Goal: Task Accomplishment & Management: Manage account settings

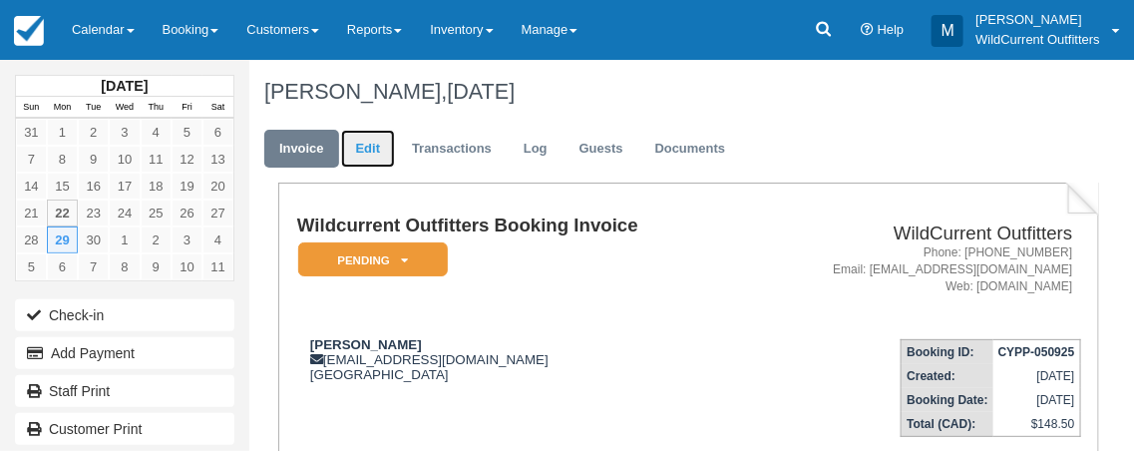
click at [360, 143] on link "Edit" at bounding box center [368, 149] width 54 height 39
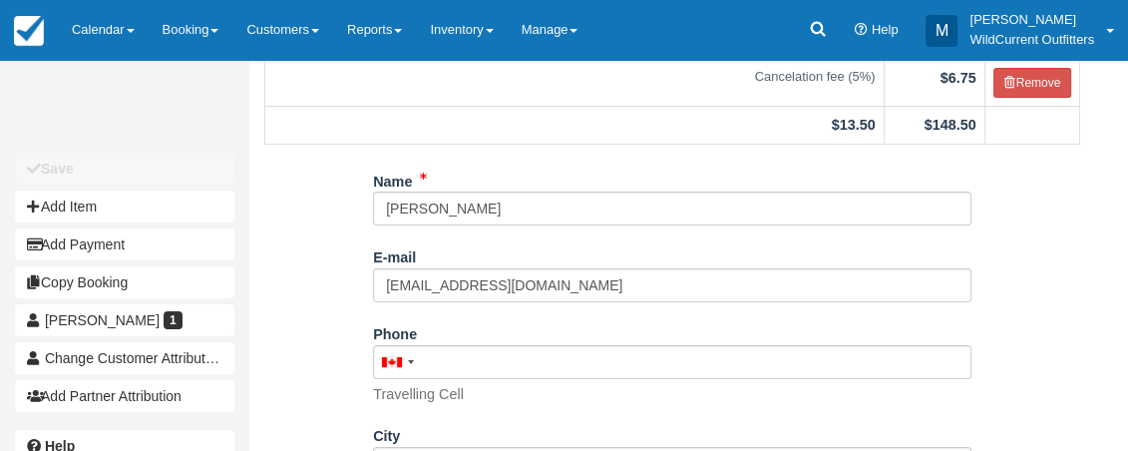
scroll to position [296, 0]
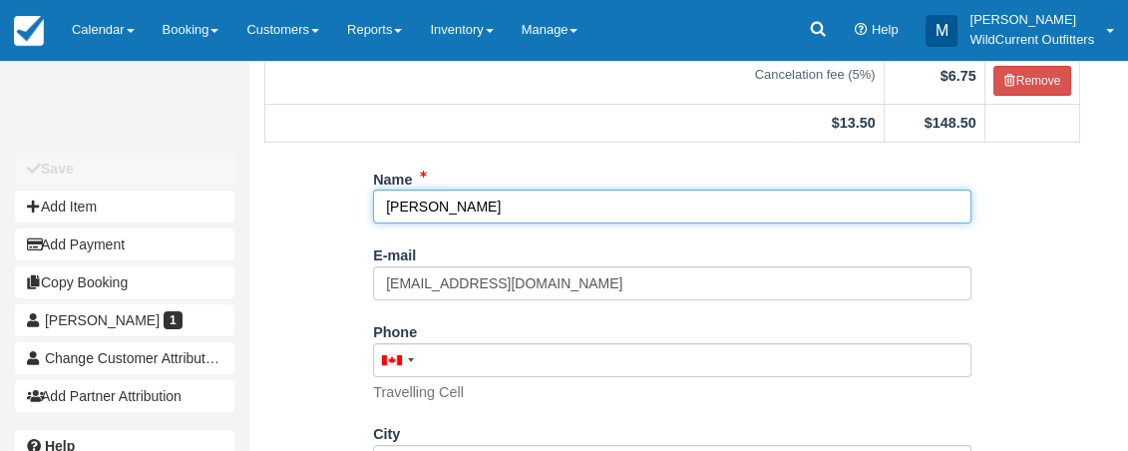
click at [512, 206] on input "[PERSON_NAME]" at bounding box center [672, 207] width 599 height 34
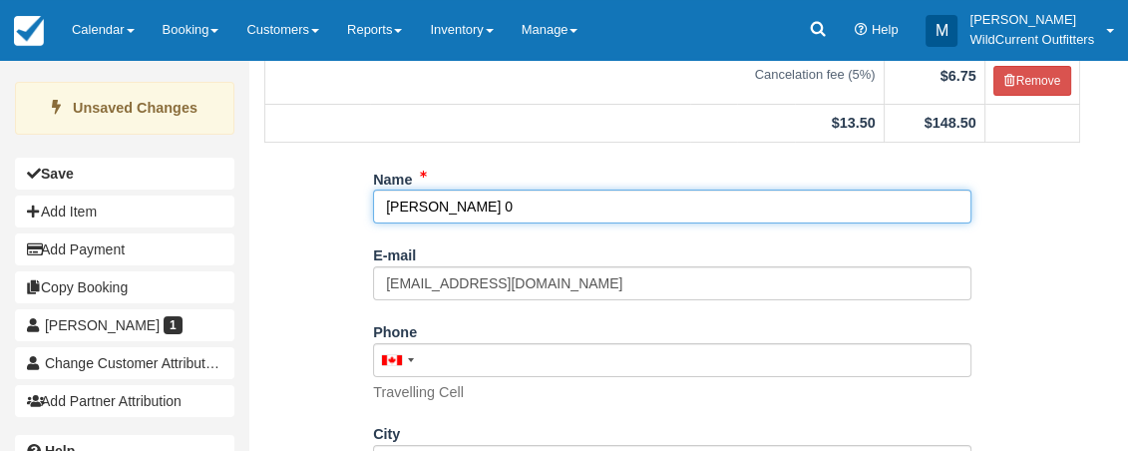
scroll to position [538, 0]
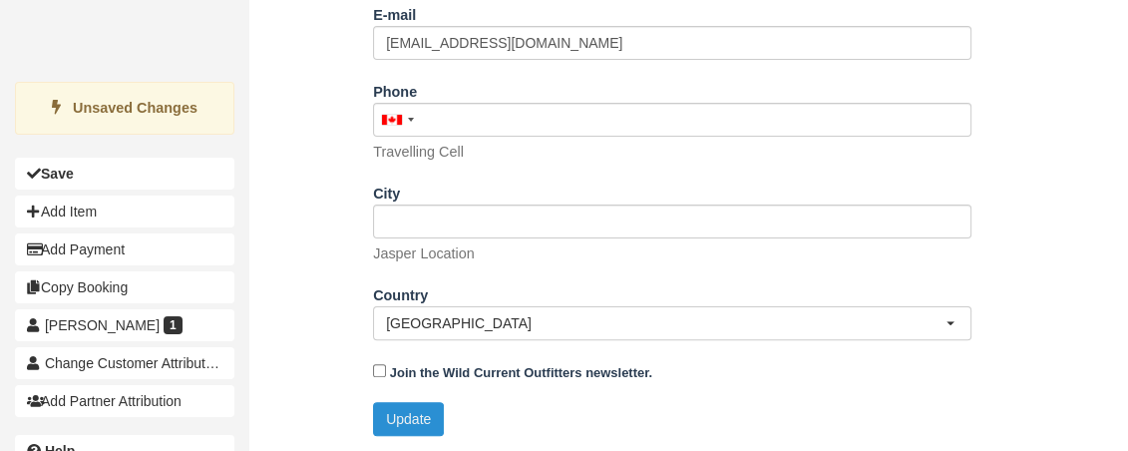
type input "[PERSON_NAME] 0"
click at [400, 411] on button "Update" at bounding box center [408, 419] width 71 height 34
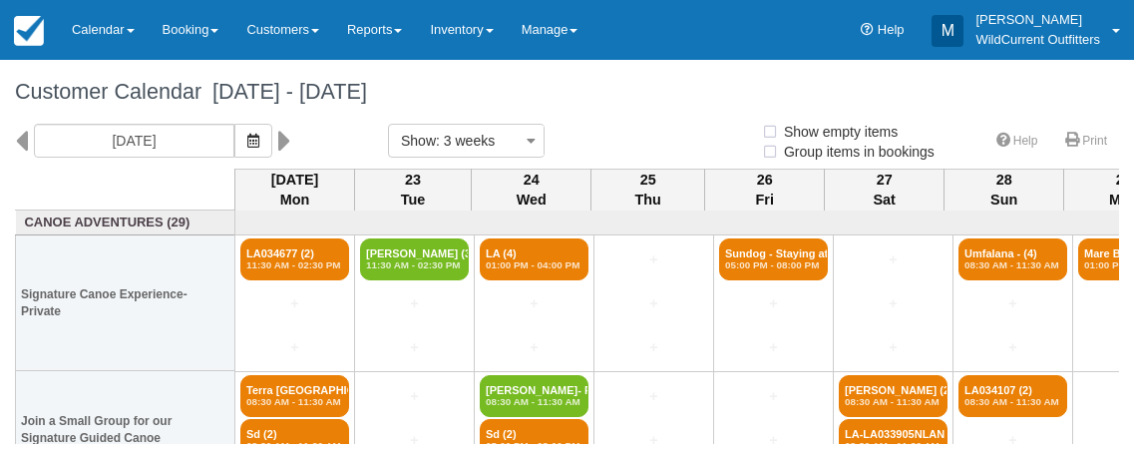
select select
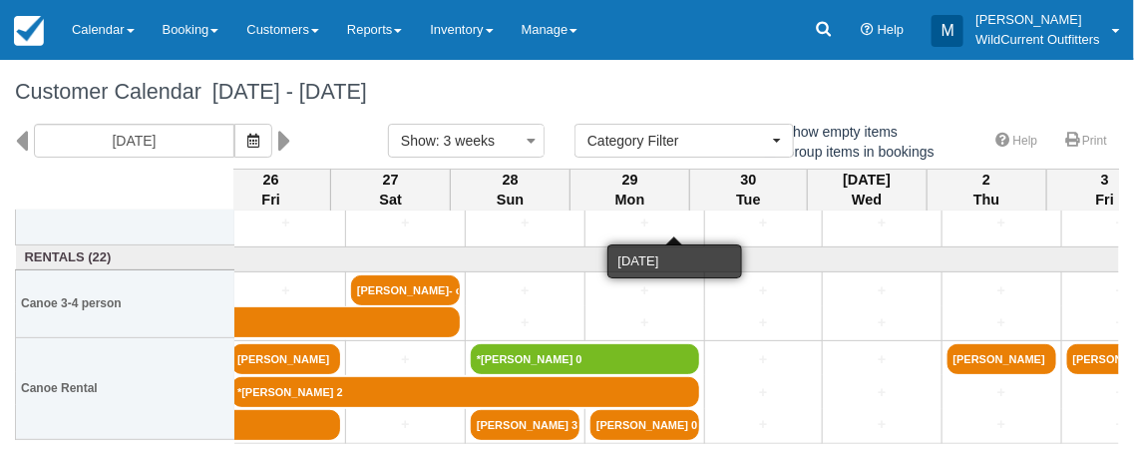
scroll to position [264, 493]
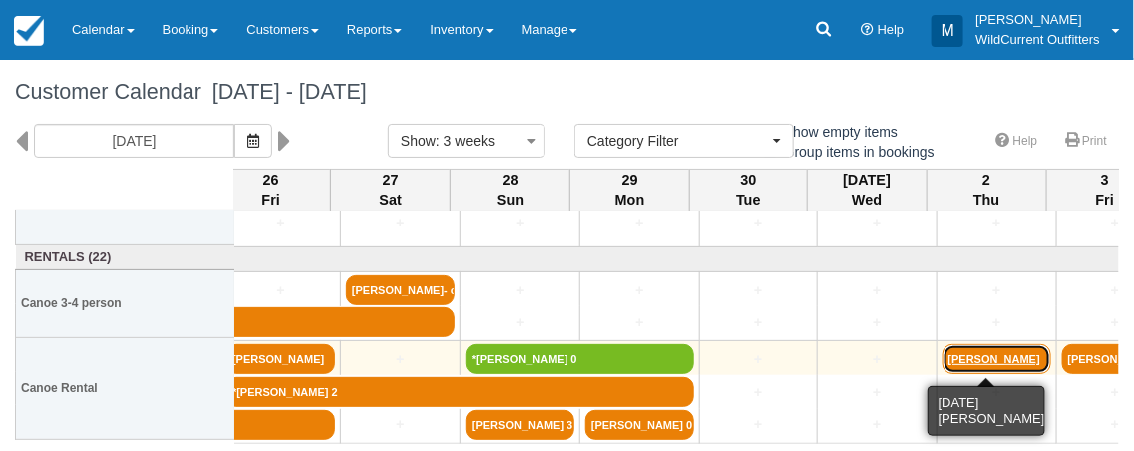
click at [1002, 357] on link "John Qu" at bounding box center [997, 359] width 109 height 30
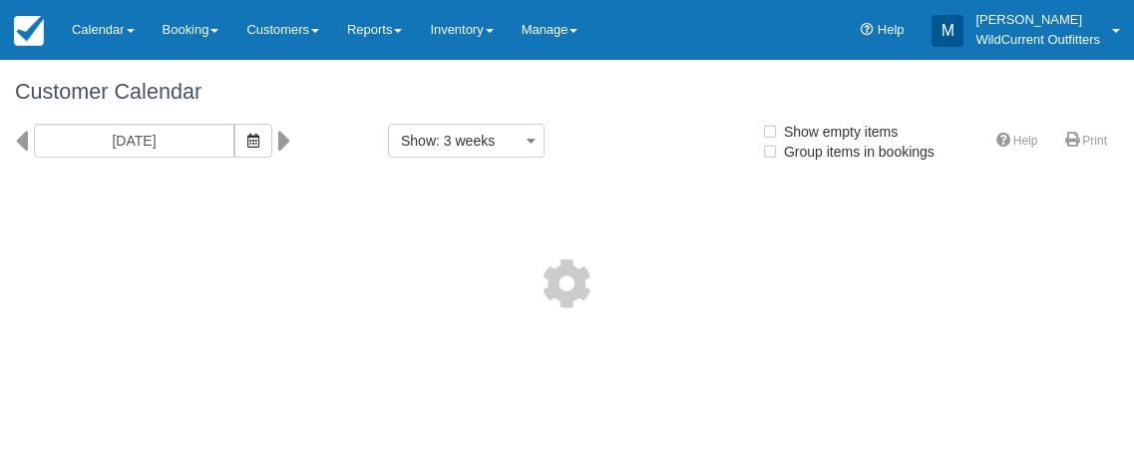
select select
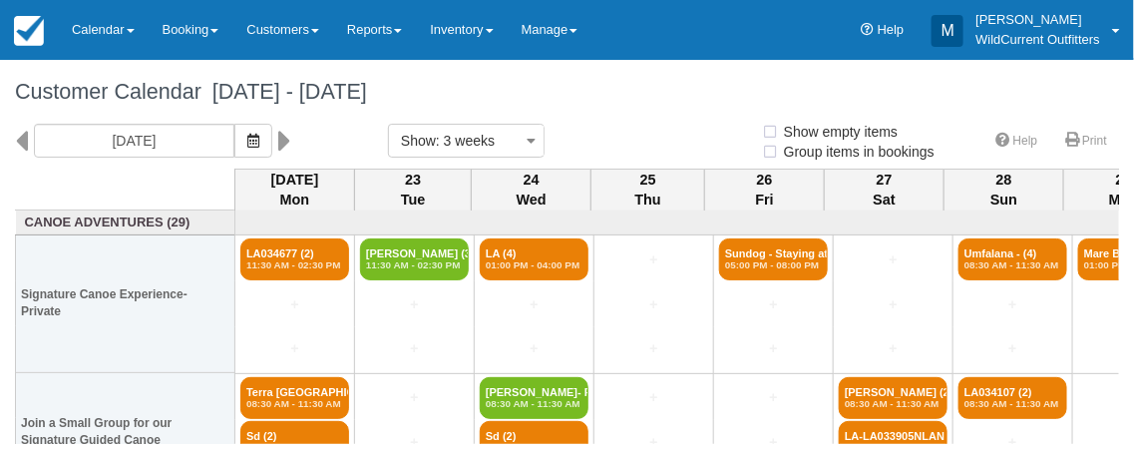
select select
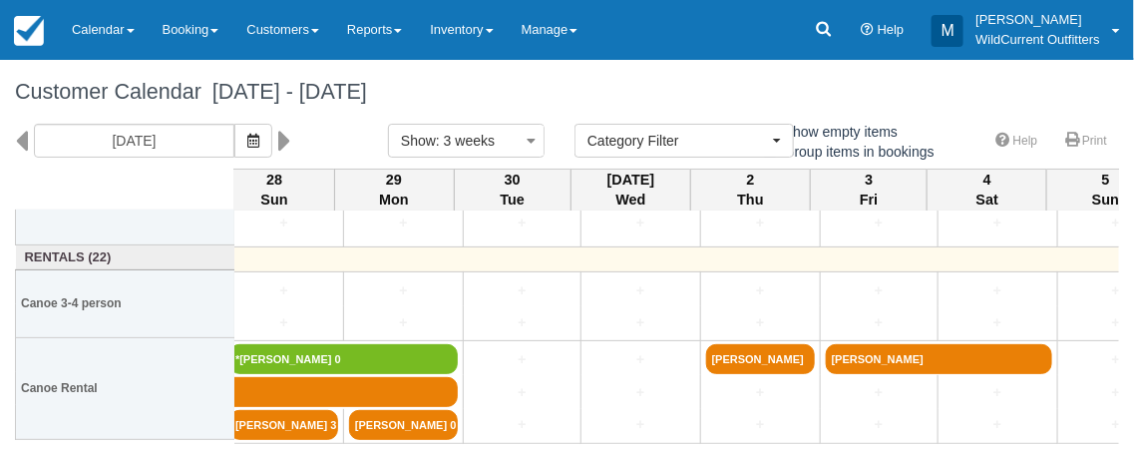
scroll to position [264, 728]
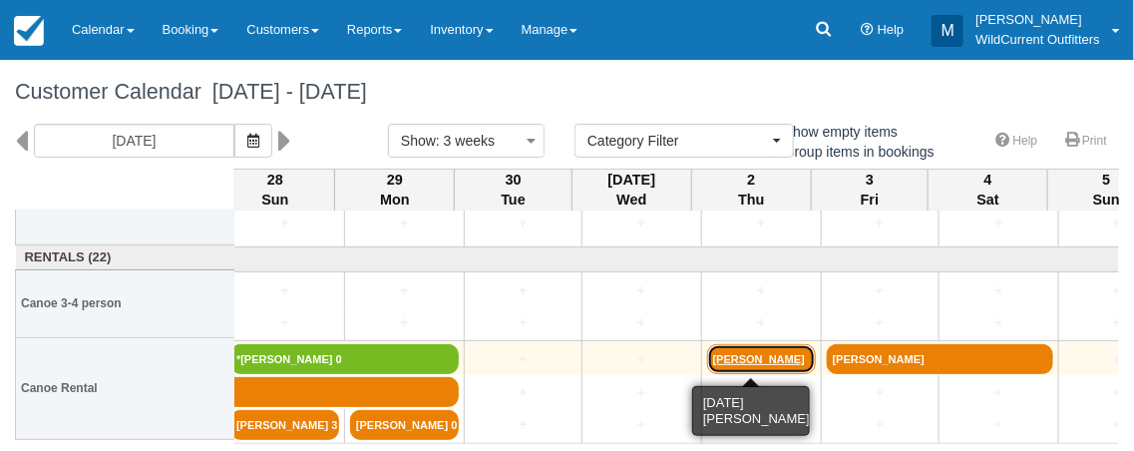
click at [767, 358] on link "John Qu" at bounding box center [761, 359] width 109 height 30
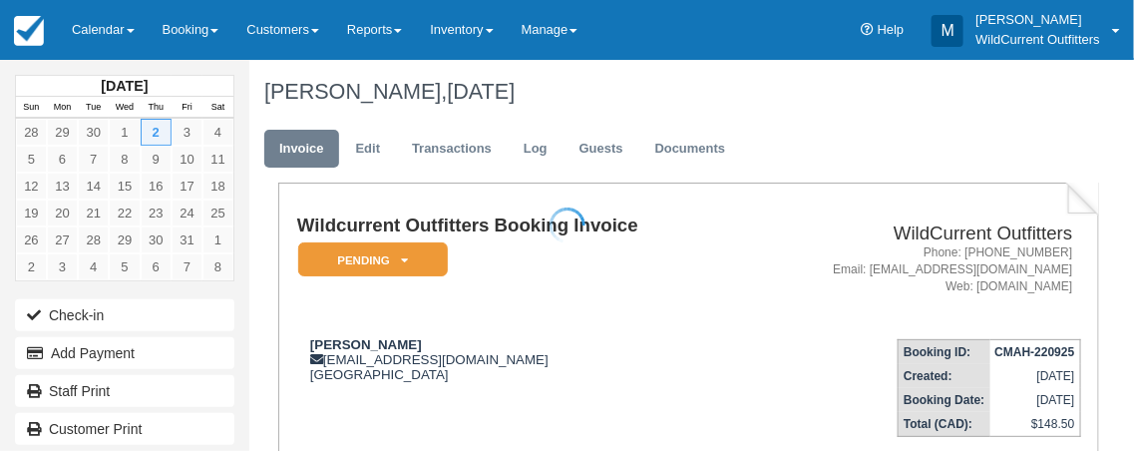
click at [368, 141] on div at bounding box center [567, 225] width 1134 height 451
click at [360, 139] on link "Edit" at bounding box center [368, 149] width 54 height 39
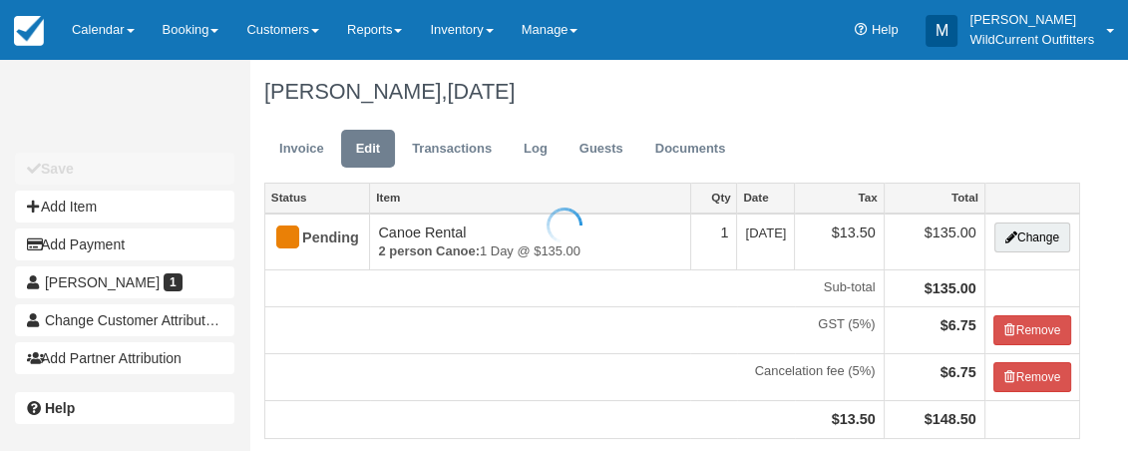
scroll to position [330, 0]
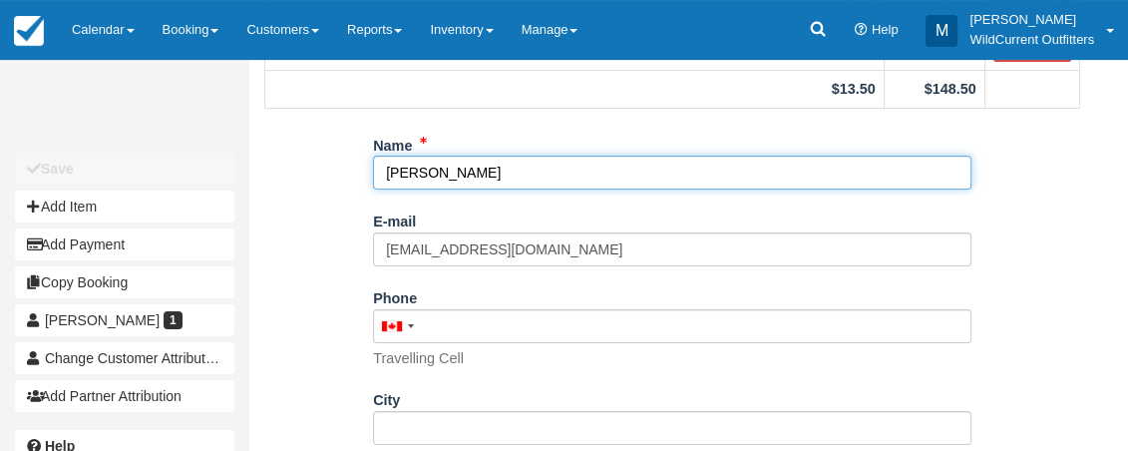
click at [463, 175] on input "John Qu" at bounding box center [672, 173] width 599 height 34
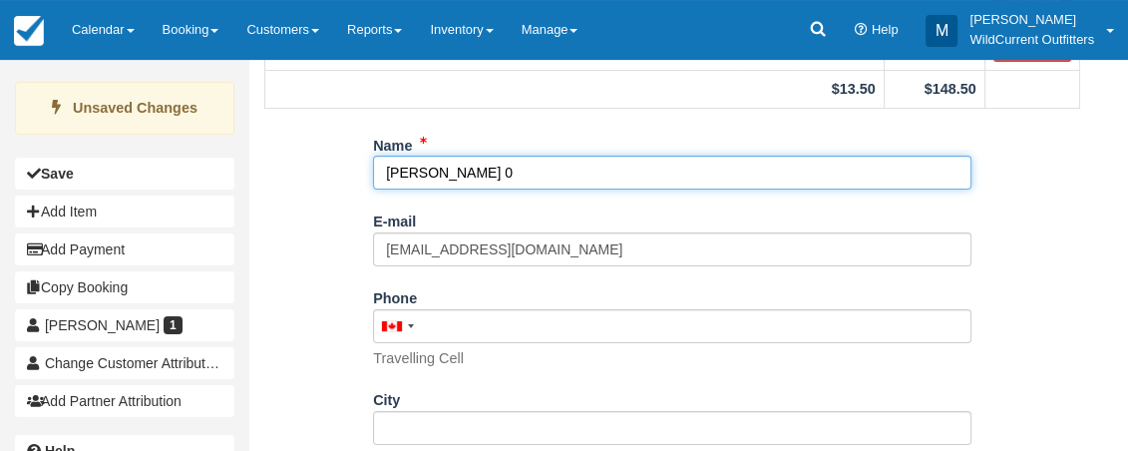
scroll to position [538, 0]
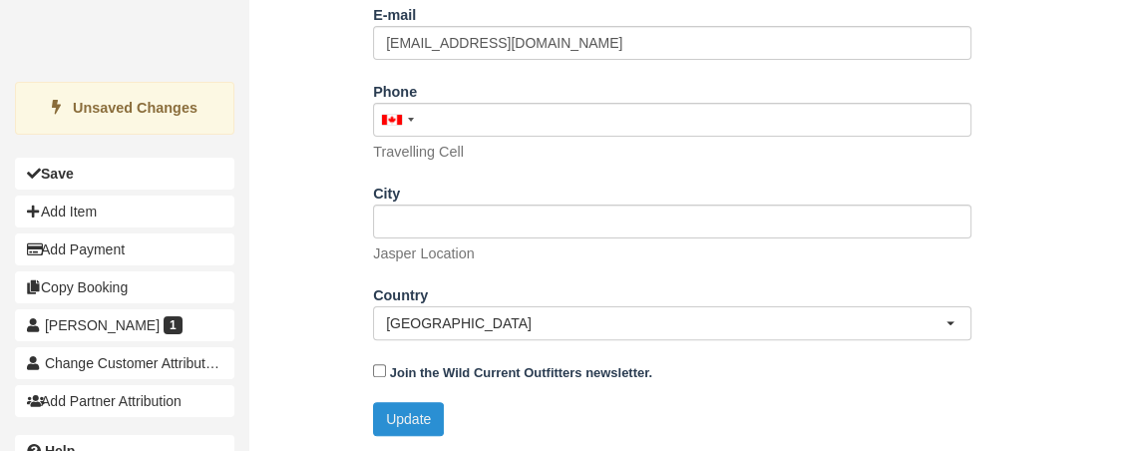
type input "John Qu 0"
click at [430, 417] on button "Update" at bounding box center [408, 419] width 71 height 34
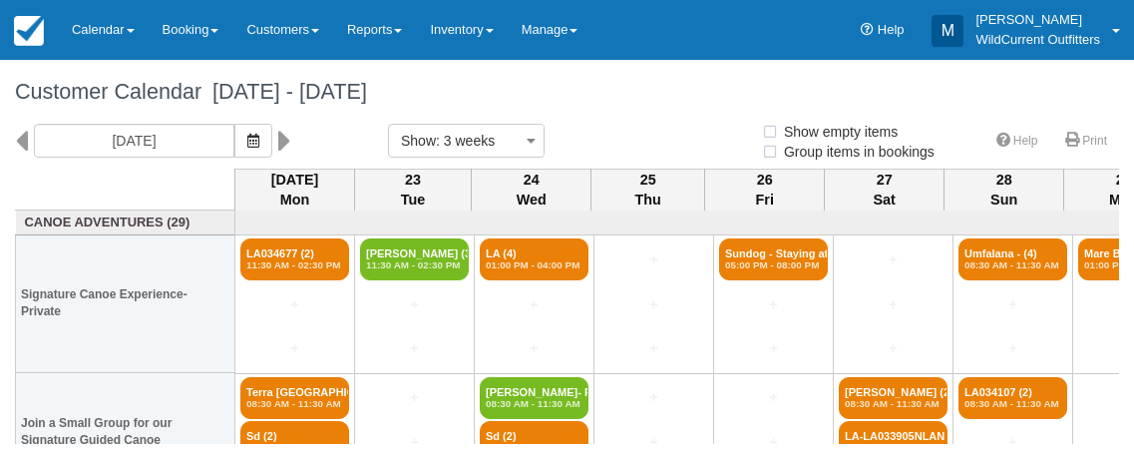
select select
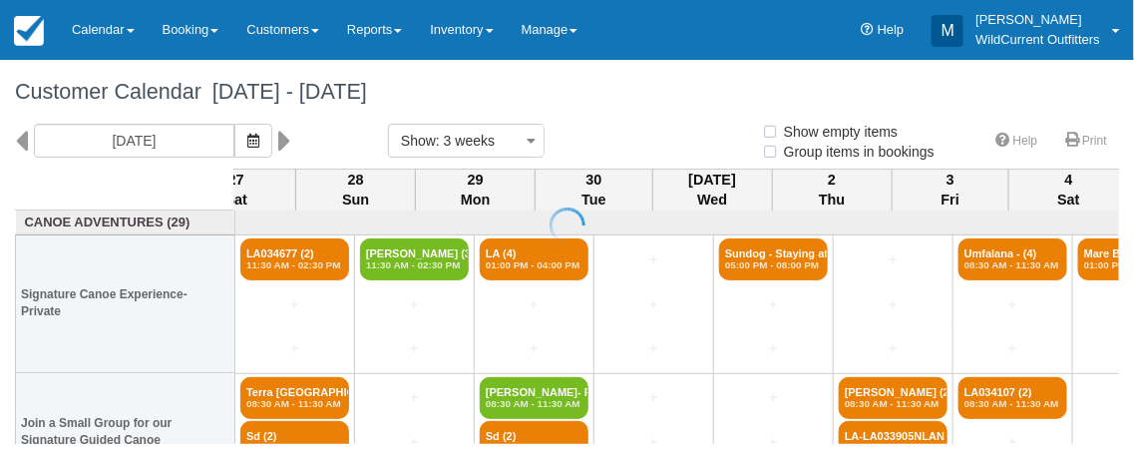
select select
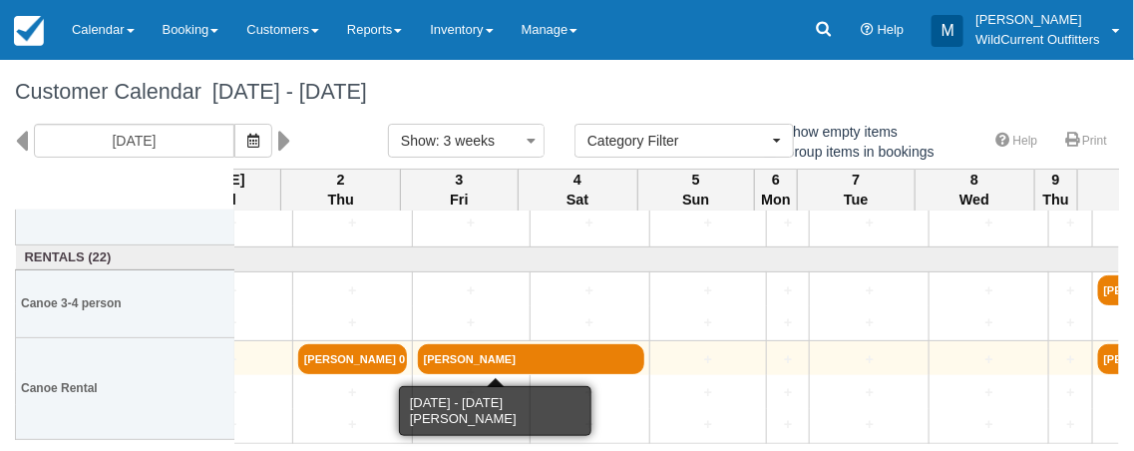
scroll to position [264, 1139]
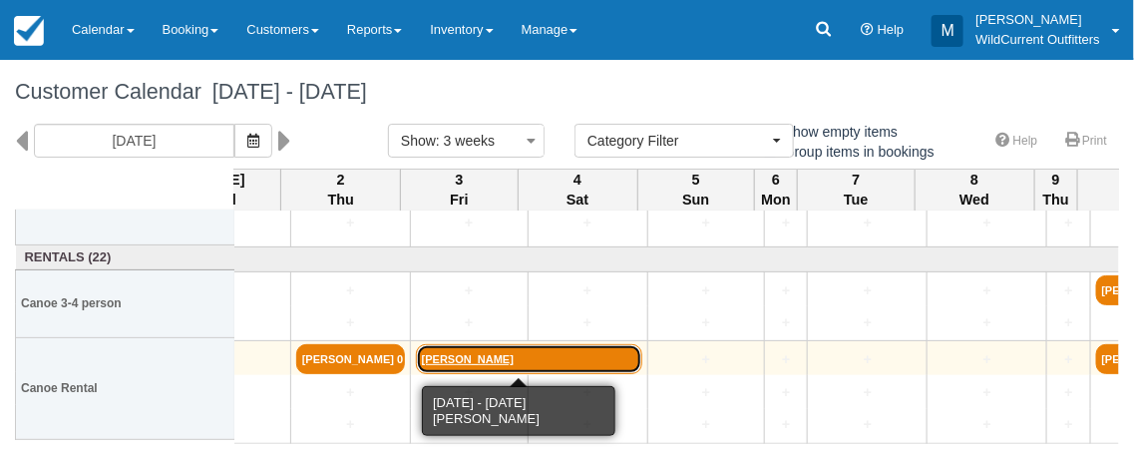
click at [495, 352] on link "[PERSON_NAME]" at bounding box center [529, 359] width 226 height 30
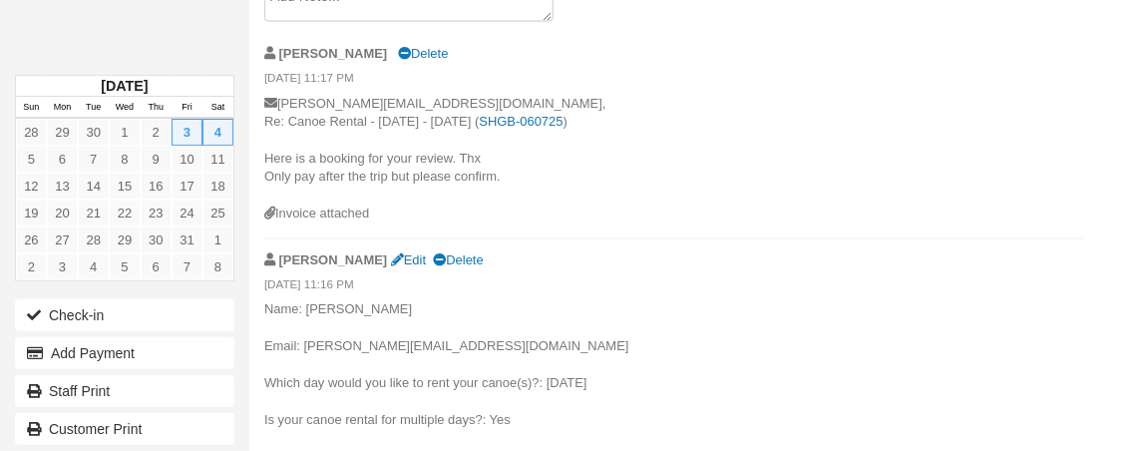
scroll to position [1023, 0]
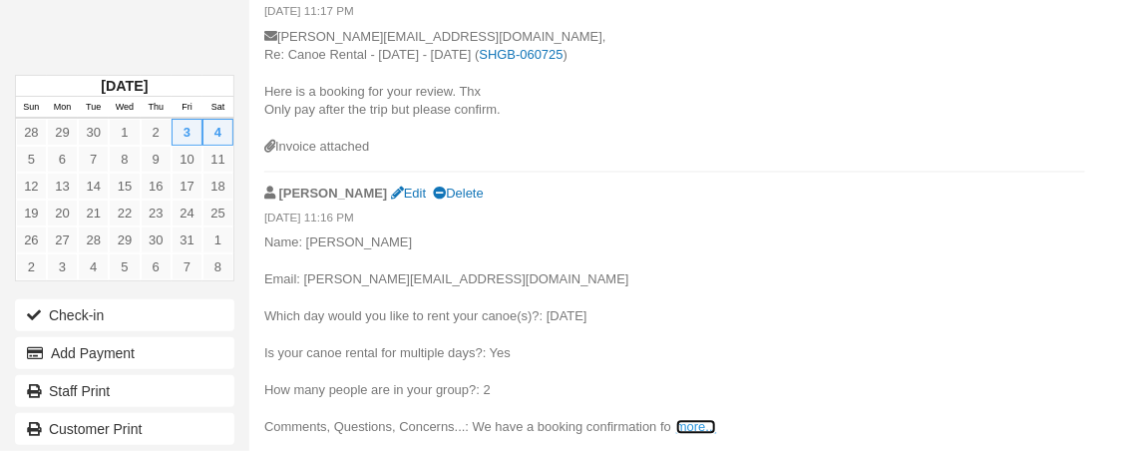
click at [688, 425] on link "more..." at bounding box center [696, 427] width 40 height 15
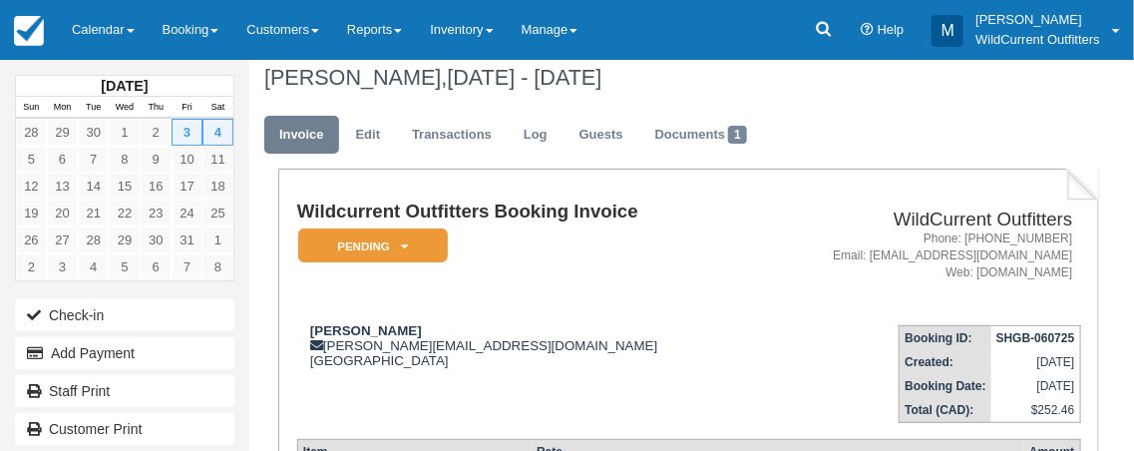
scroll to position [15, 0]
click at [359, 126] on link "Edit" at bounding box center [368, 134] width 54 height 39
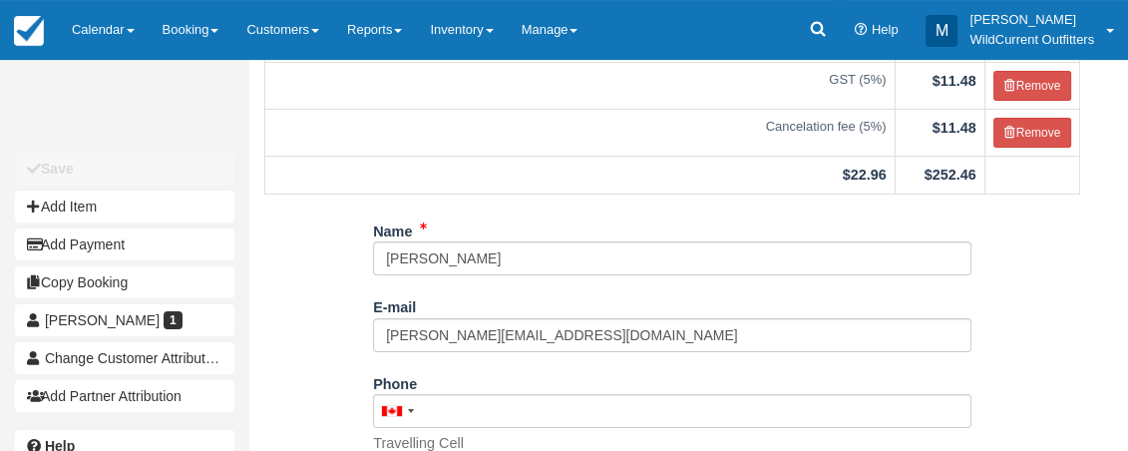
scroll to position [324, 0]
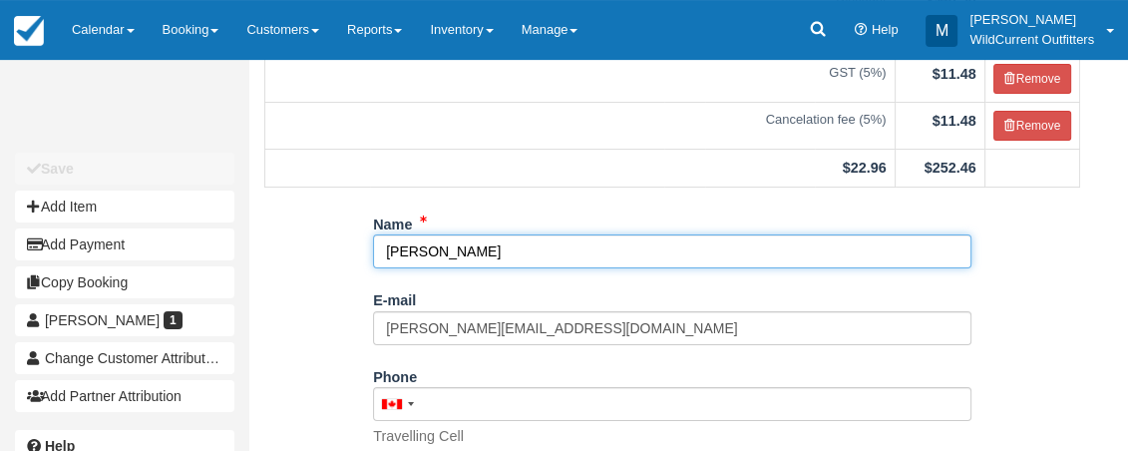
click at [562, 257] on input "[PERSON_NAME]" at bounding box center [672, 251] width 599 height 34
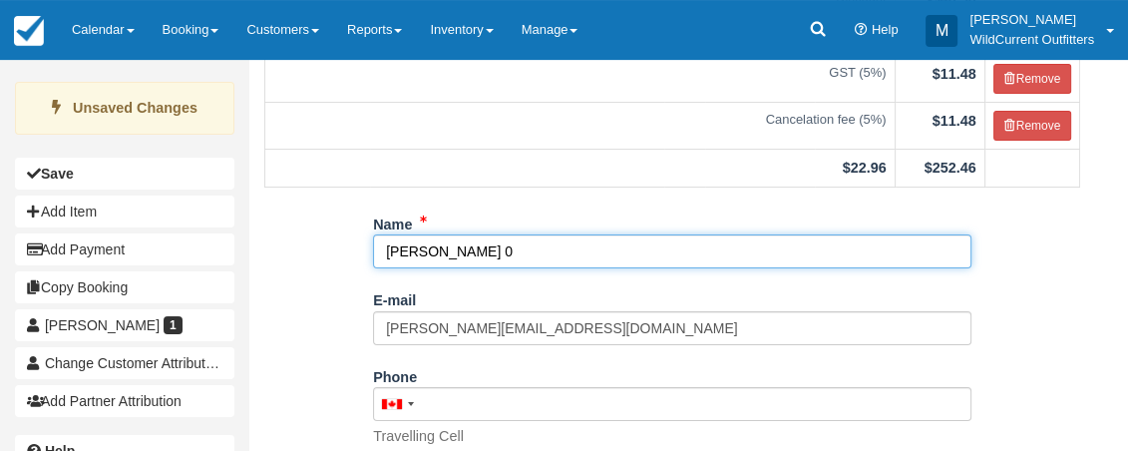
scroll to position [610, 0]
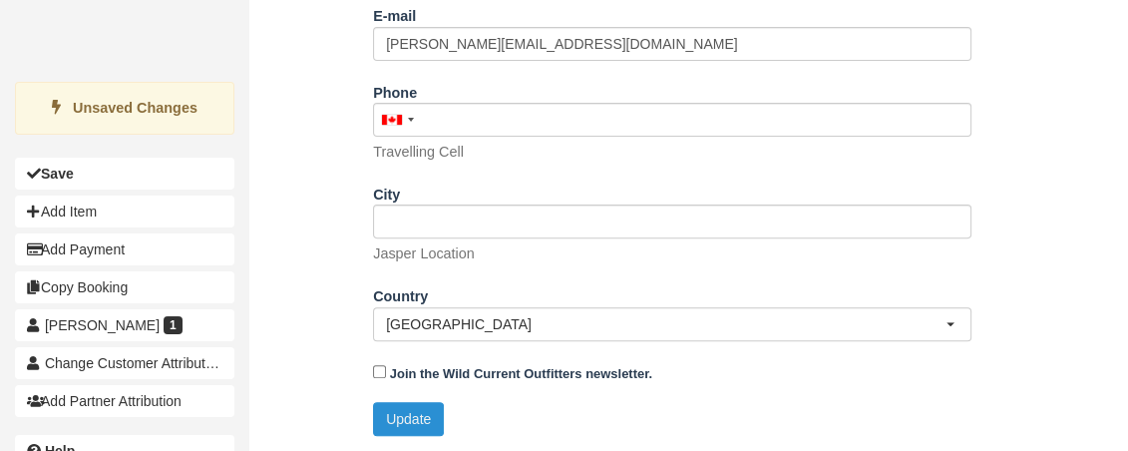
type input "[PERSON_NAME] 0"
click at [404, 420] on button "Update" at bounding box center [408, 419] width 71 height 34
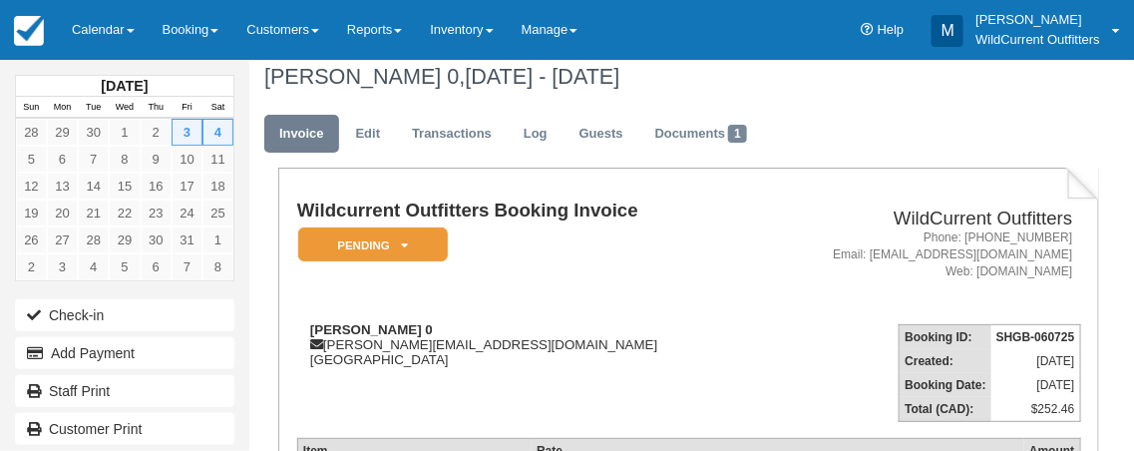
scroll to position [15, 0]
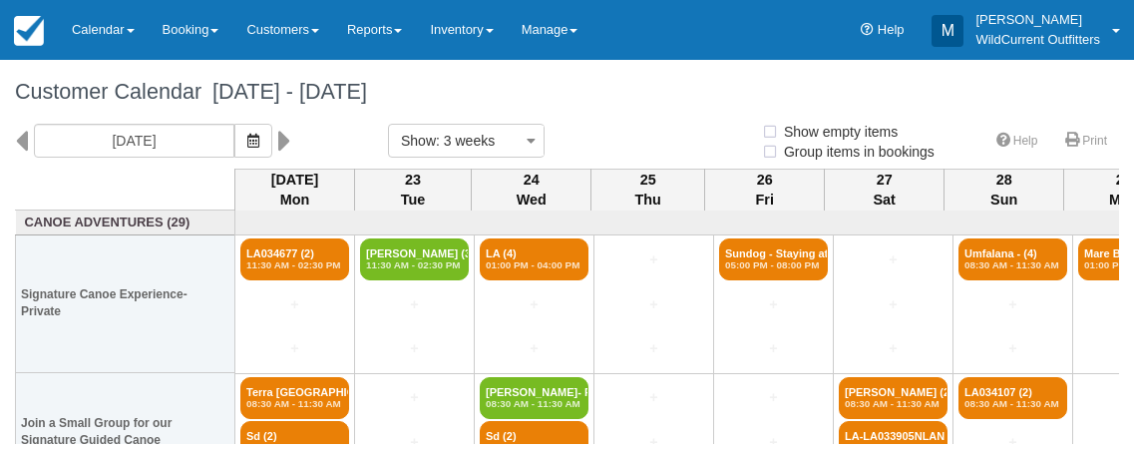
select select
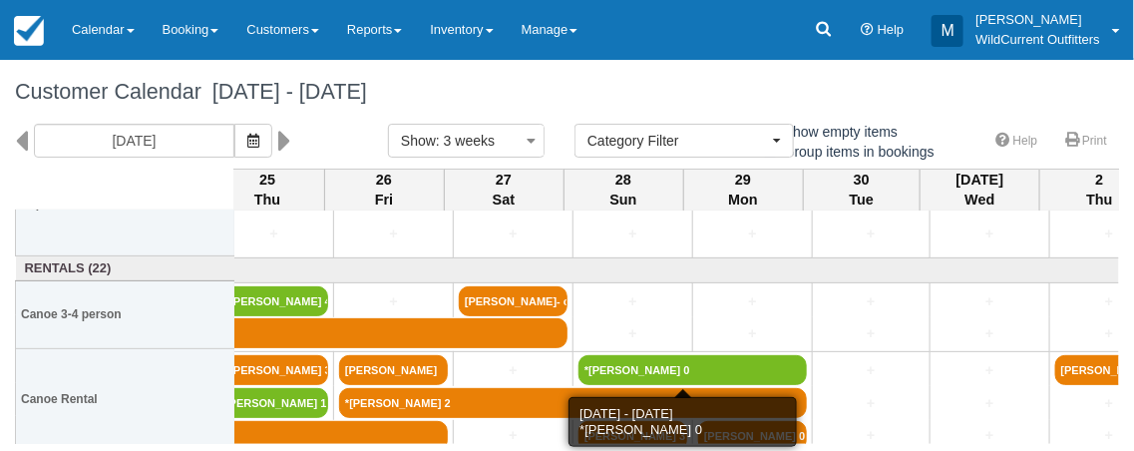
scroll to position [264, 380]
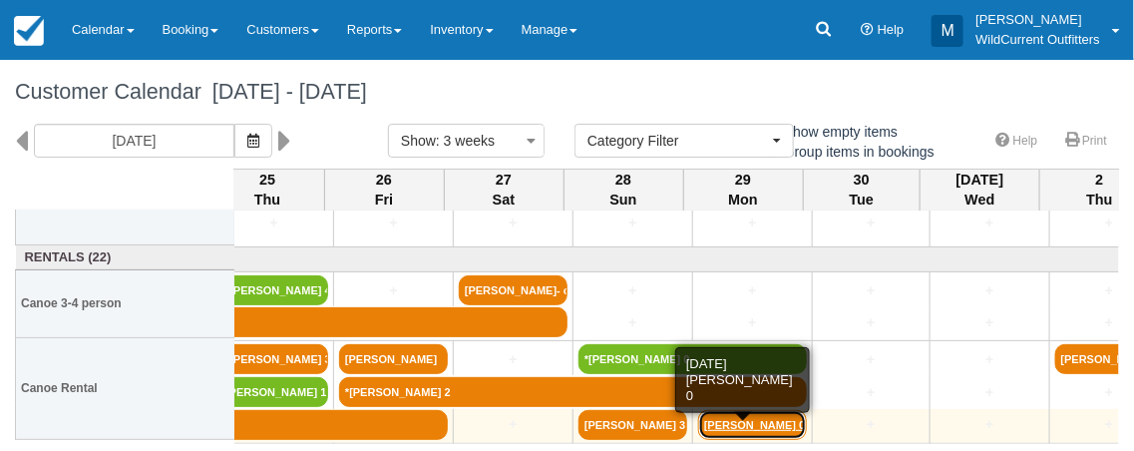
click at [776, 420] on link "[PERSON_NAME] 0" at bounding box center [752, 425] width 109 height 30
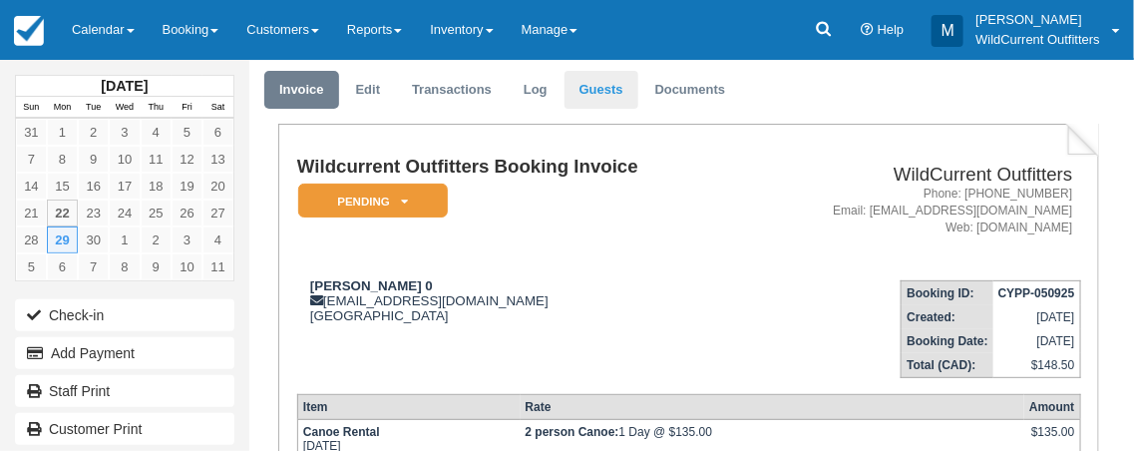
scroll to position [60, 0]
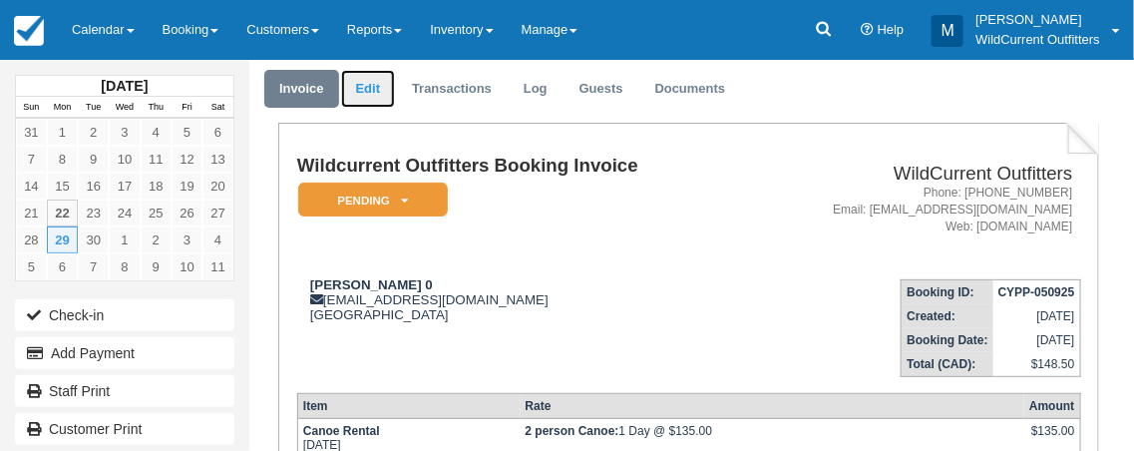
click at [353, 89] on link "Edit" at bounding box center [368, 89] width 54 height 39
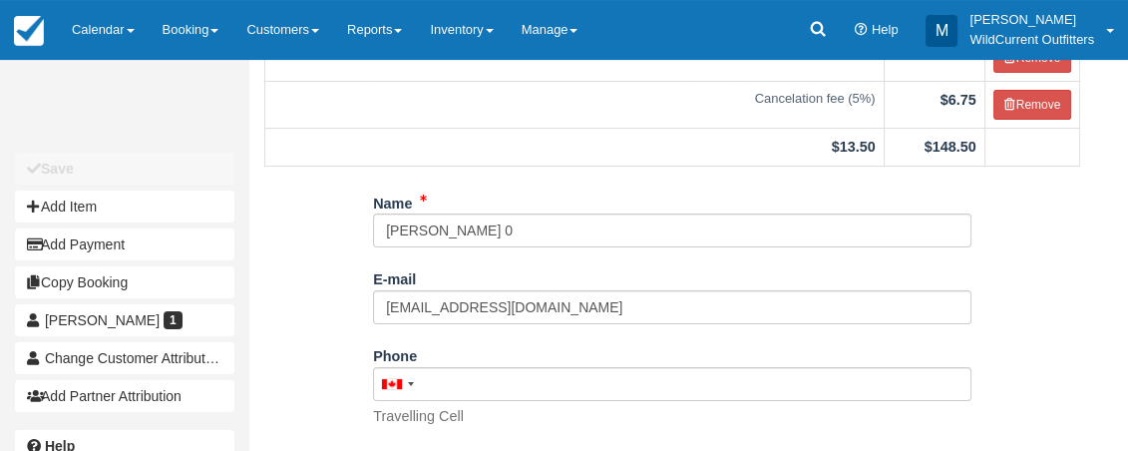
scroll to position [273, 0]
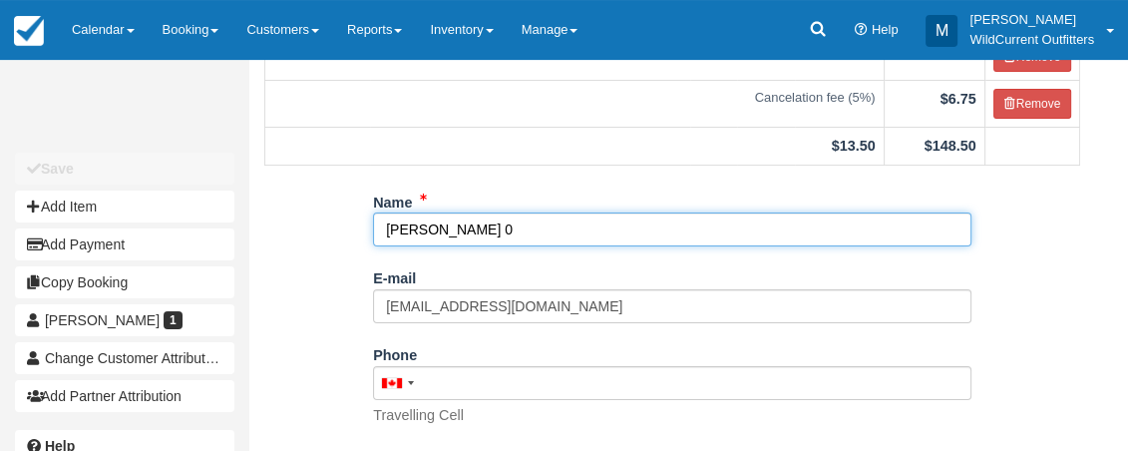
click at [478, 230] on input "Laura Shand 0" at bounding box center [672, 230] width 599 height 34
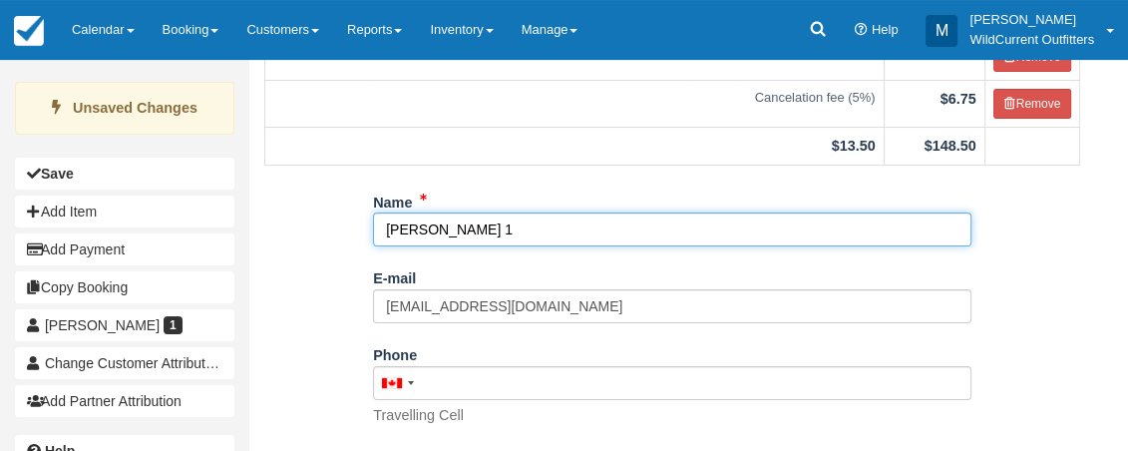
scroll to position [538, 0]
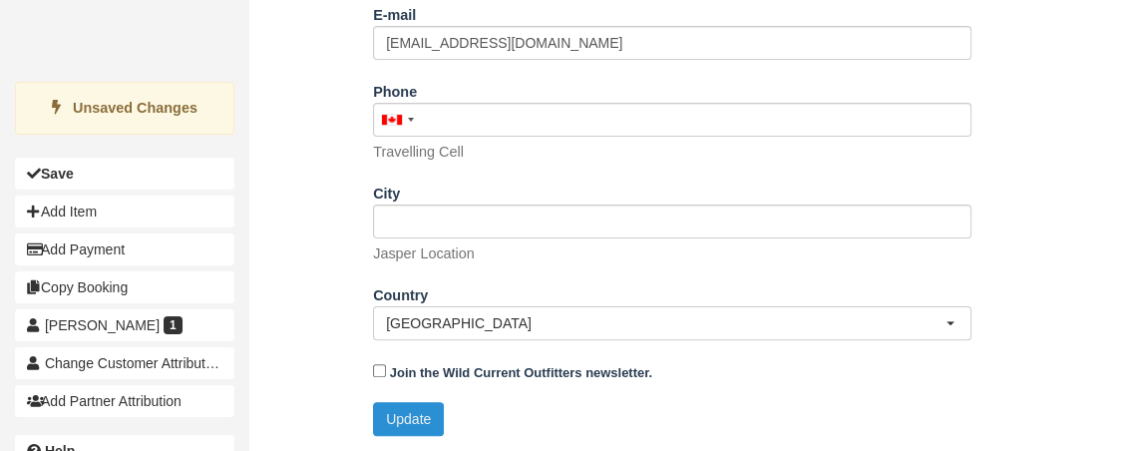
type input "Laura Shand 1"
click at [391, 407] on button "Update" at bounding box center [408, 419] width 71 height 34
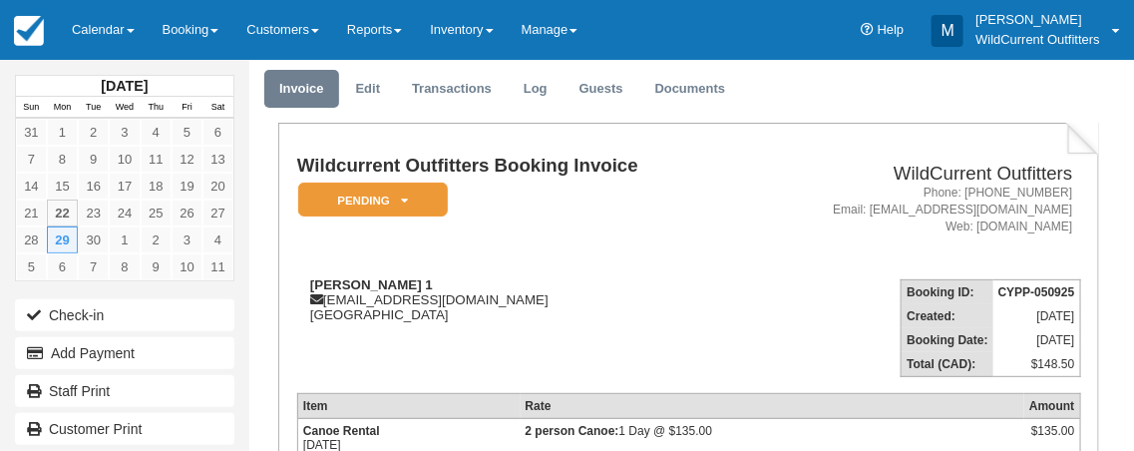
scroll to position [60, 0]
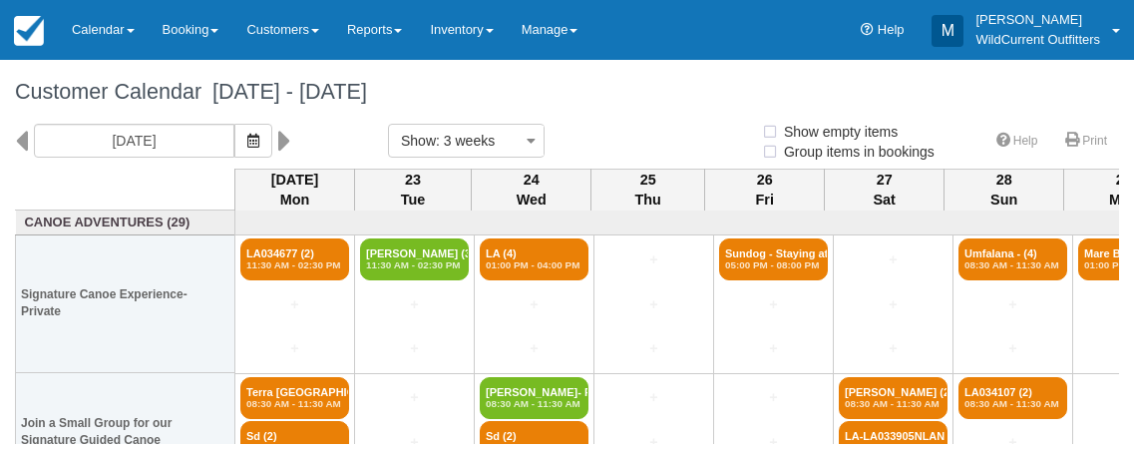
select select
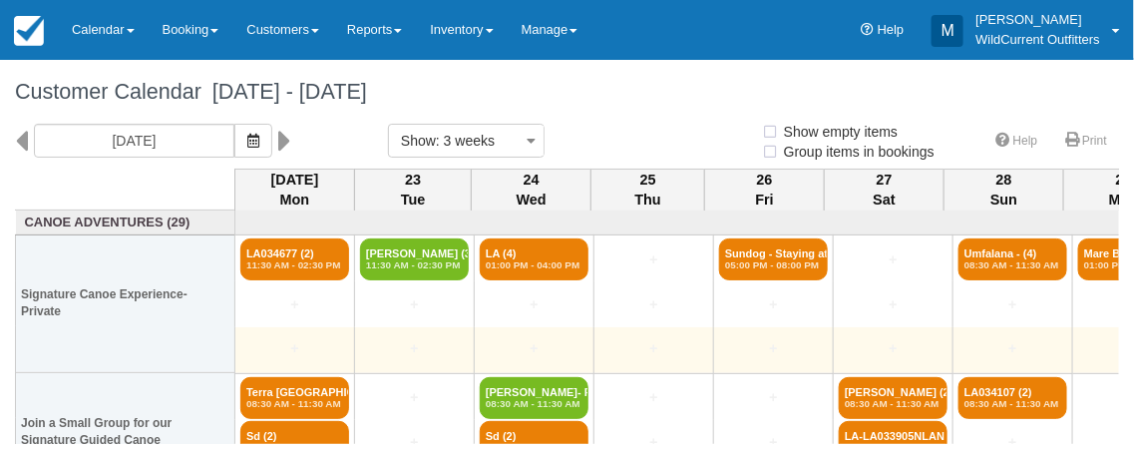
select select
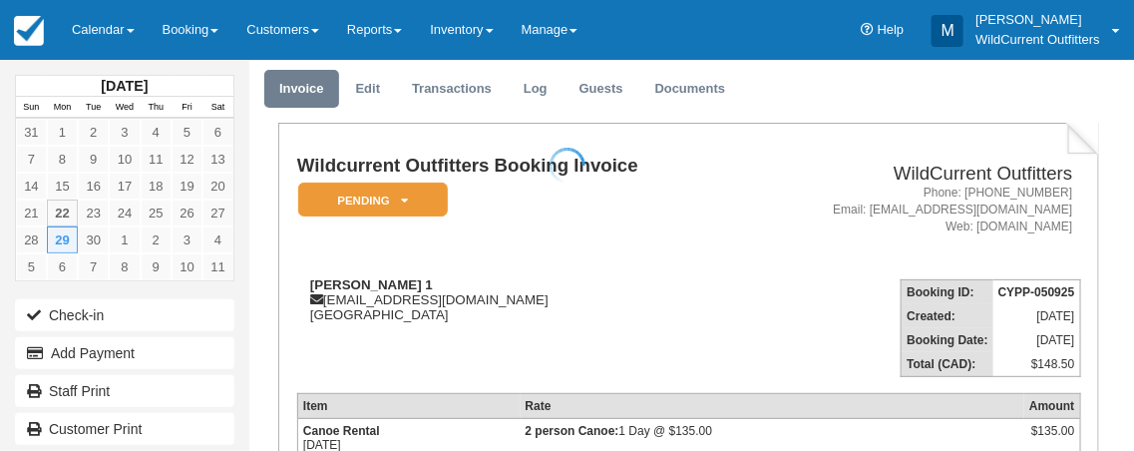
scroll to position [60, 0]
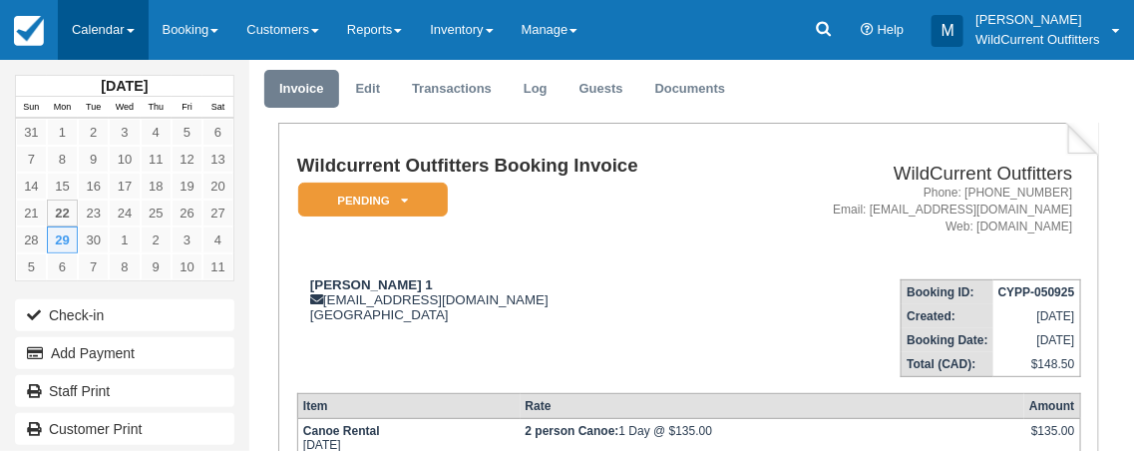
click at [122, 27] on link "Calendar" at bounding box center [103, 30] width 91 height 60
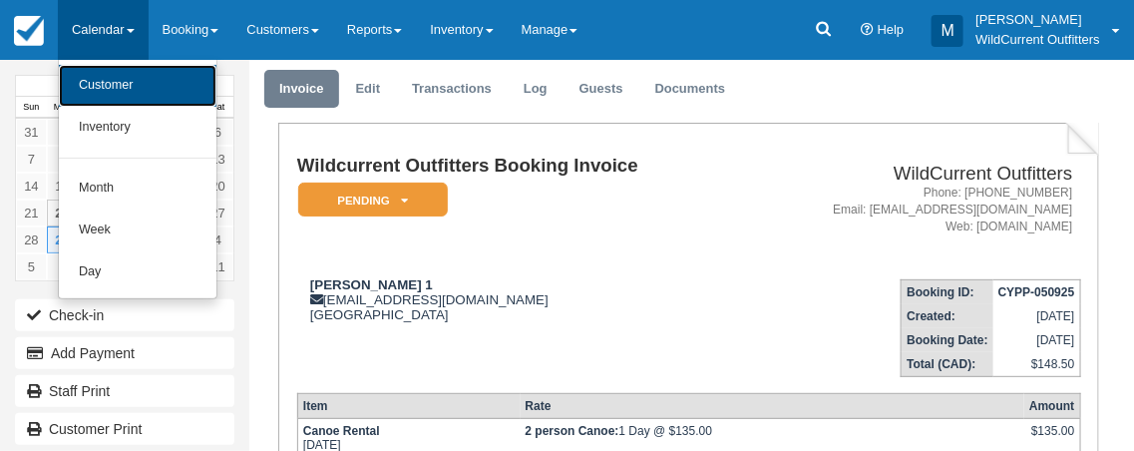
click at [122, 89] on link "Customer" at bounding box center [138, 86] width 158 height 42
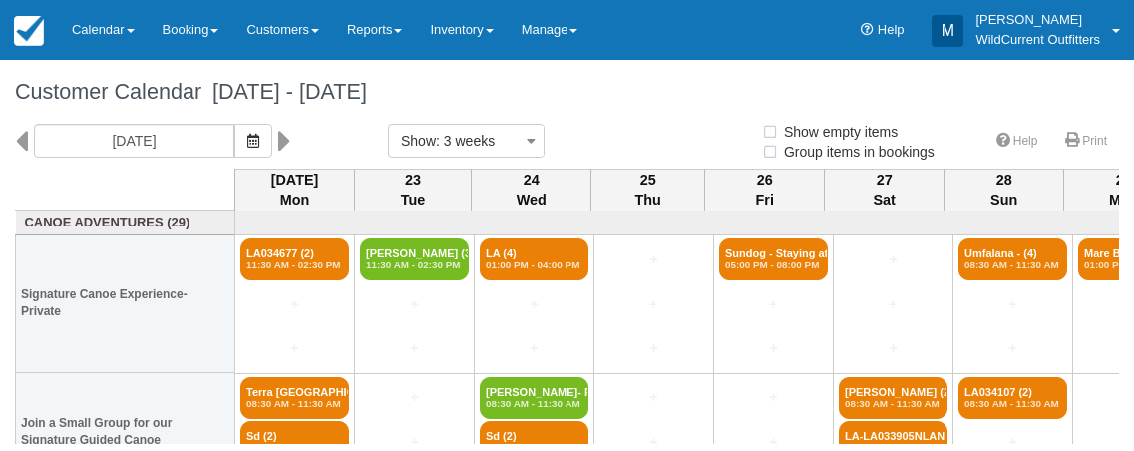
select select
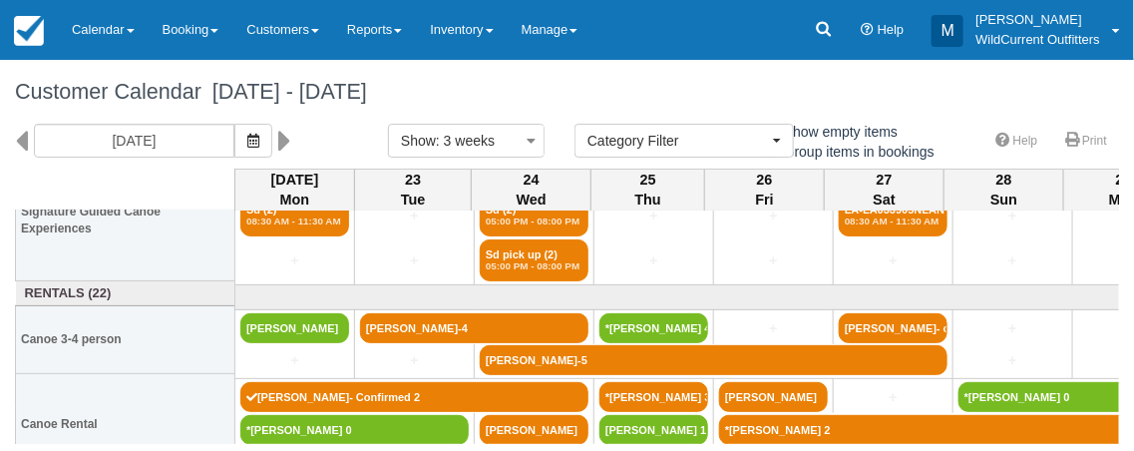
scroll to position [264, 0]
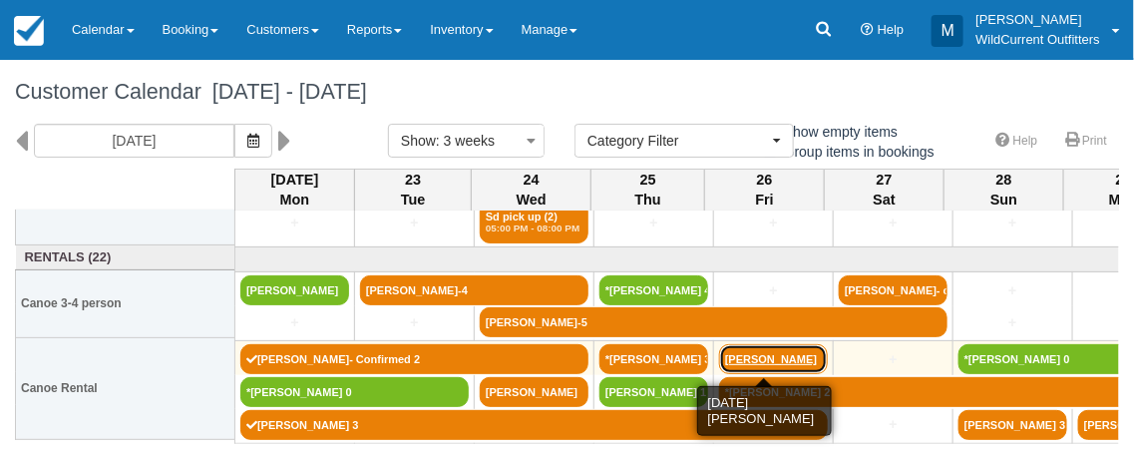
click at [799, 356] on link "[PERSON_NAME]" at bounding box center [773, 359] width 109 height 30
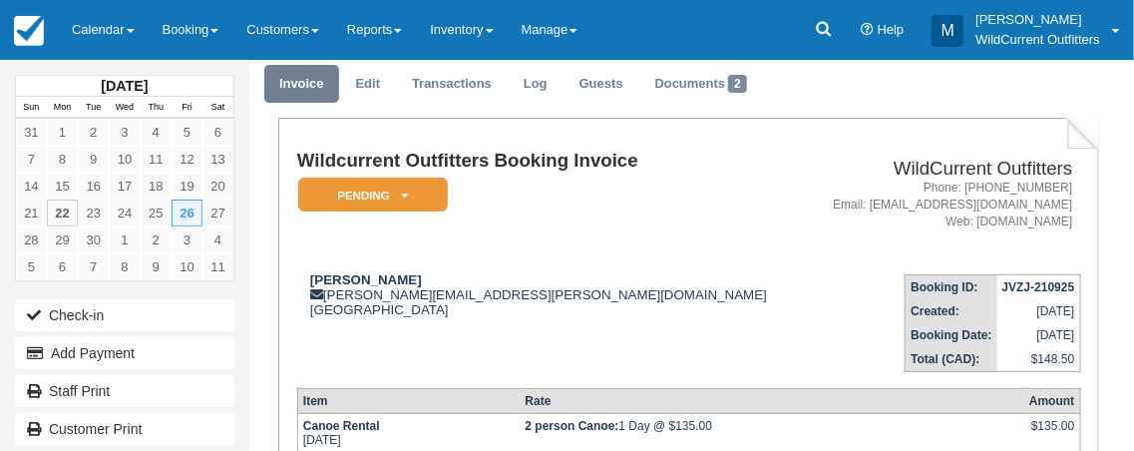
scroll to position [20, 0]
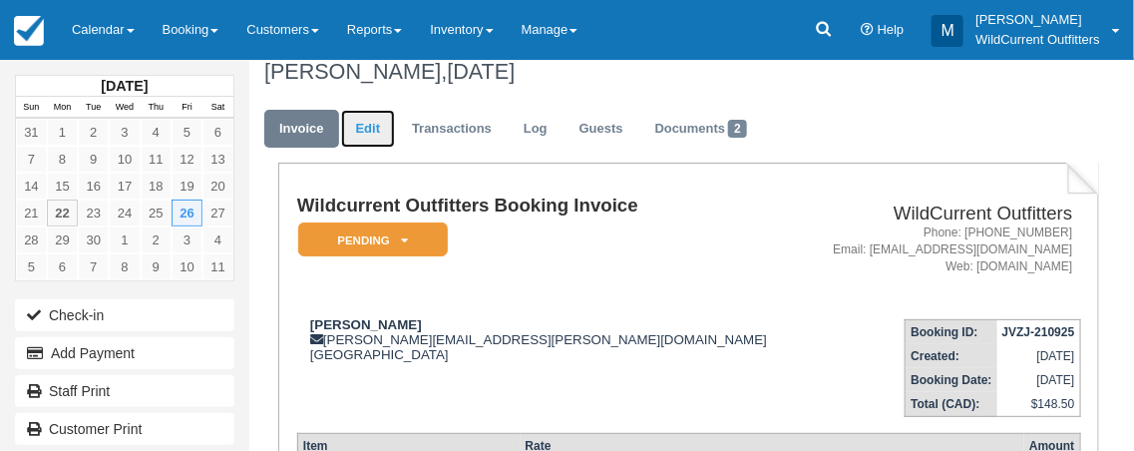
click at [359, 134] on link "Edit" at bounding box center [368, 129] width 54 height 39
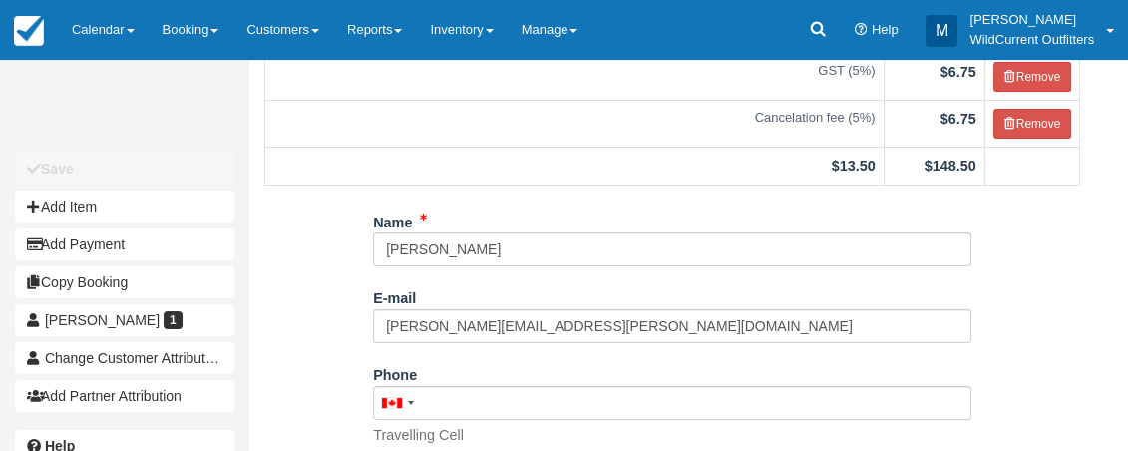
scroll to position [256, 0]
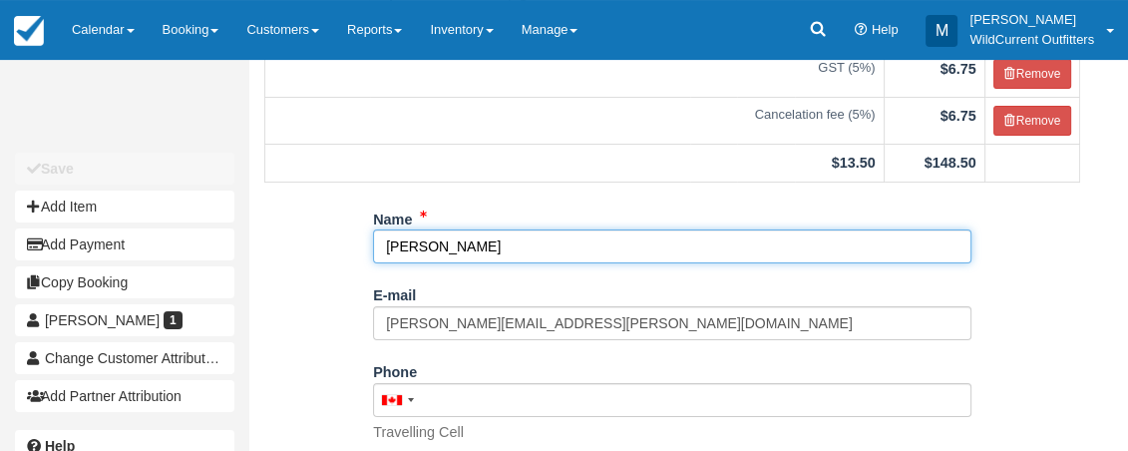
click at [508, 239] on input "[PERSON_NAME]" at bounding box center [672, 246] width 599 height 34
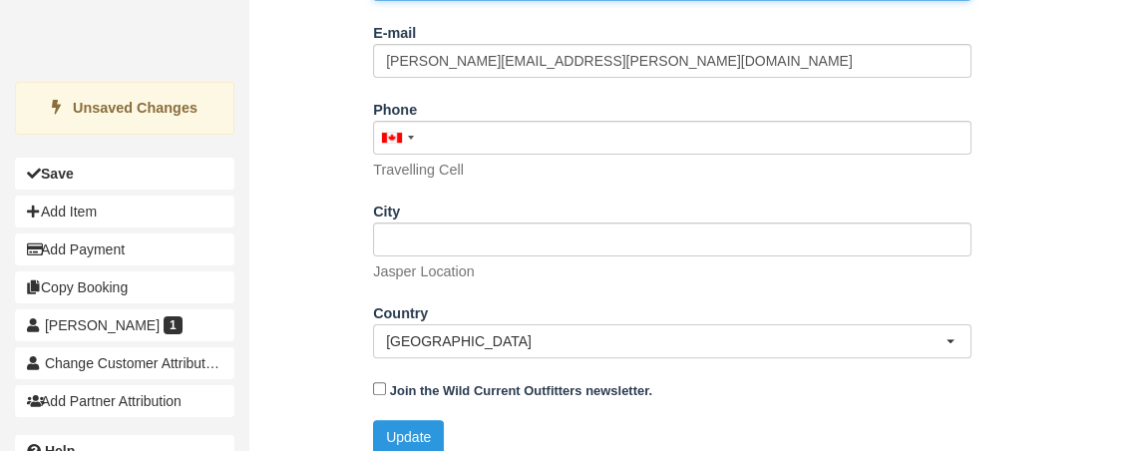
scroll to position [538, 0]
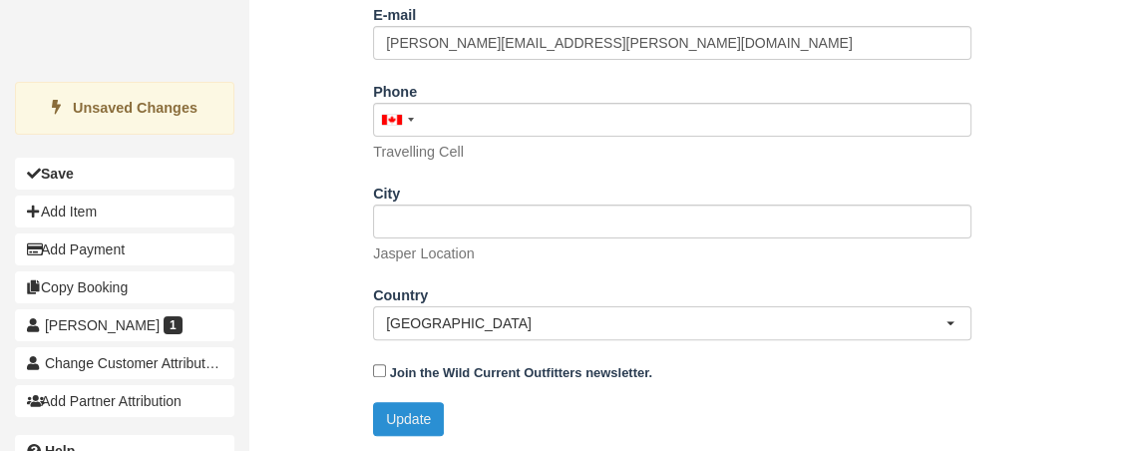
type input "[PERSON_NAME] 0"
click at [418, 410] on button "Update" at bounding box center [408, 419] width 71 height 34
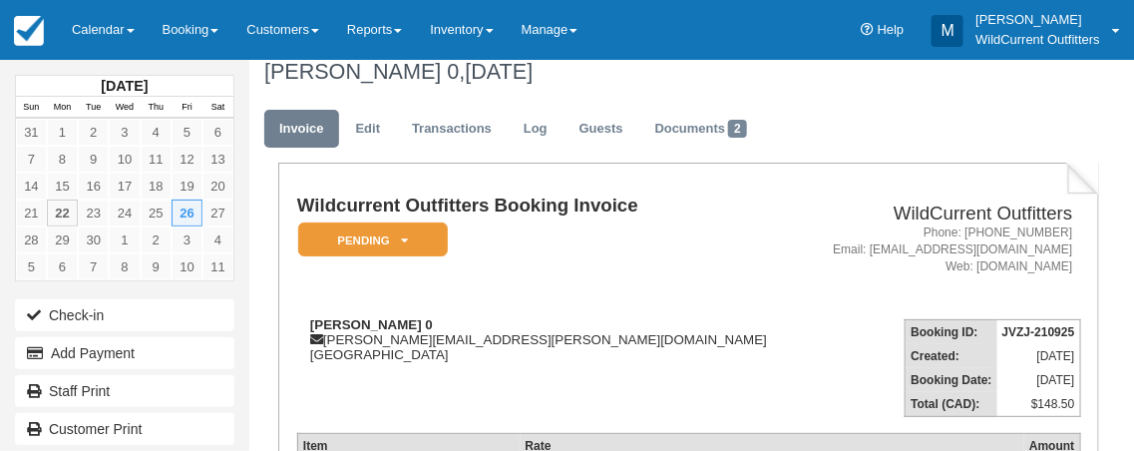
scroll to position [20, 0]
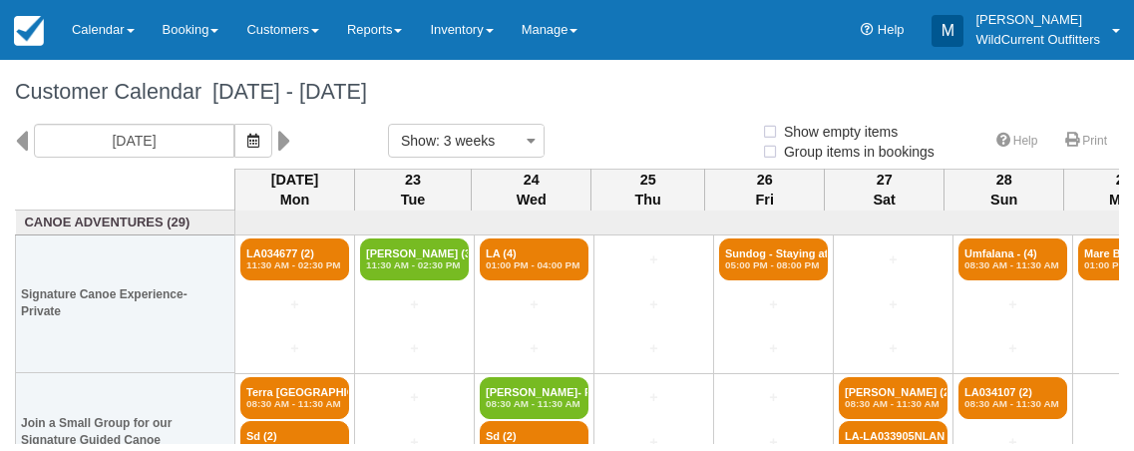
select select
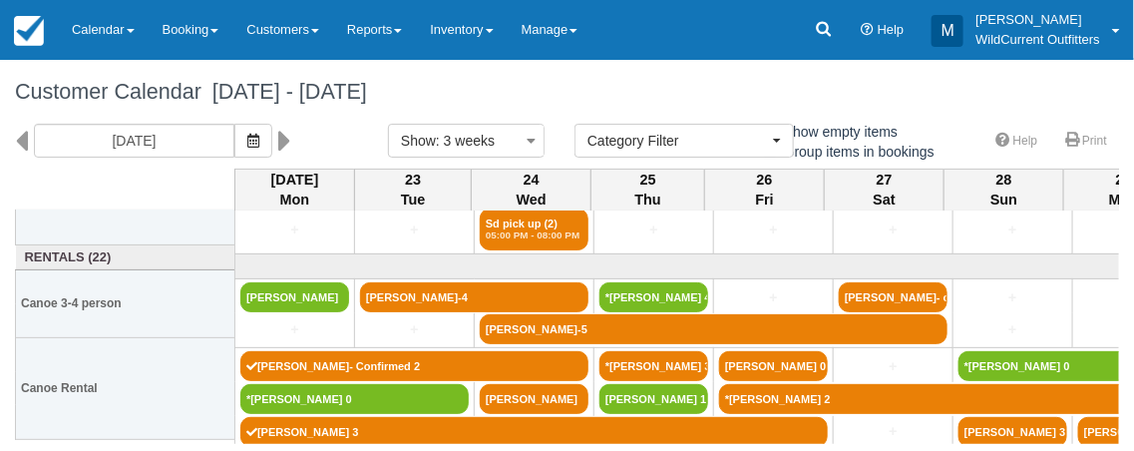
scroll to position [264, 0]
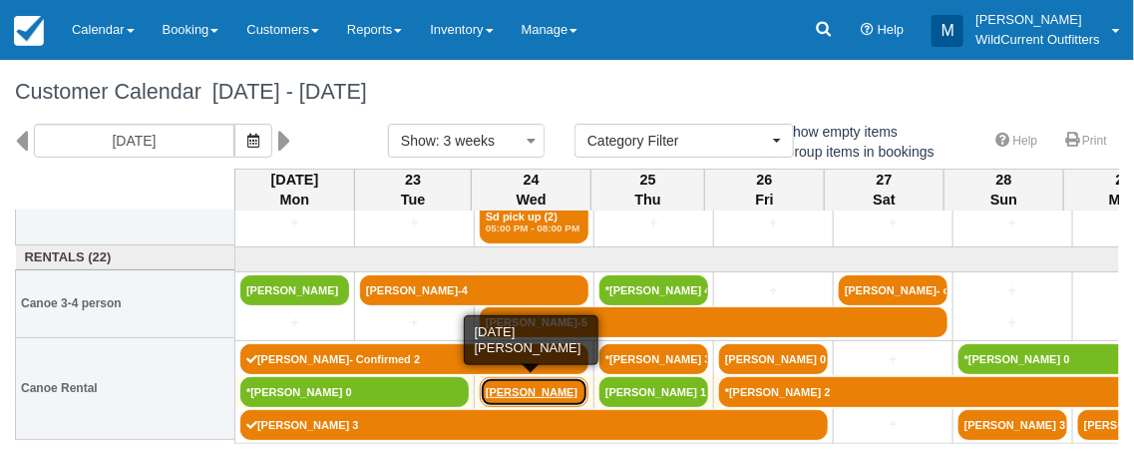
click at [572, 391] on link "[PERSON_NAME]" at bounding box center [534, 392] width 109 height 30
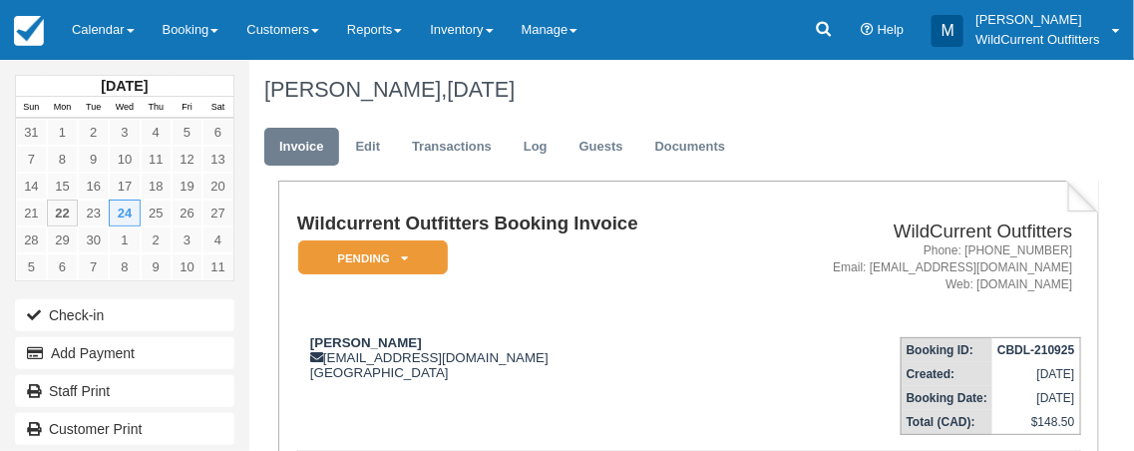
scroll to position [4, 0]
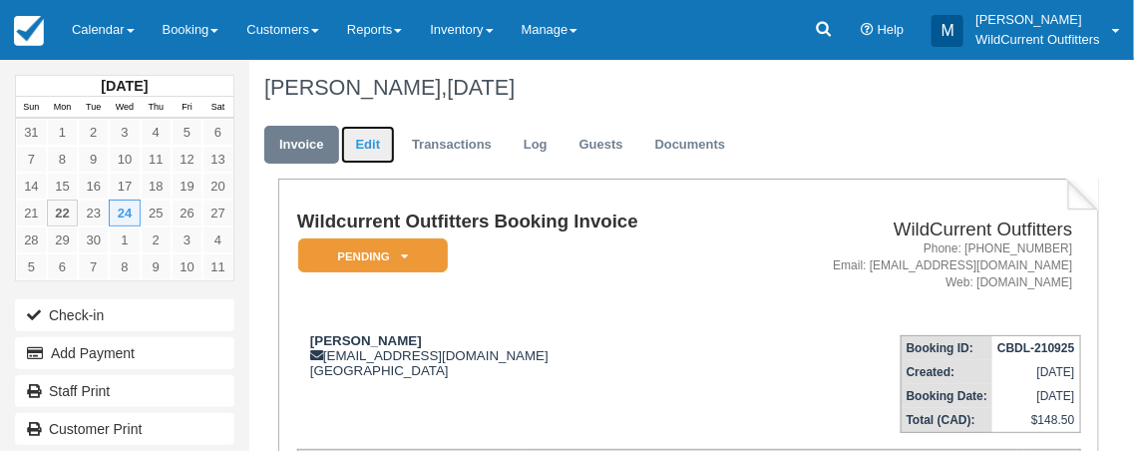
click at [367, 142] on link "Edit" at bounding box center [368, 145] width 54 height 39
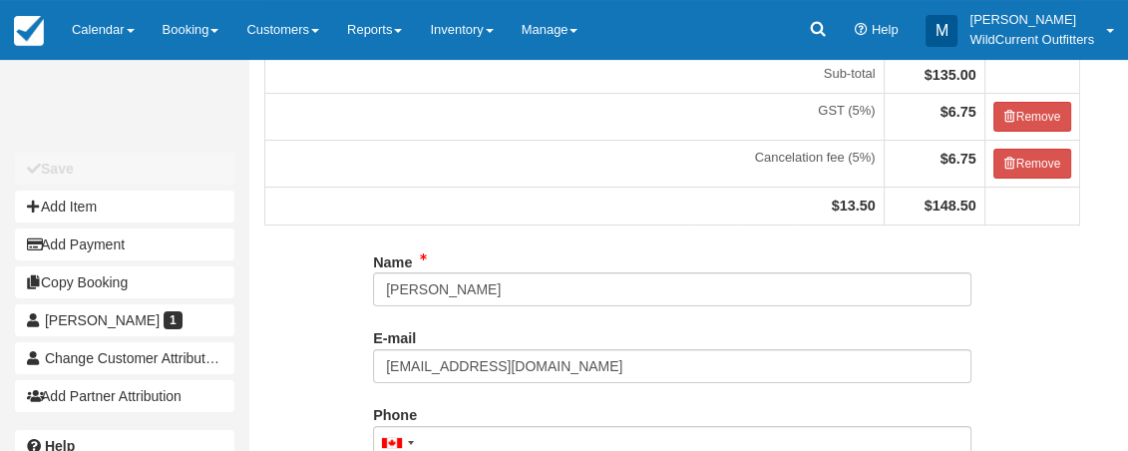
scroll to position [224, 0]
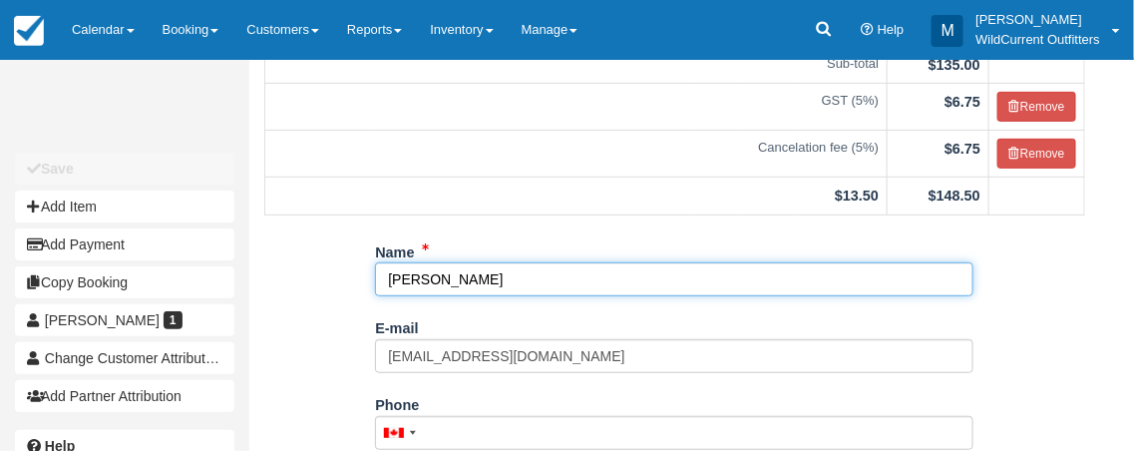
click at [585, 281] on input "[PERSON_NAME]" at bounding box center [674, 279] width 599 height 34
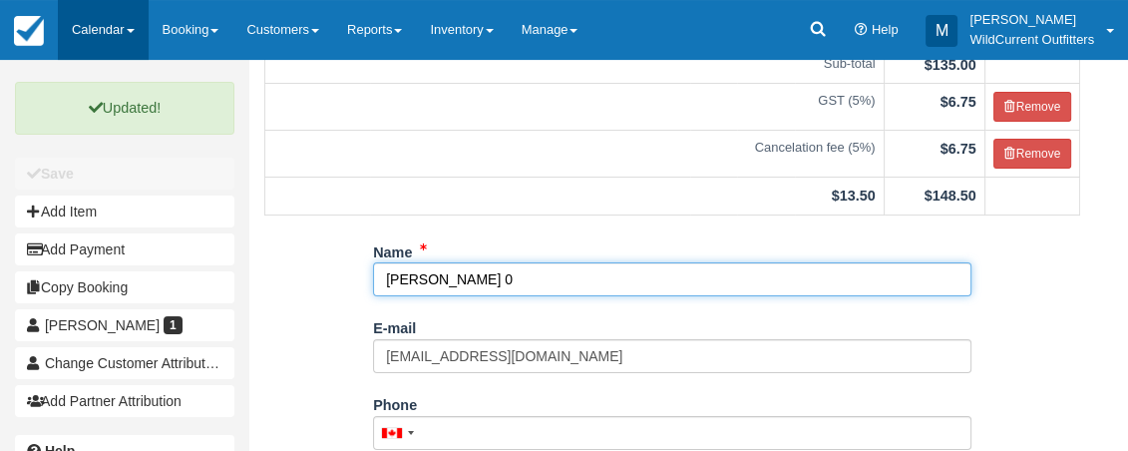
type input "[PERSON_NAME] 0"
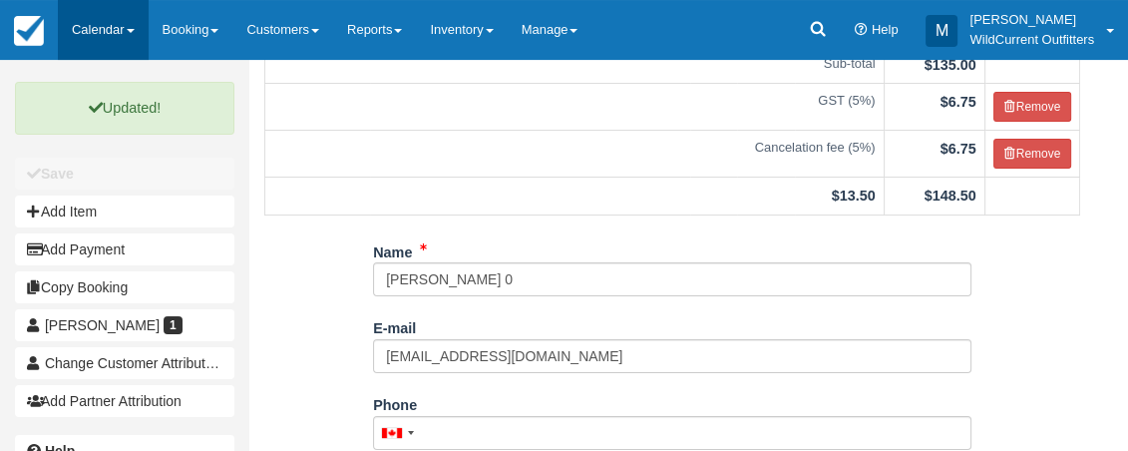
click at [93, 23] on link "Calendar" at bounding box center [103, 30] width 91 height 60
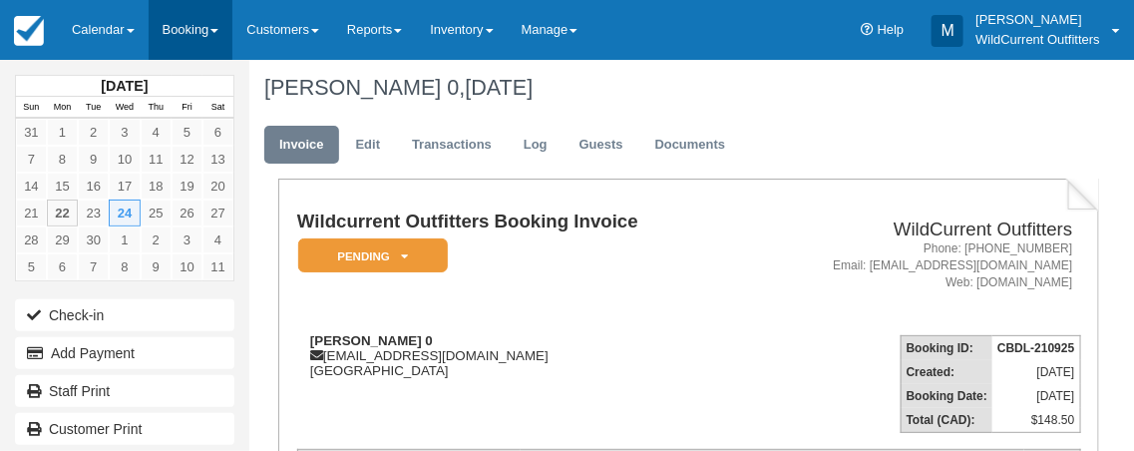
scroll to position [4, 0]
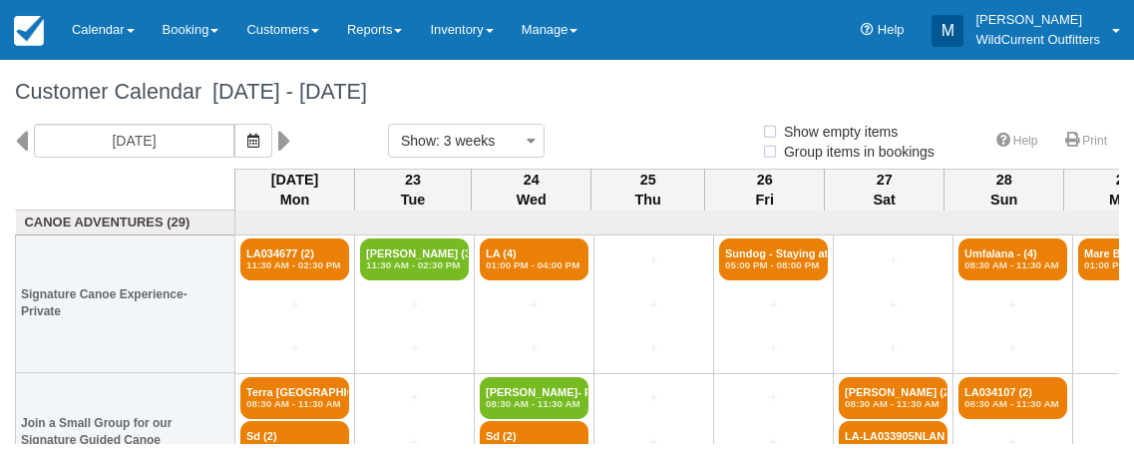
select select
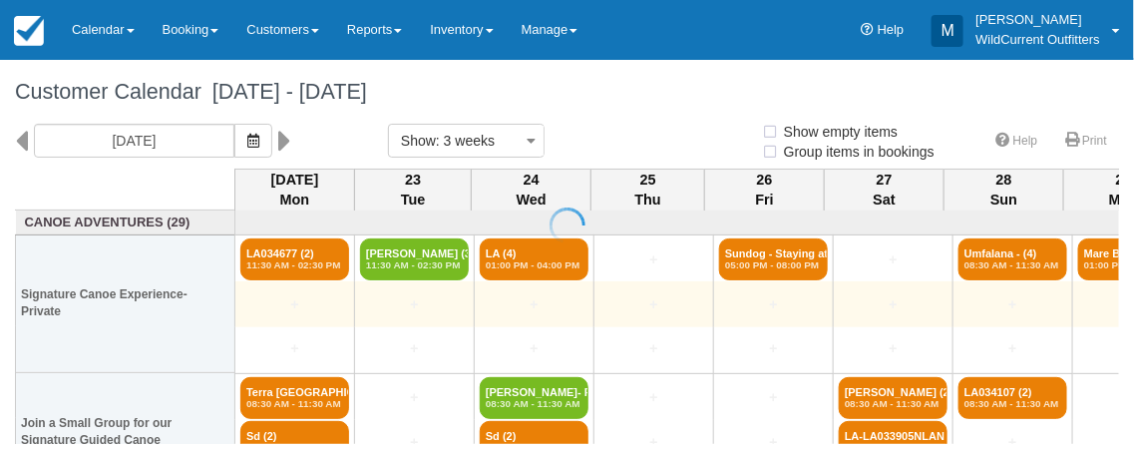
select select
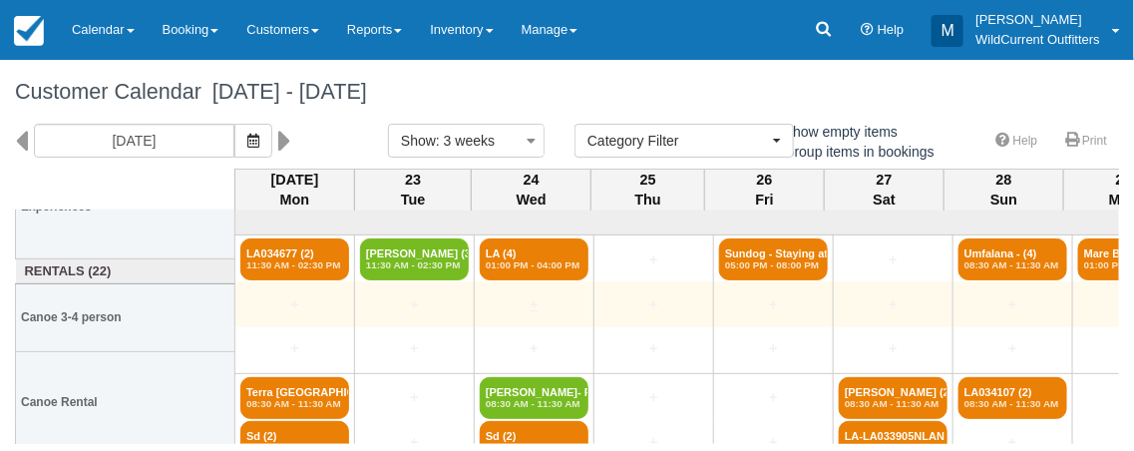
scroll to position [264, 0]
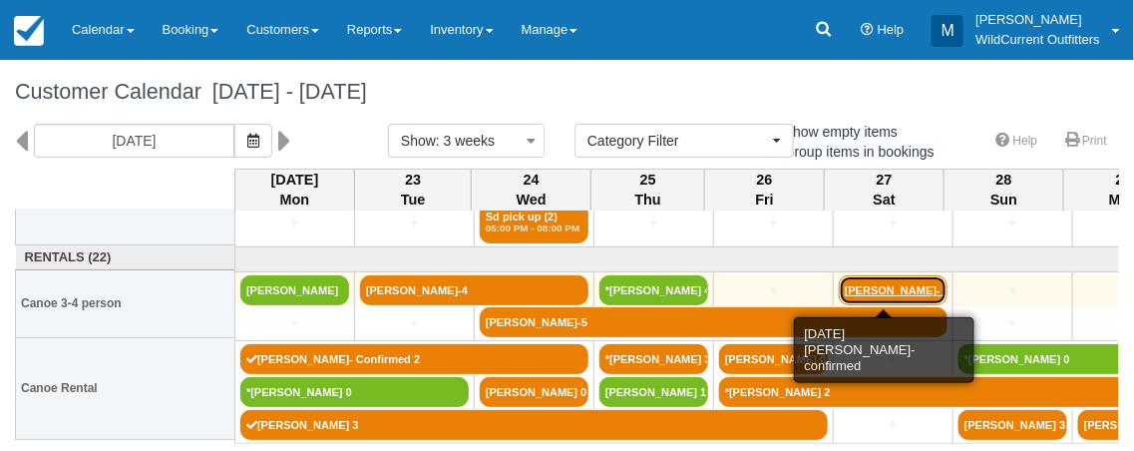
click at [914, 279] on link "Tom Lenourichel- con" at bounding box center [893, 290] width 109 height 30
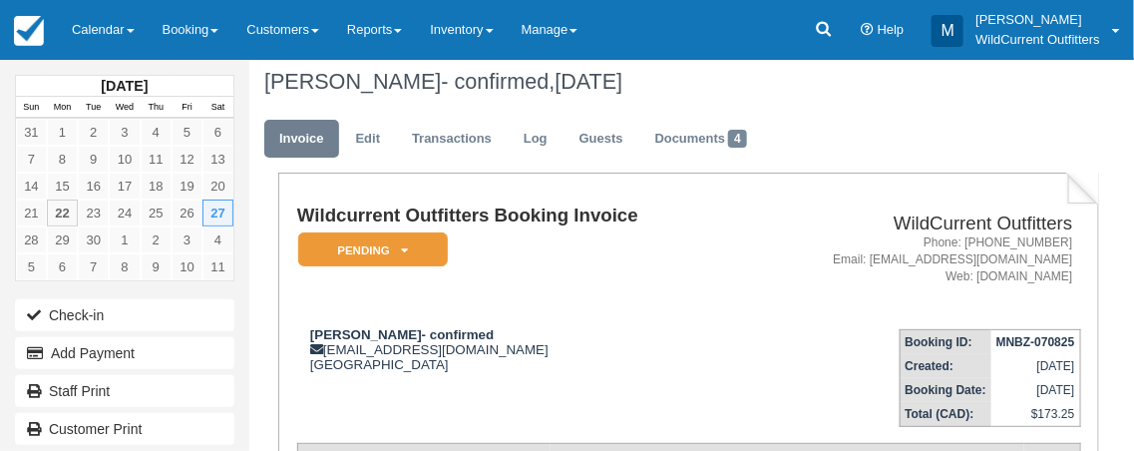
scroll to position [13, 0]
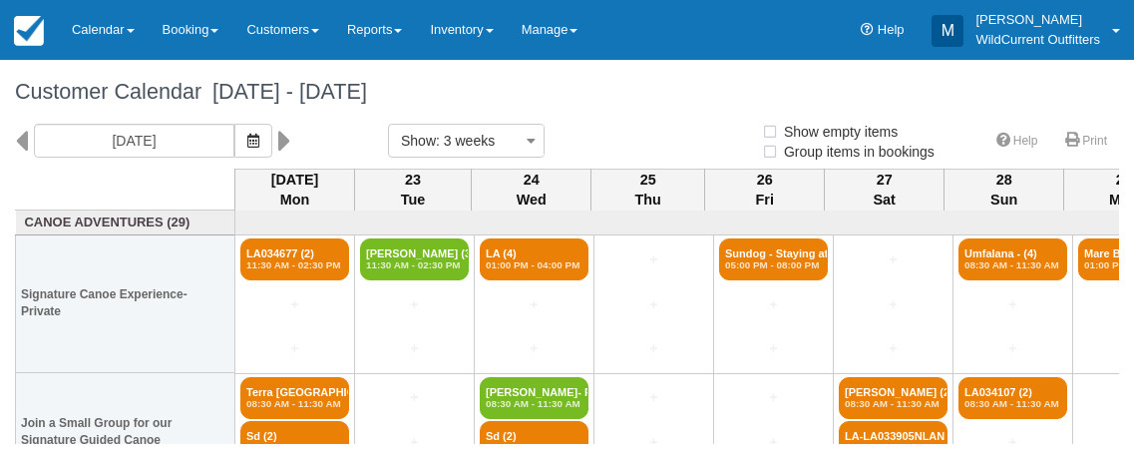
select select
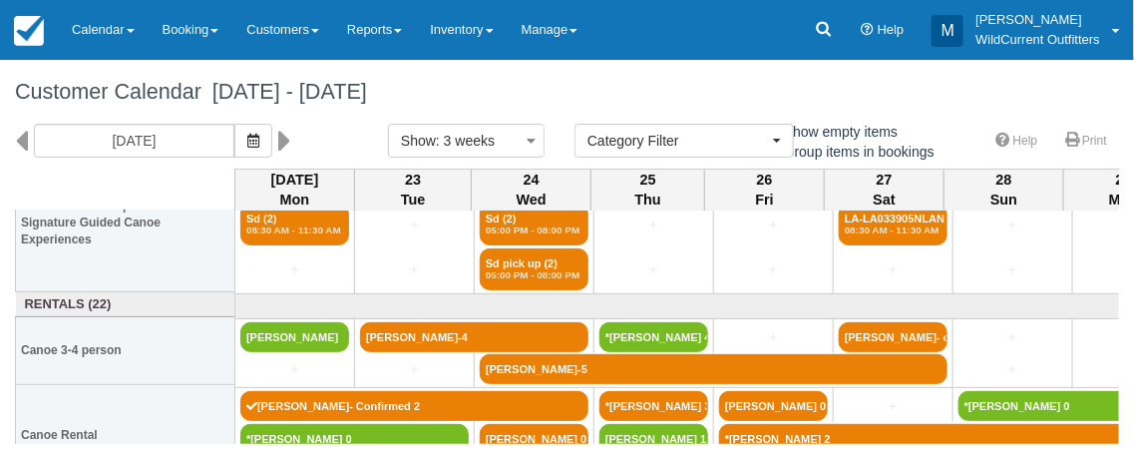
scroll to position [218, 1]
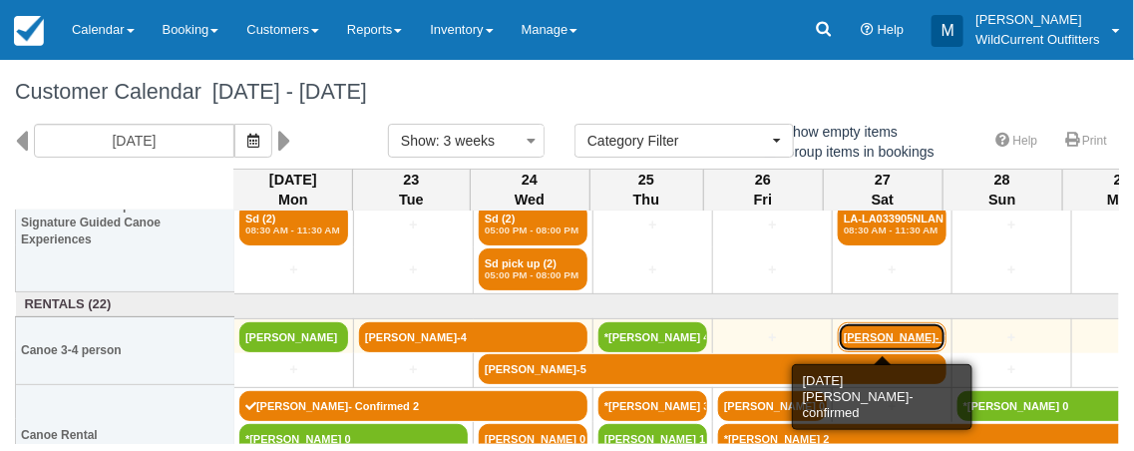
click at [874, 337] on link "Tom Lenourichel- con" at bounding box center [892, 337] width 109 height 30
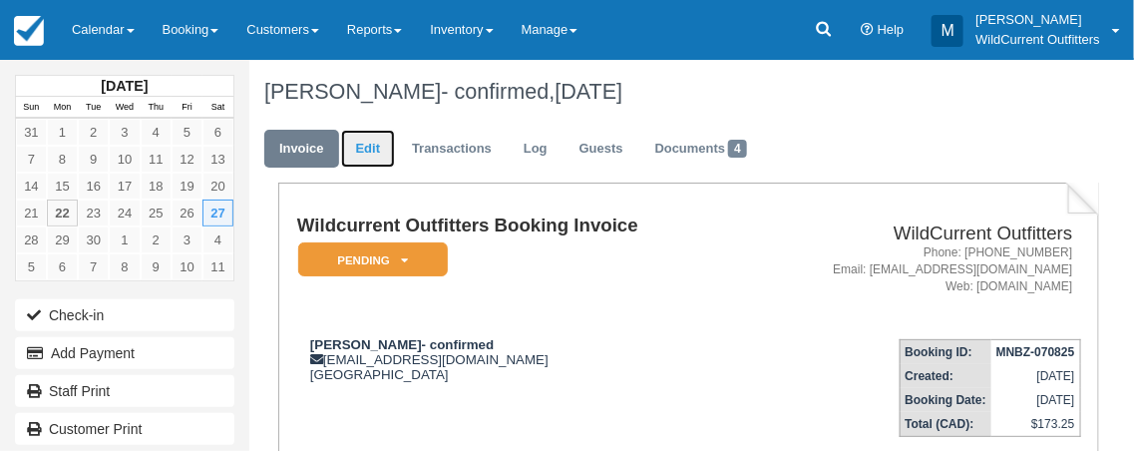
click at [367, 146] on link "Edit" at bounding box center [368, 149] width 54 height 39
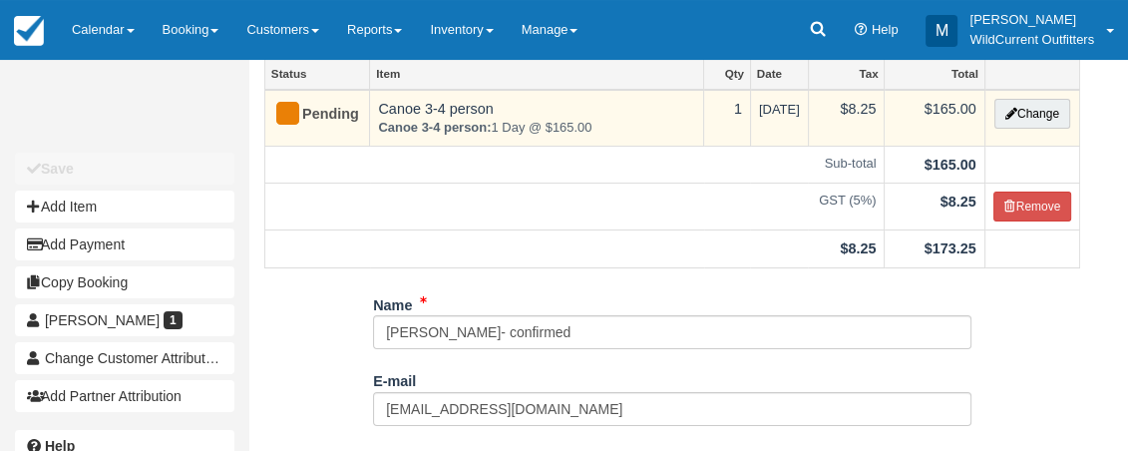
scroll to position [125, 0]
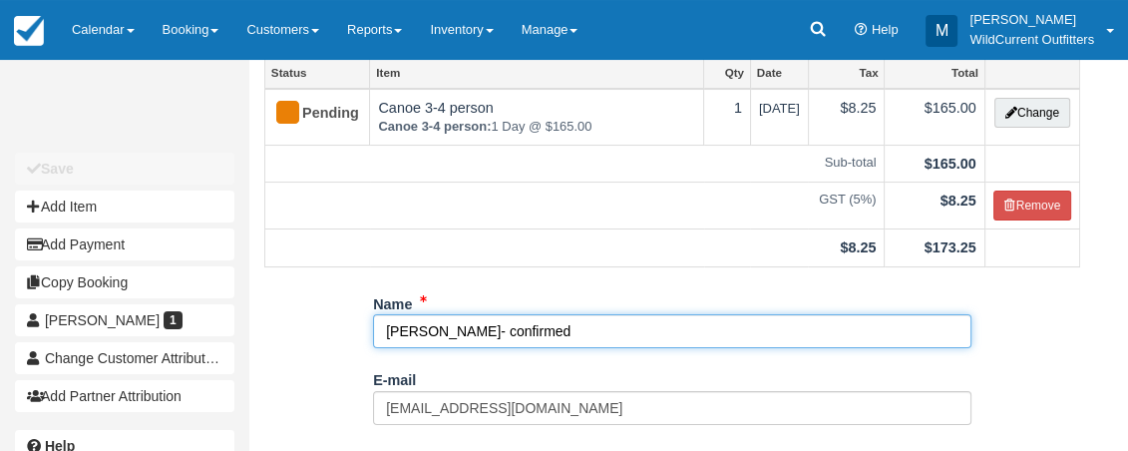
click at [590, 330] on input "Tom Lenourichel- confirmed" at bounding box center [672, 331] width 599 height 34
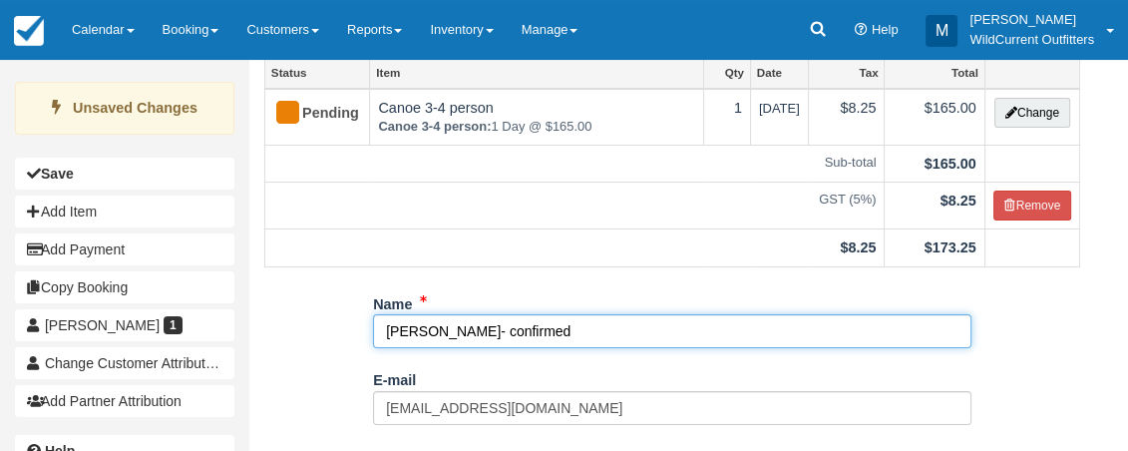
type input "[PERSON_NAME]- confirmed 5"
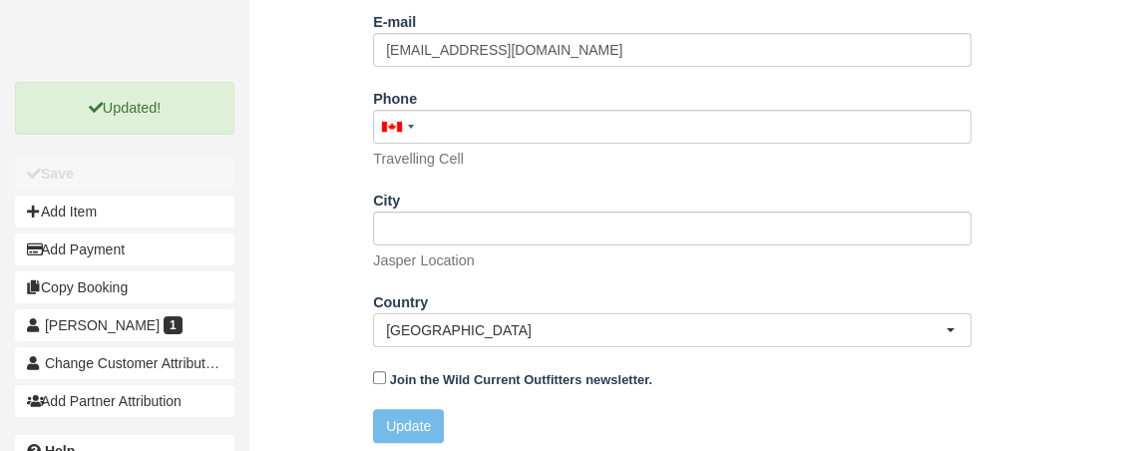
scroll to position [491, 0]
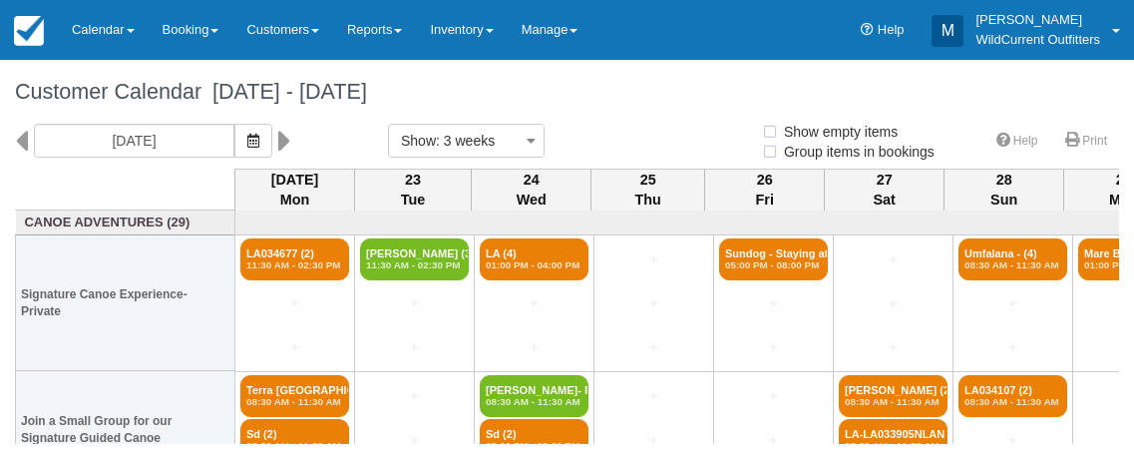
select select
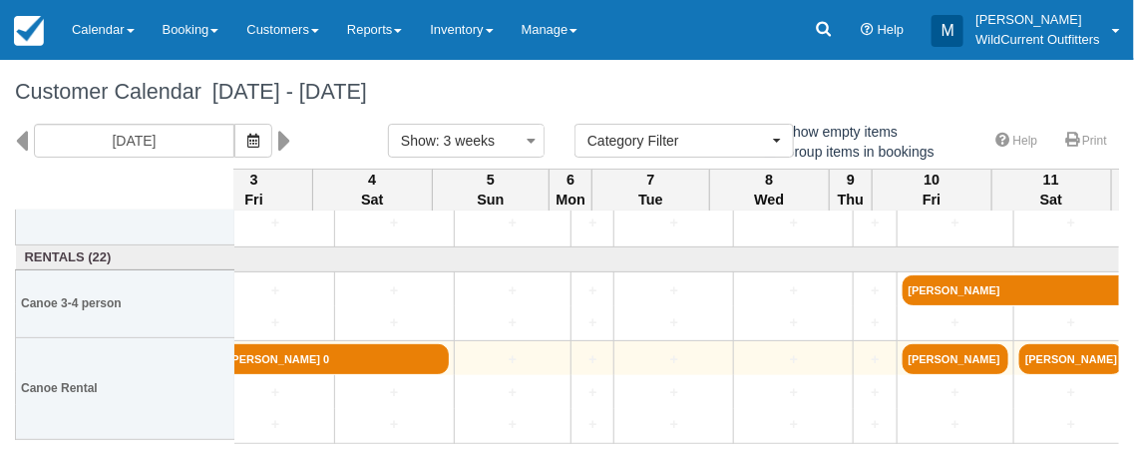
scroll to position [264, 1457]
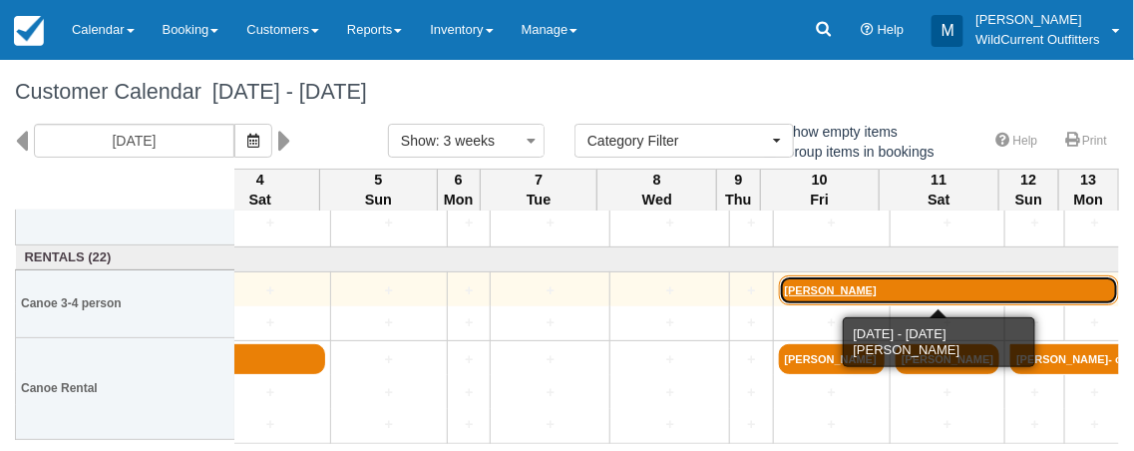
click at [869, 290] on link "[PERSON_NAME]" at bounding box center [949, 290] width 341 height 30
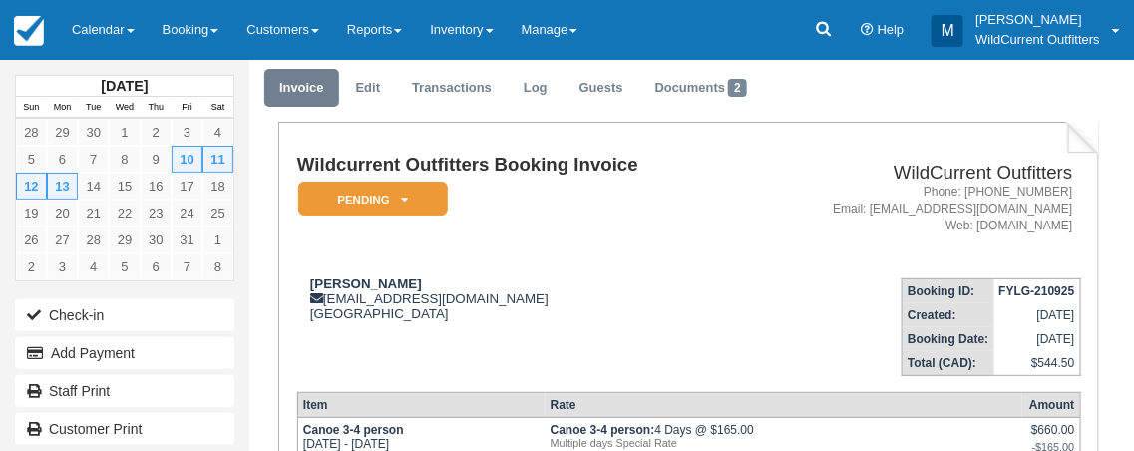
scroll to position [58, 0]
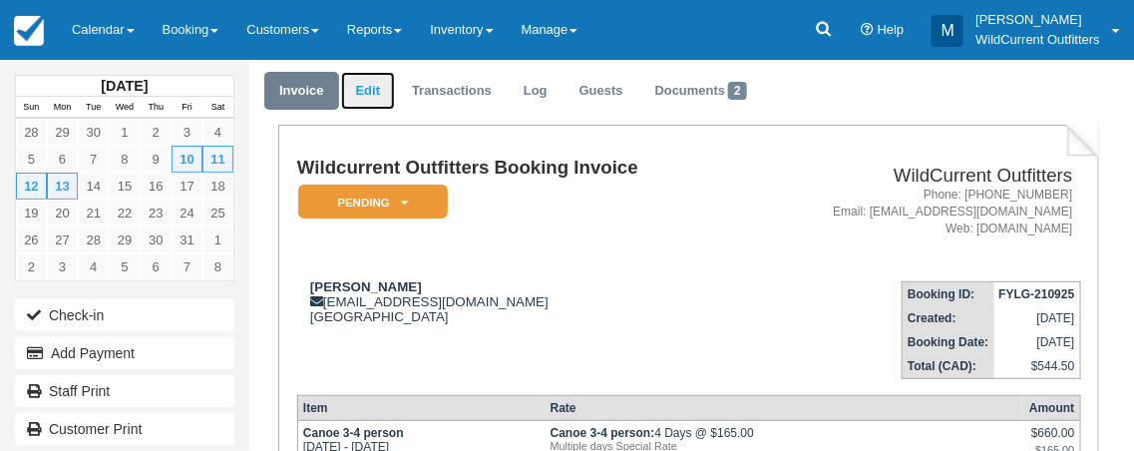
click at [368, 90] on link "Edit" at bounding box center [368, 91] width 54 height 39
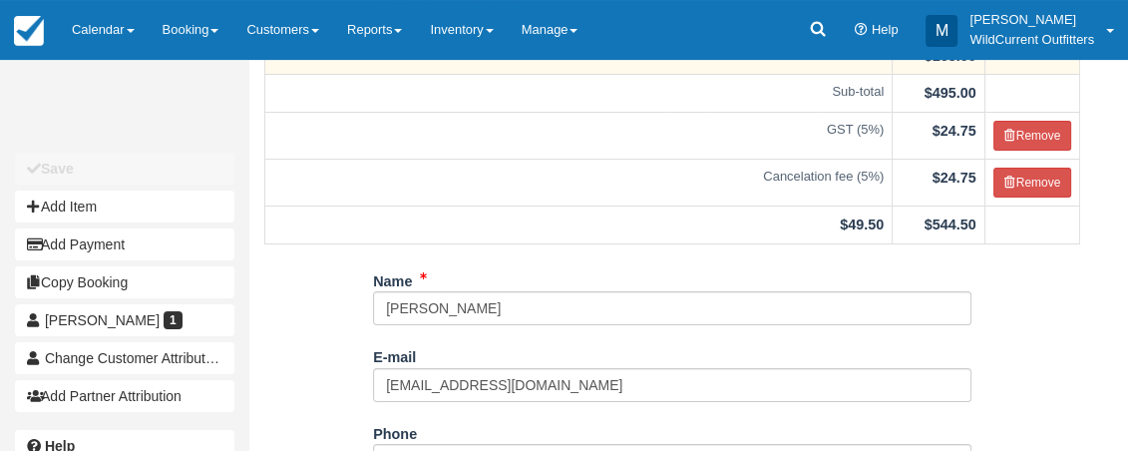
scroll to position [272, 0]
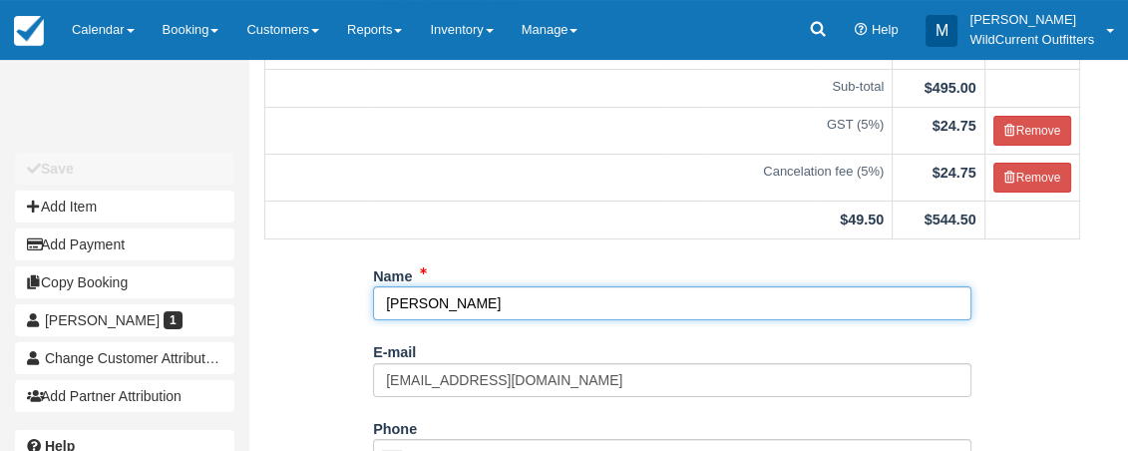
click at [522, 314] on input "John Sadler" at bounding box center [672, 303] width 599 height 34
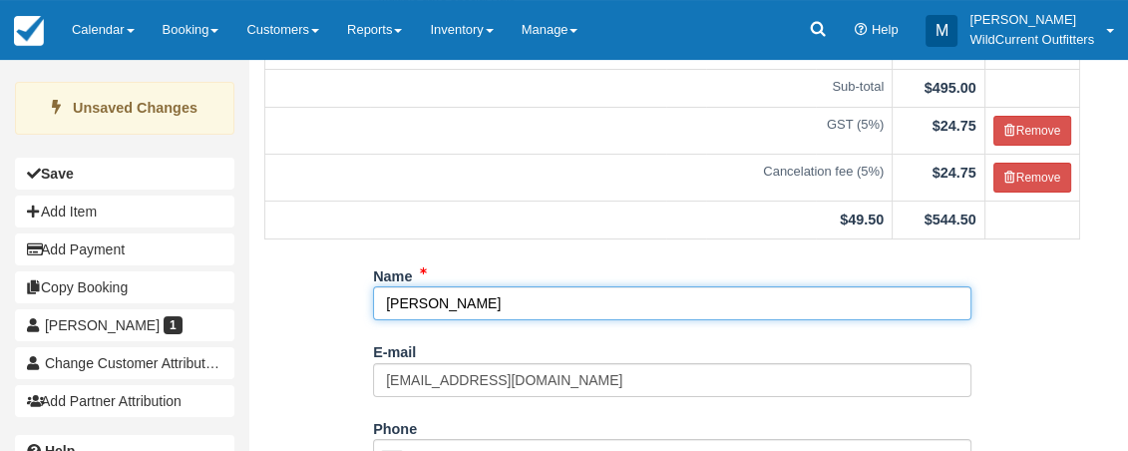
type input "[PERSON_NAME] 4"
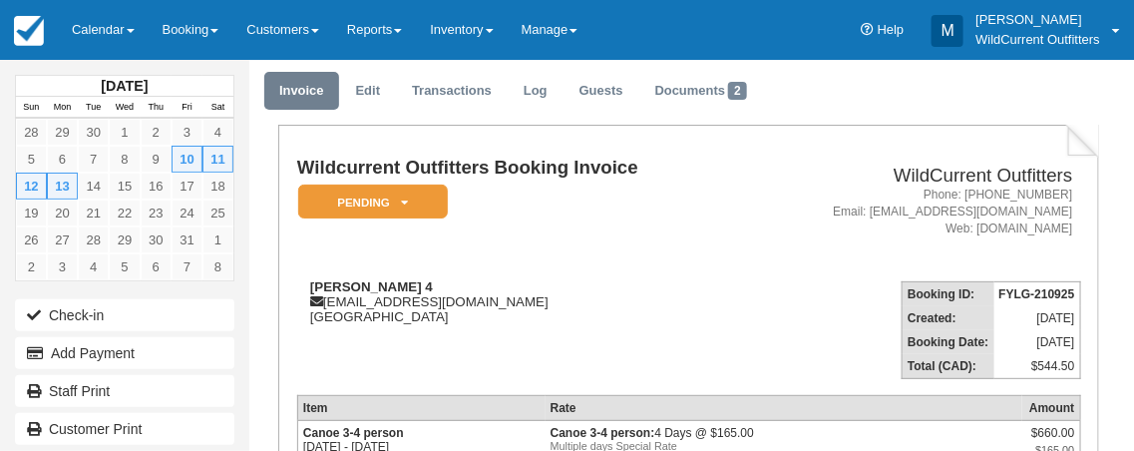
scroll to position [58, 0]
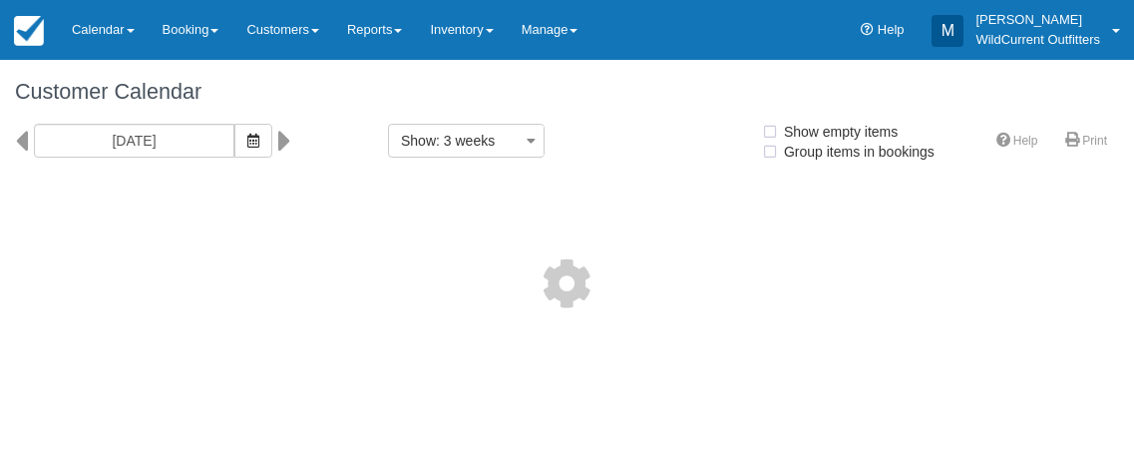
select select
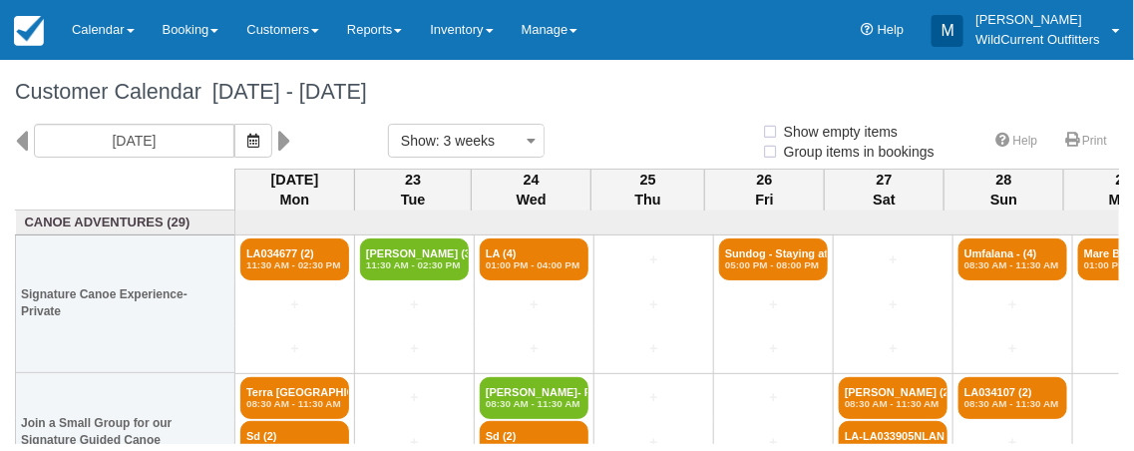
select select
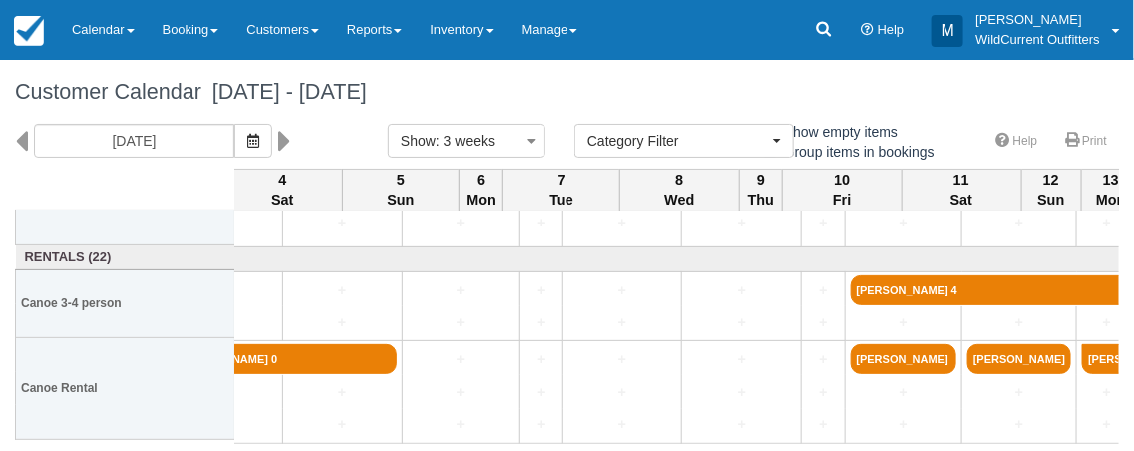
scroll to position [264, 1457]
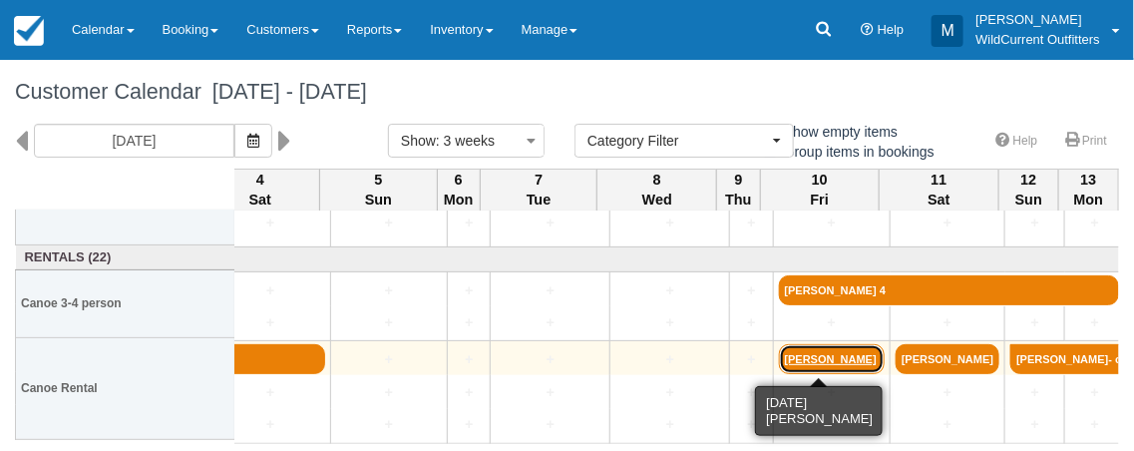
click at [794, 358] on link "[PERSON_NAME]" at bounding box center [832, 359] width 106 height 30
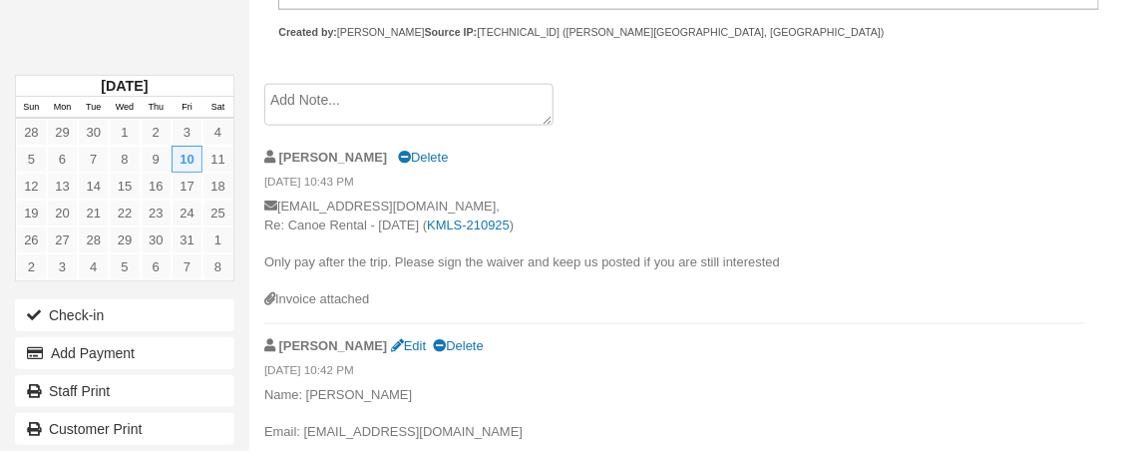
scroll to position [906, 0]
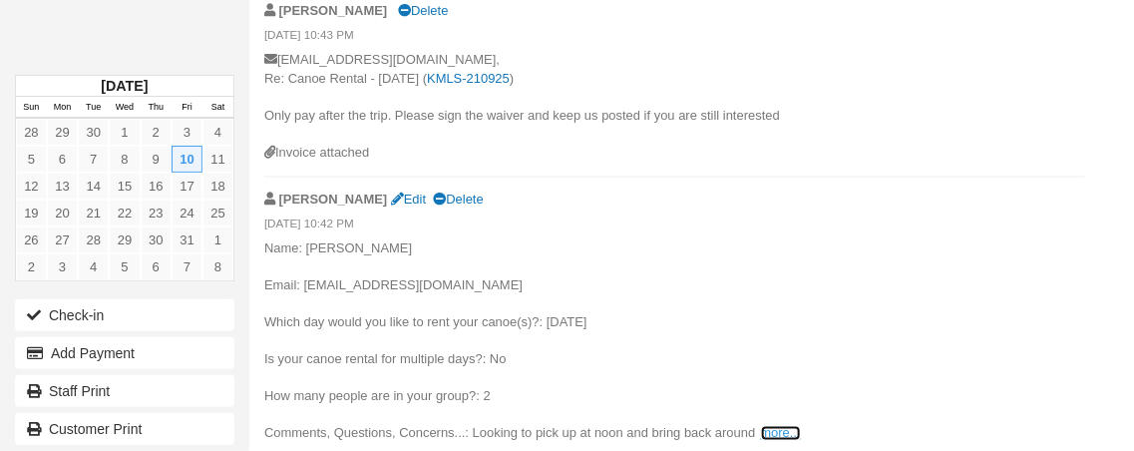
click at [777, 430] on link "more..." at bounding box center [781, 433] width 40 height 15
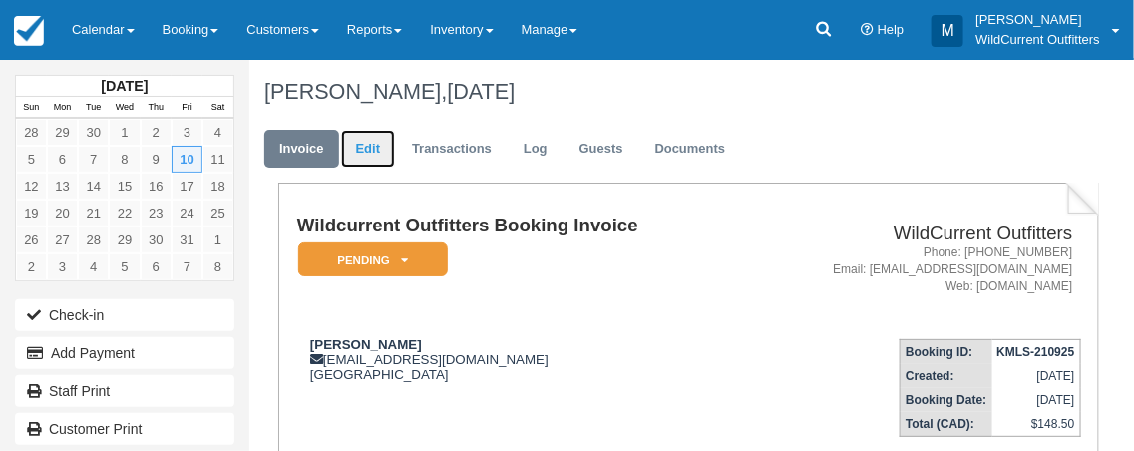
click at [376, 141] on link "Edit" at bounding box center [368, 149] width 54 height 39
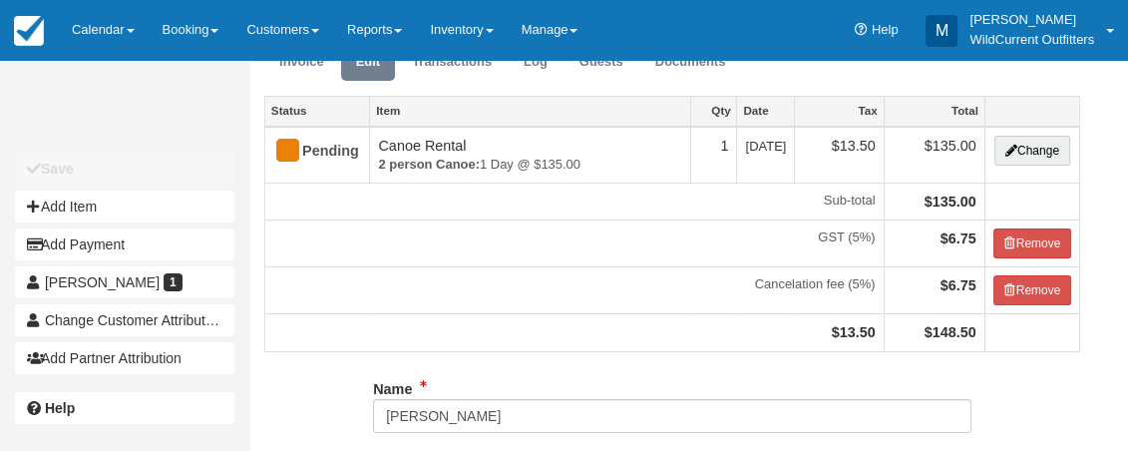
scroll to position [295, 0]
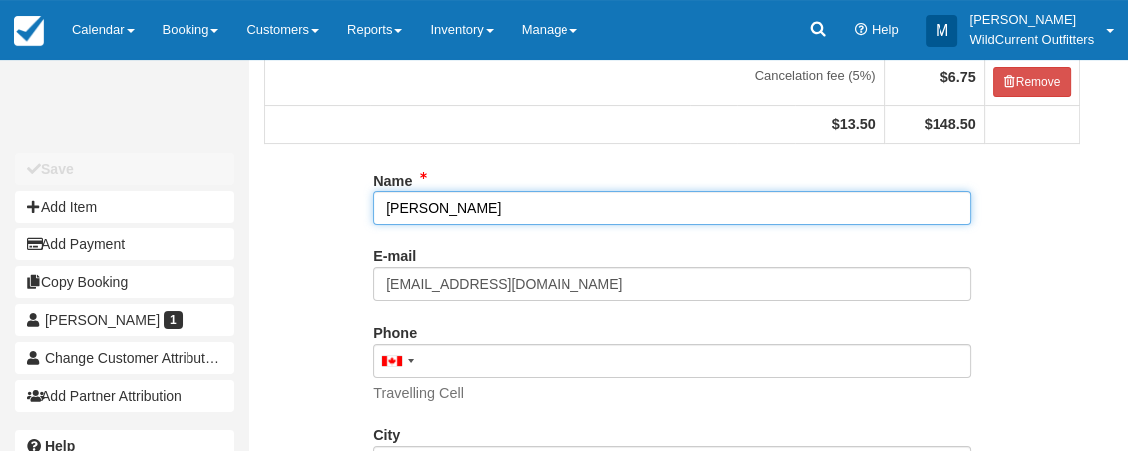
click at [611, 218] on input "[PERSON_NAME]" at bounding box center [672, 208] width 599 height 34
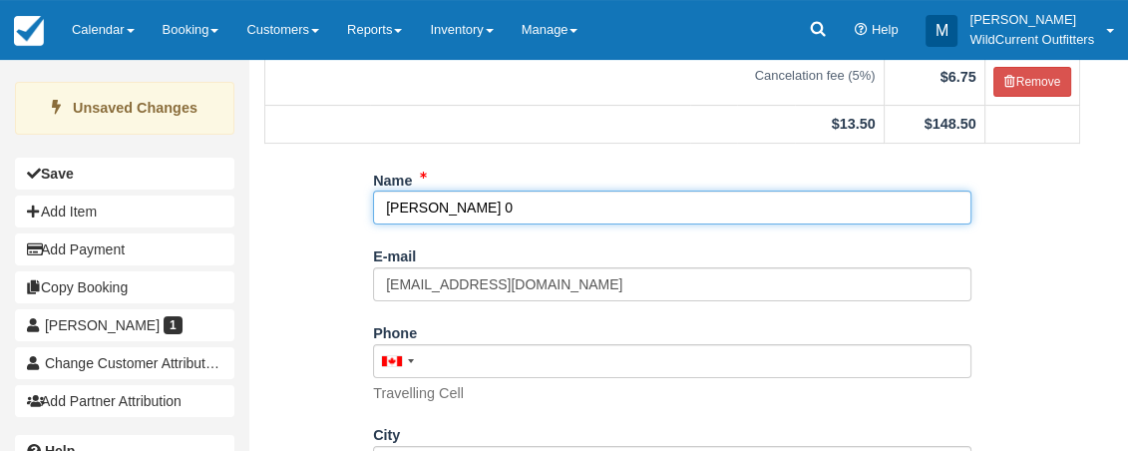
scroll to position [538, 0]
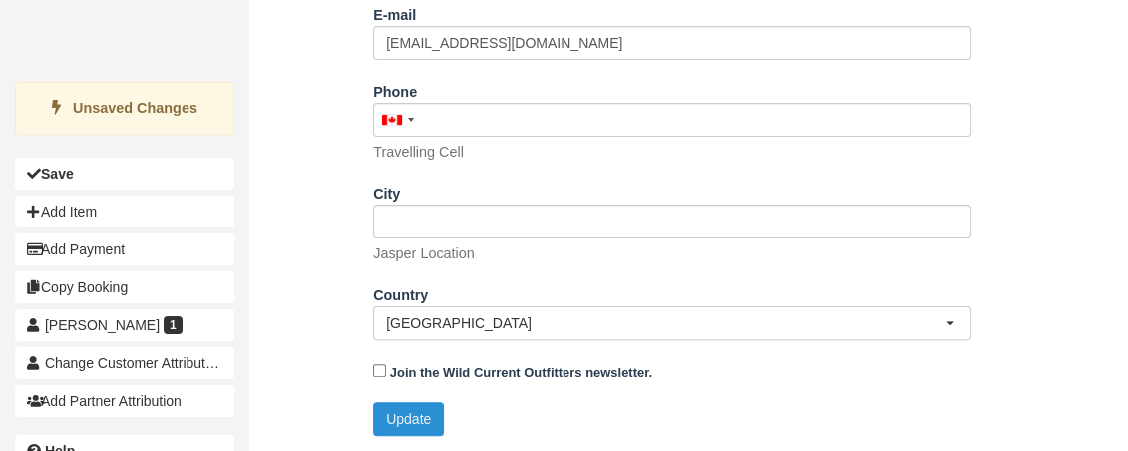
type input "Heather mountney 0"
click at [406, 410] on button "Update" at bounding box center [408, 419] width 71 height 34
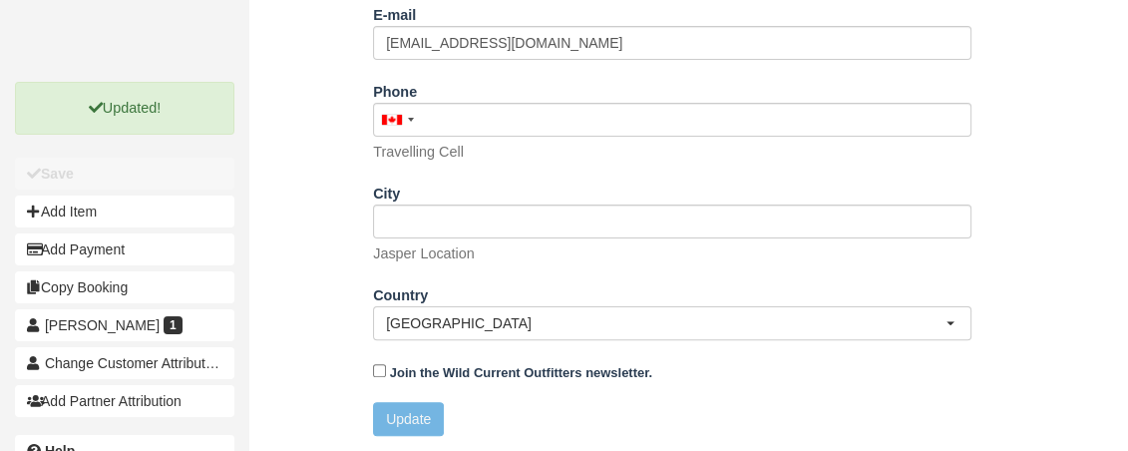
scroll to position [159, 0]
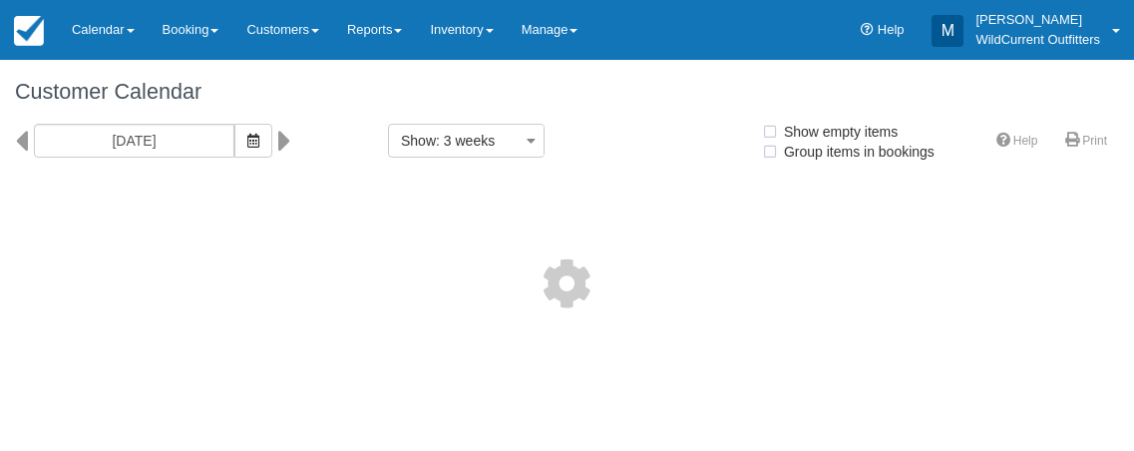
select select
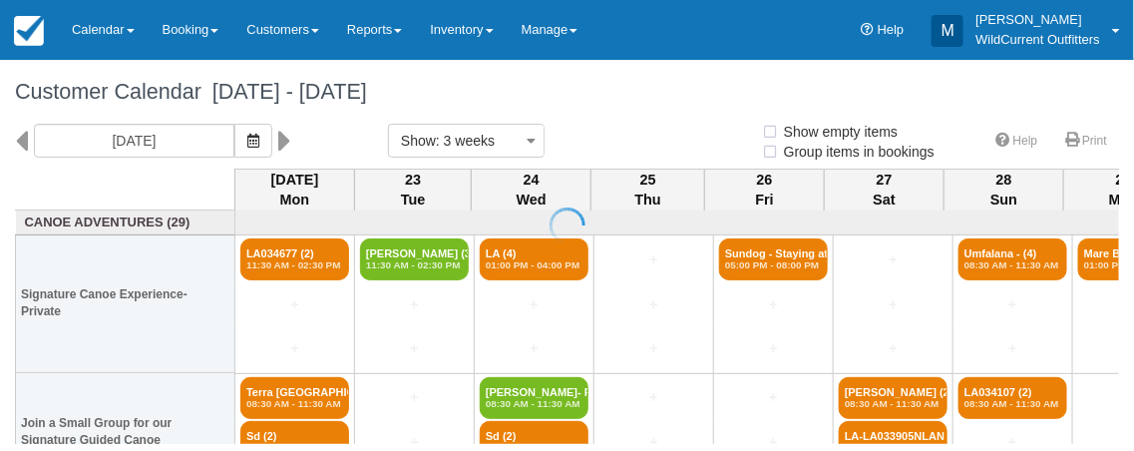
select select
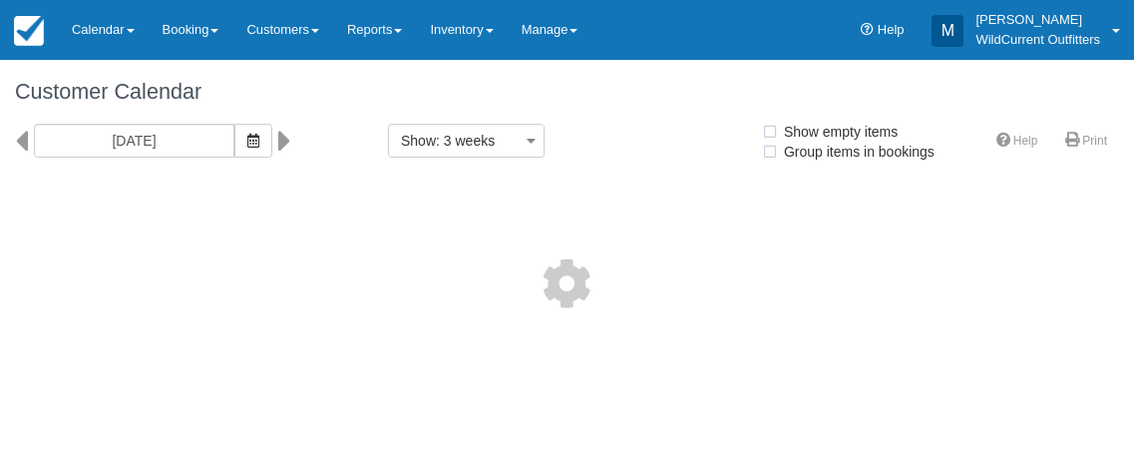
select select
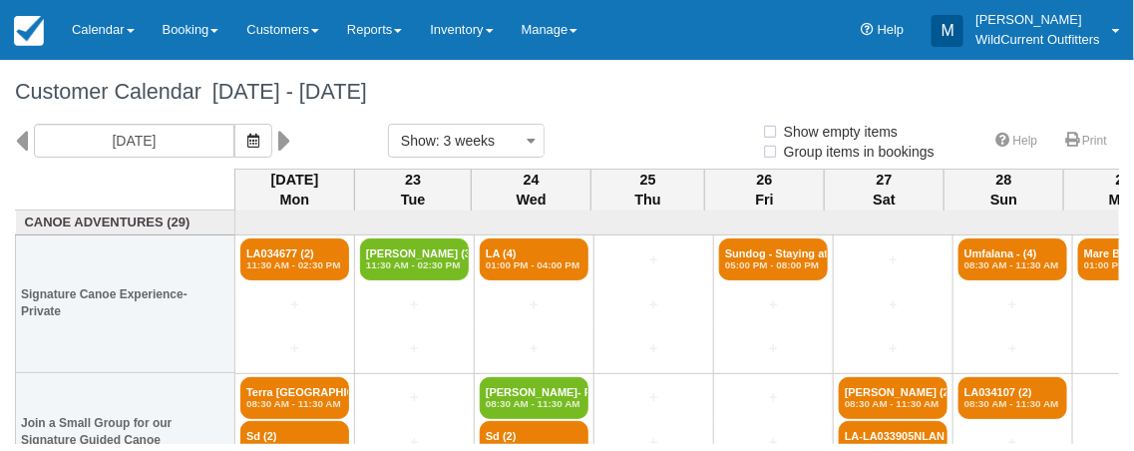
select select
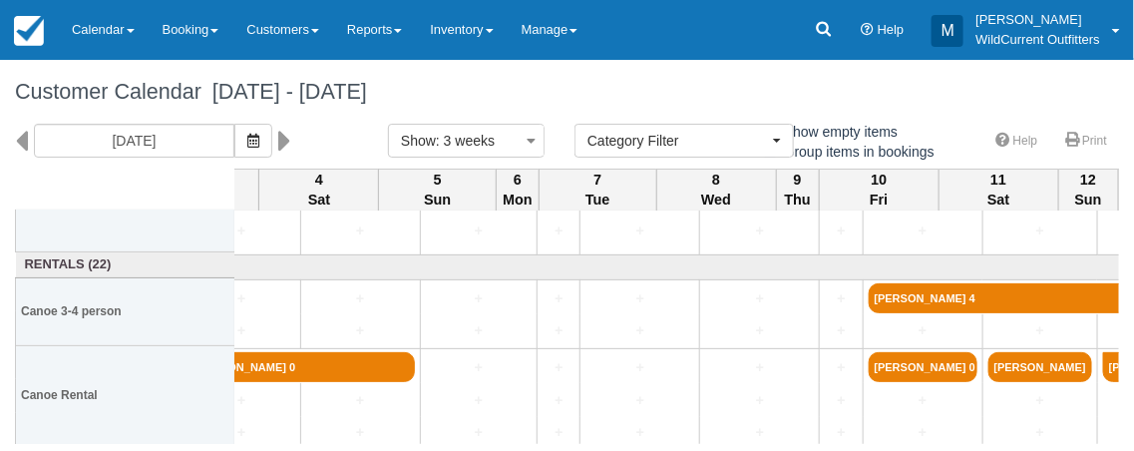
scroll to position [256, 1457]
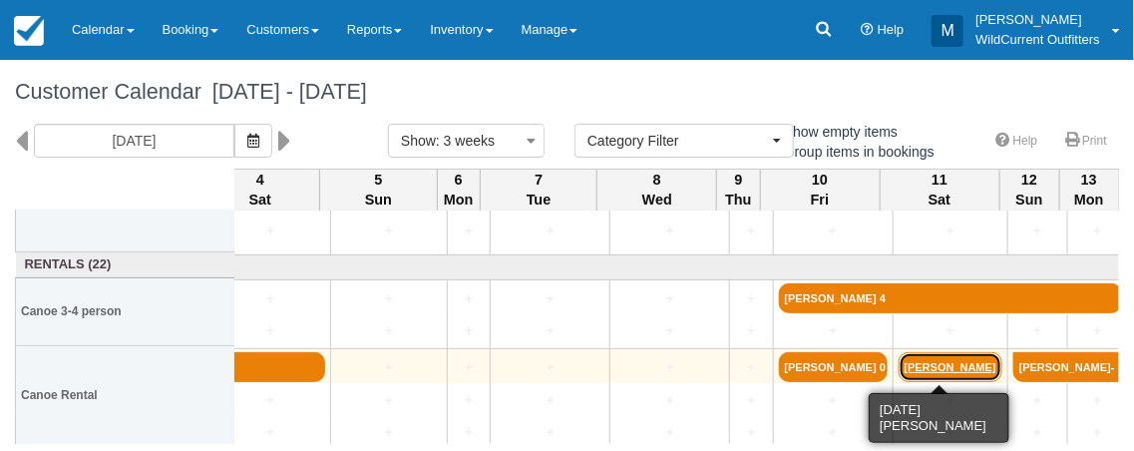
click at [932, 360] on link "[PERSON_NAME]" at bounding box center [951, 367] width 104 height 30
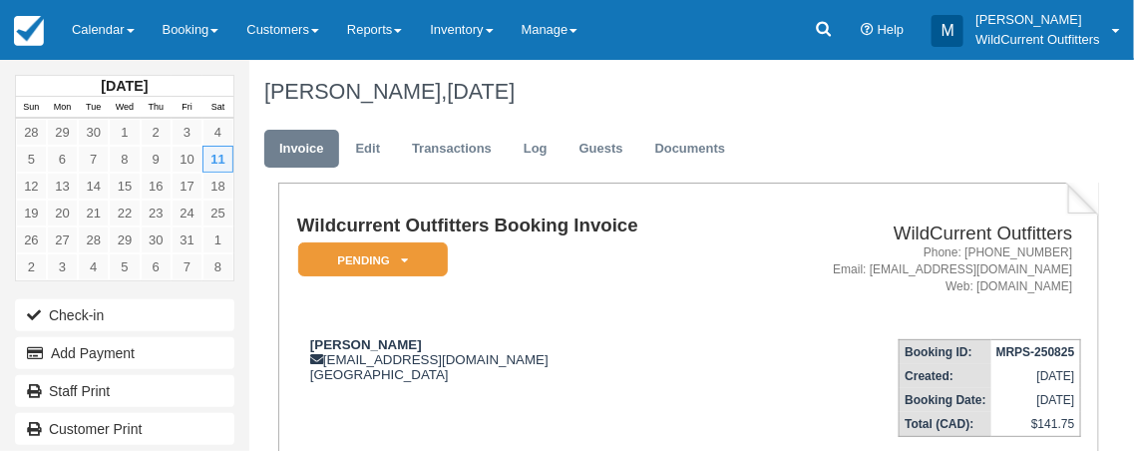
scroll to position [5, 0]
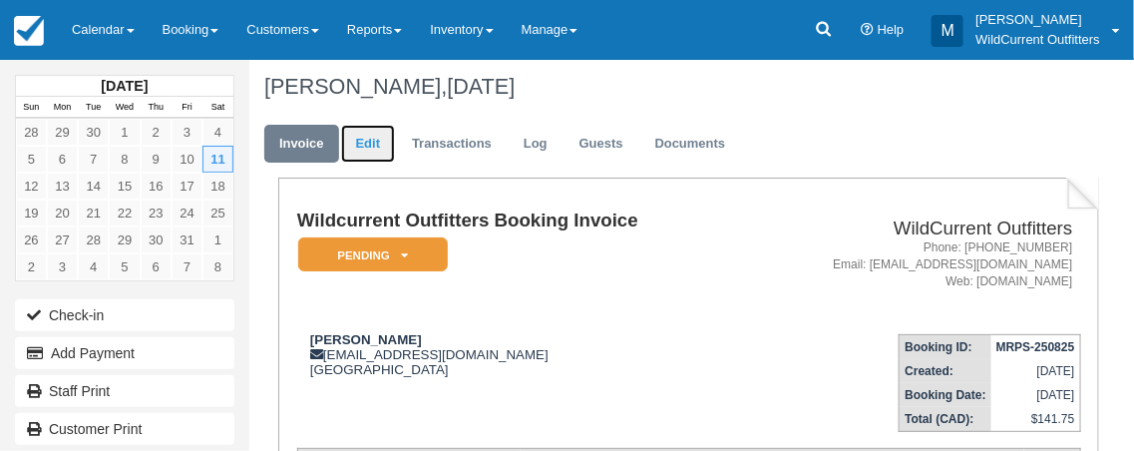
click at [365, 150] on link "Edit" at bounding box center [368, 144] width 54 height 39
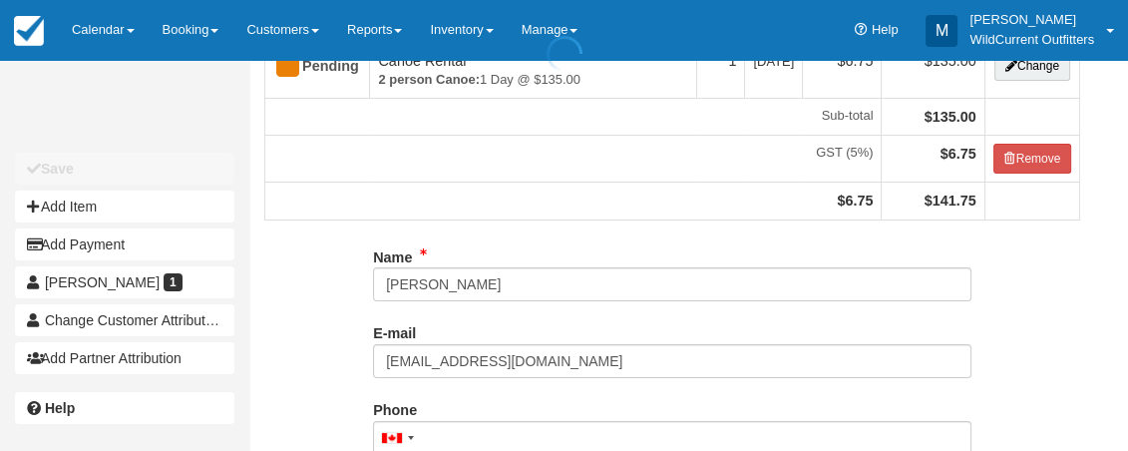
scroll to position [348, 0]
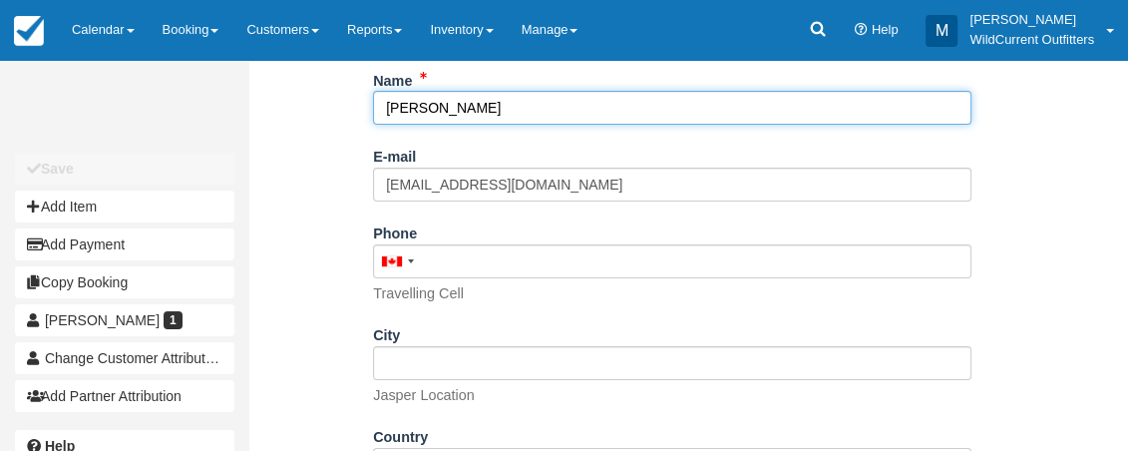
click at [562, 103] on input "Ben Hochschwender" at bounding box center [672, 108] width 599 height 34
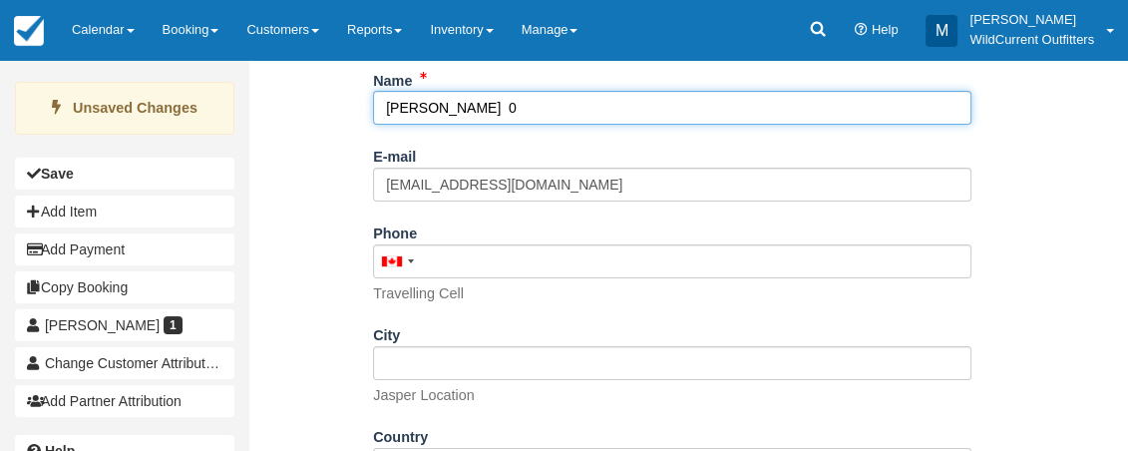
scroll to position [491, 0]
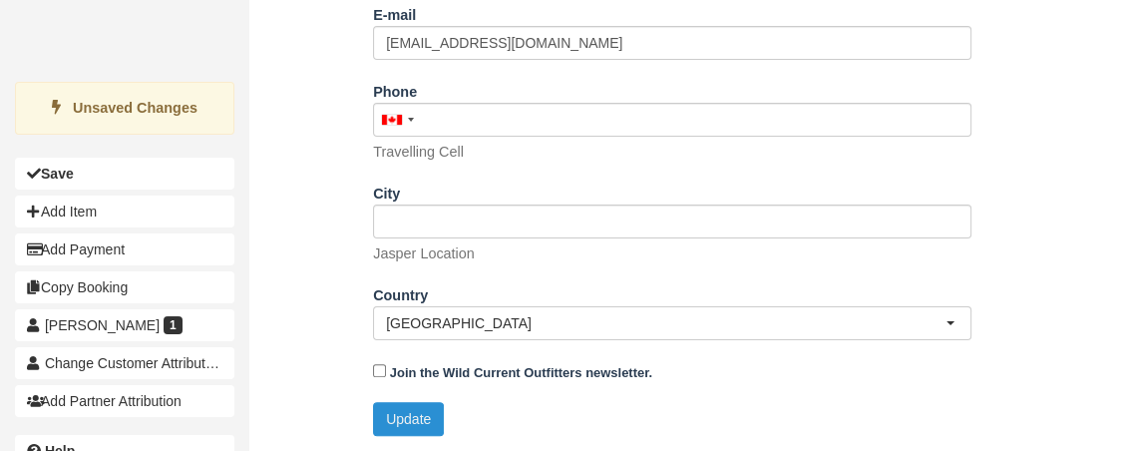
type input "[PERSON_NAME] 0"
click at [421, 418] on button "Update" at bounding box center [408, 419] width 71 height 34
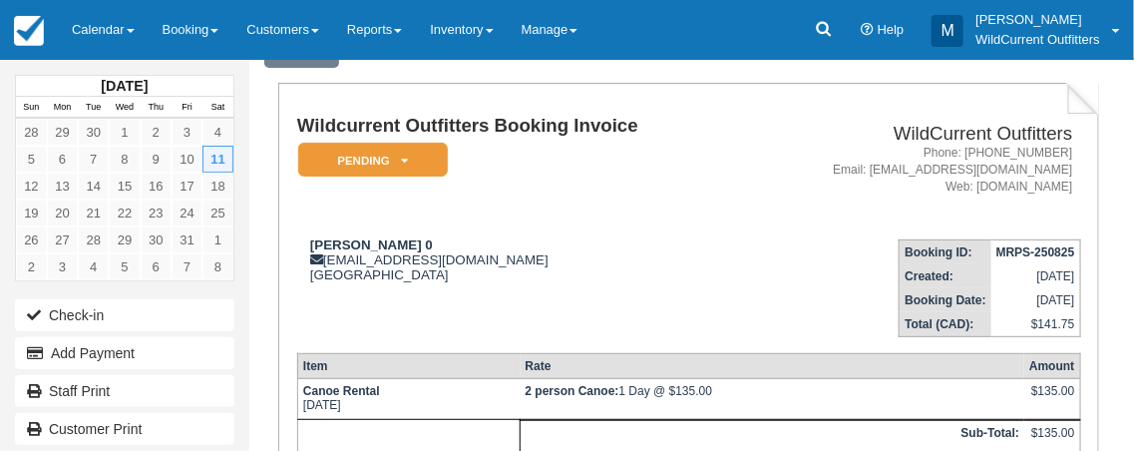
scroll to position [105, 0]
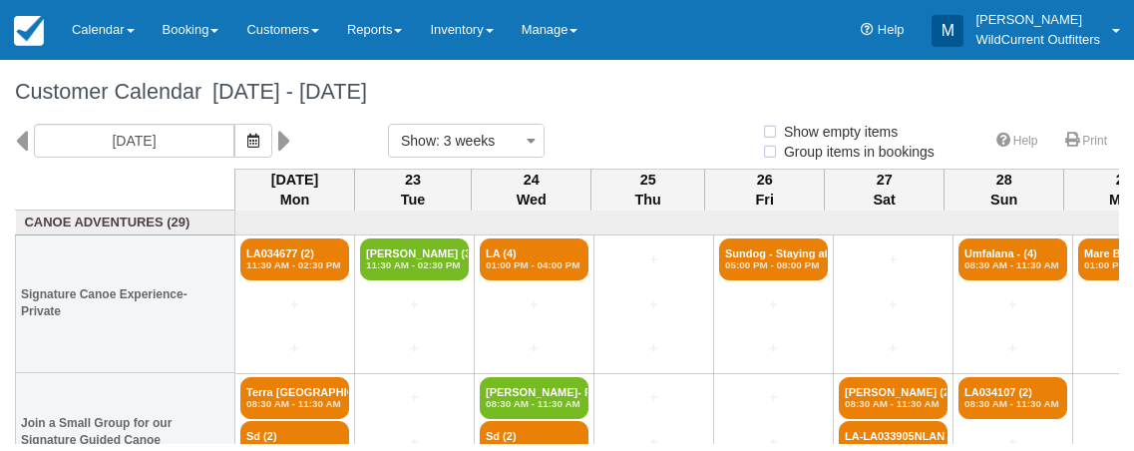
select select
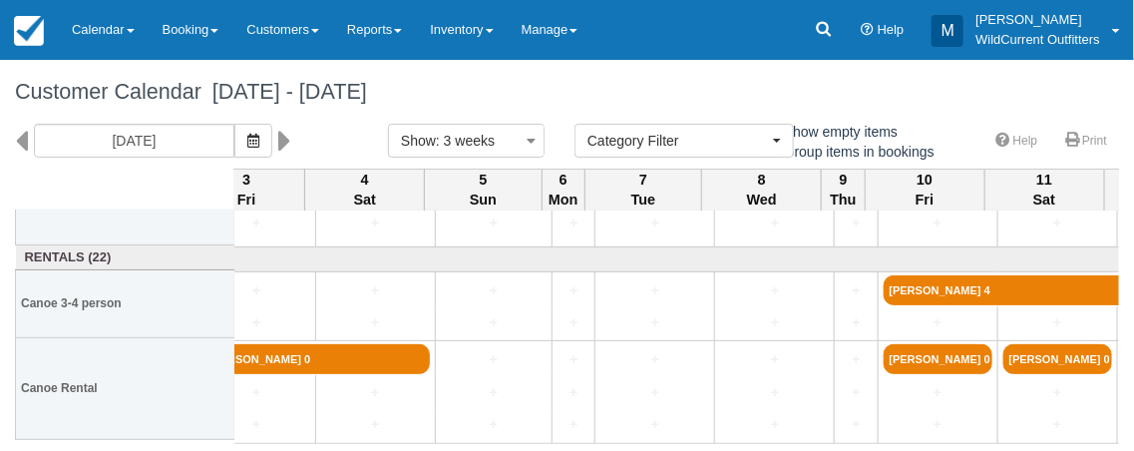
scroll to position [264, 1457]
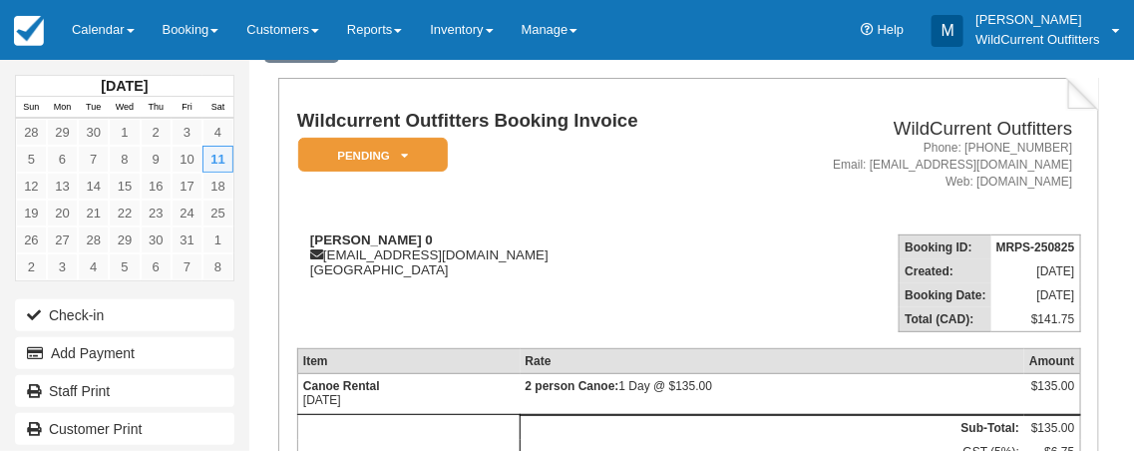
scroll to position [105, 0]
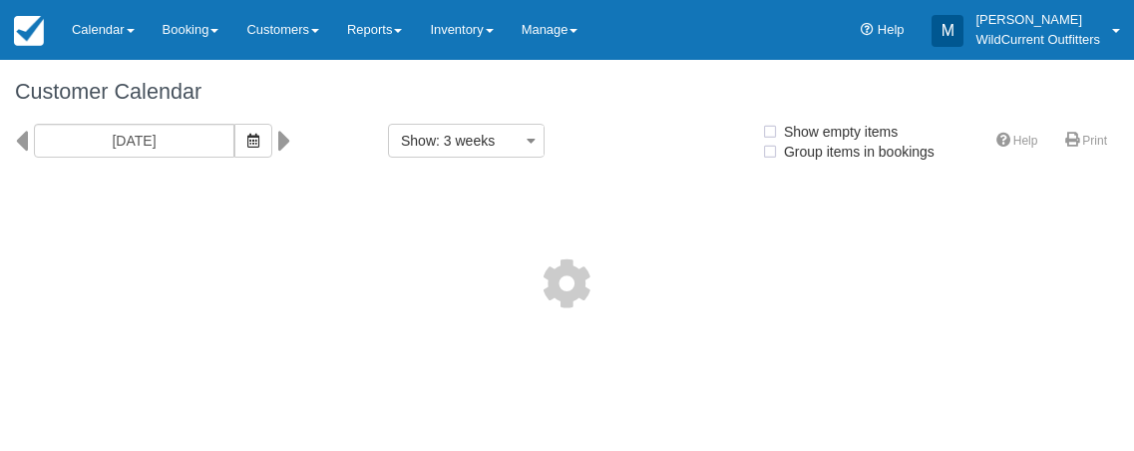
select select
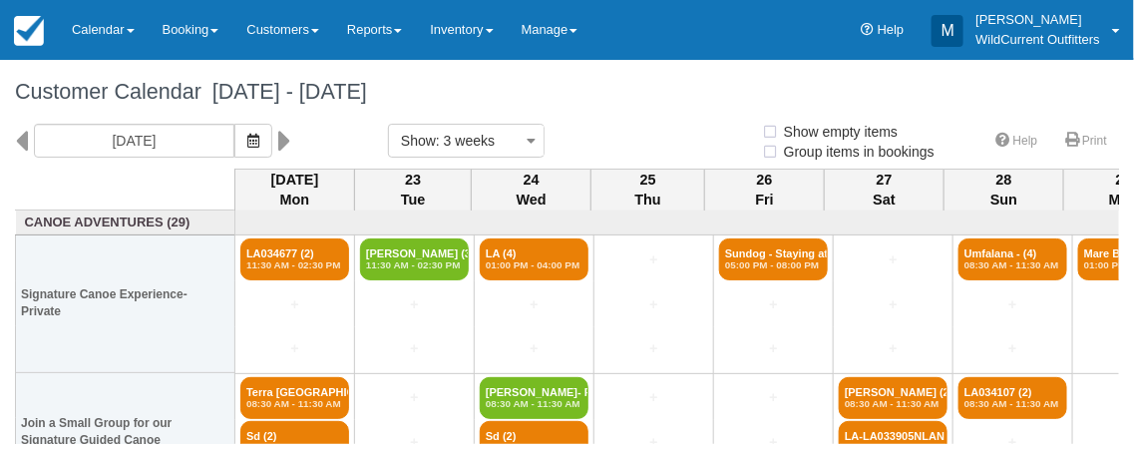
select select
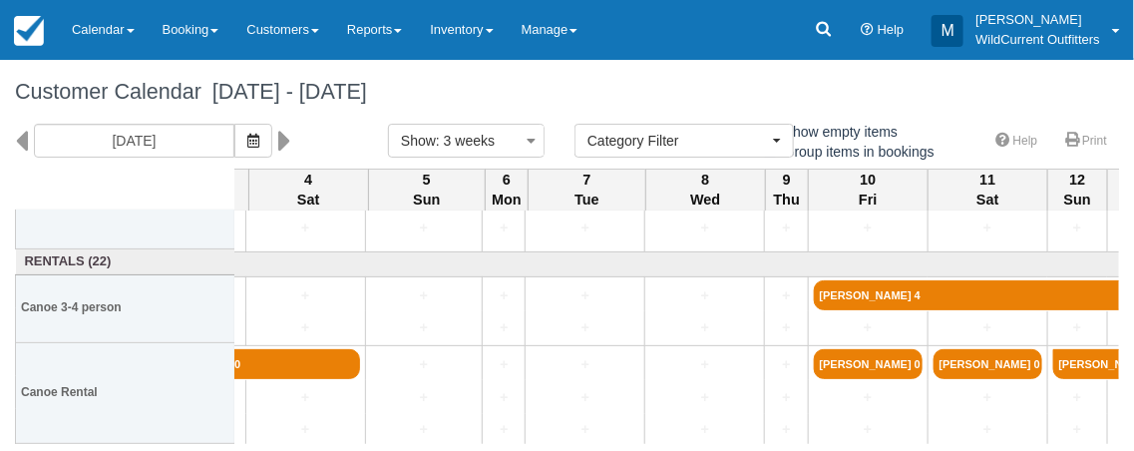
scroll to position [259, 1457]
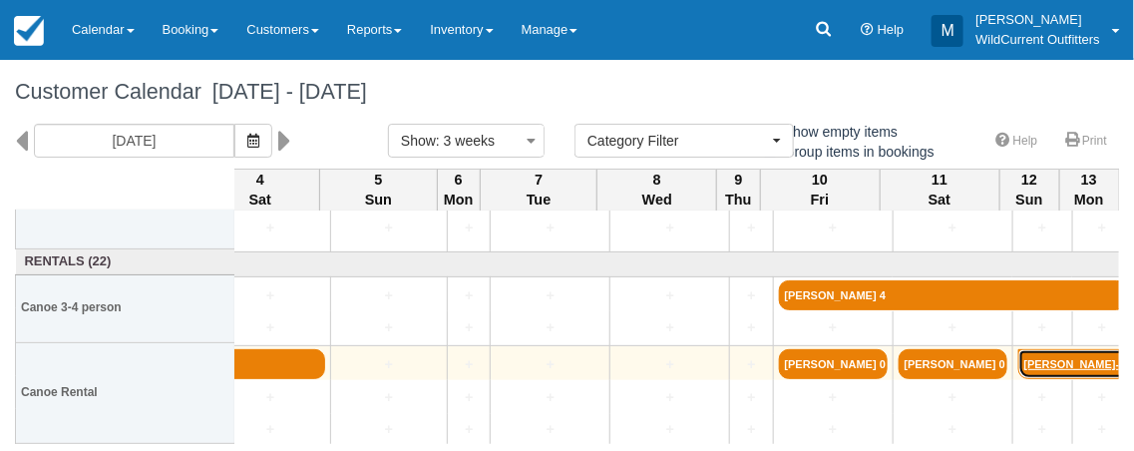
click at [1071, 363] on link "Linda Yang- confirmed" at bounding box center [1076, 364] width 115 height 30
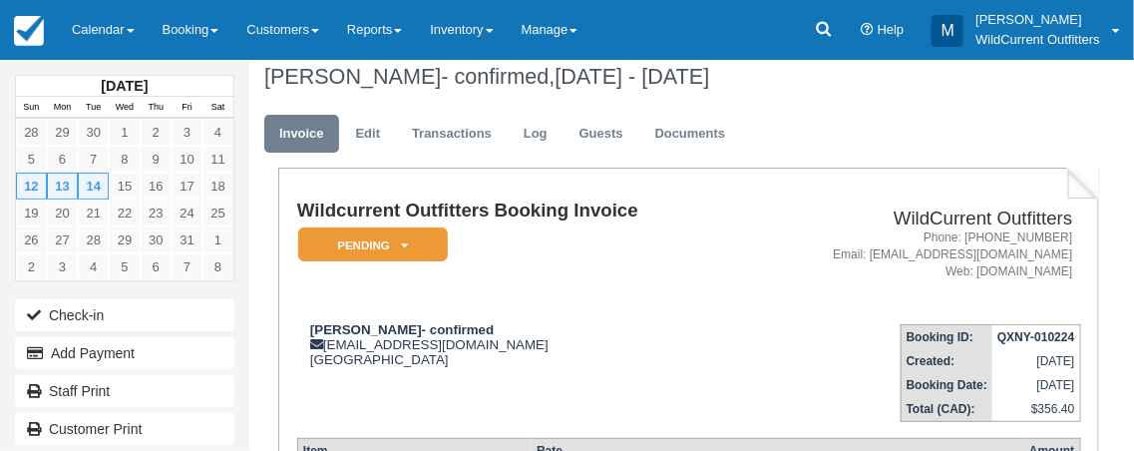
scroll to position [11, 0]
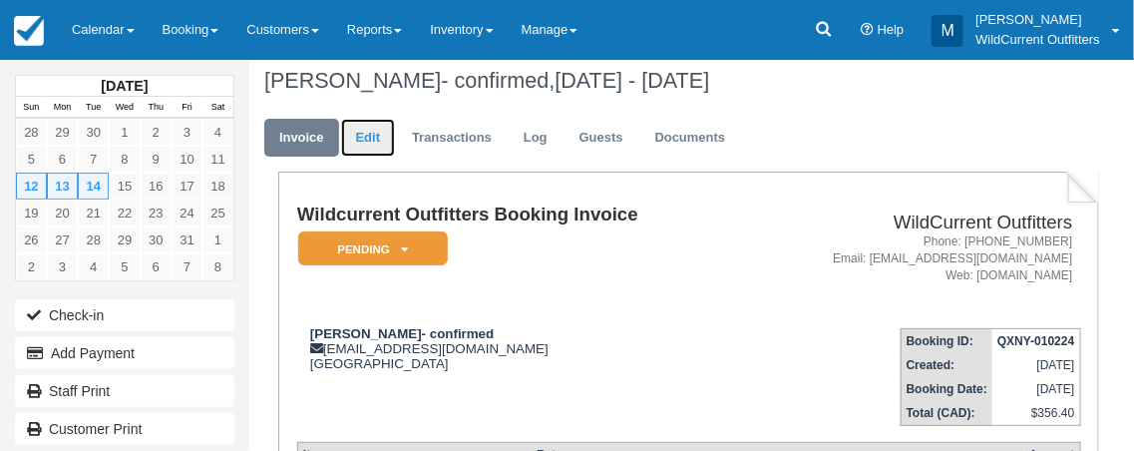
click at [366, 137] on link "Edit" at bounding box center [368, 138] width 54 height 39
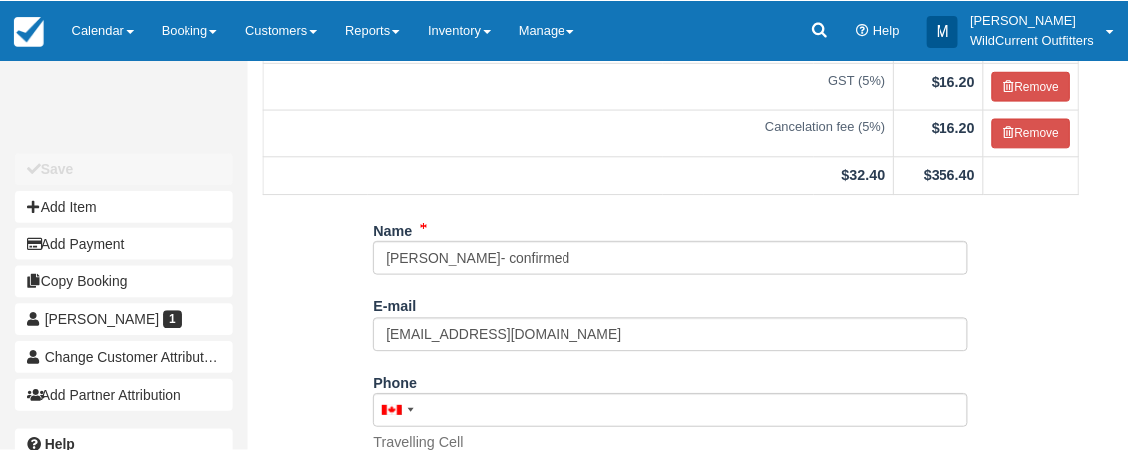
scroll to position [320, 0]
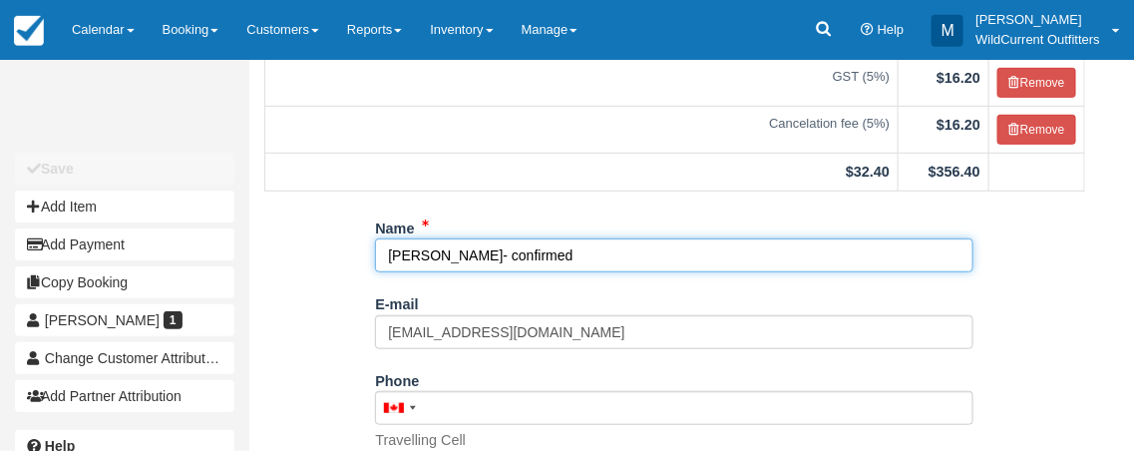
click at [561, 272] on input "Linda Yang- confirmed" at bounding box center [674, 255] width 599 height 34
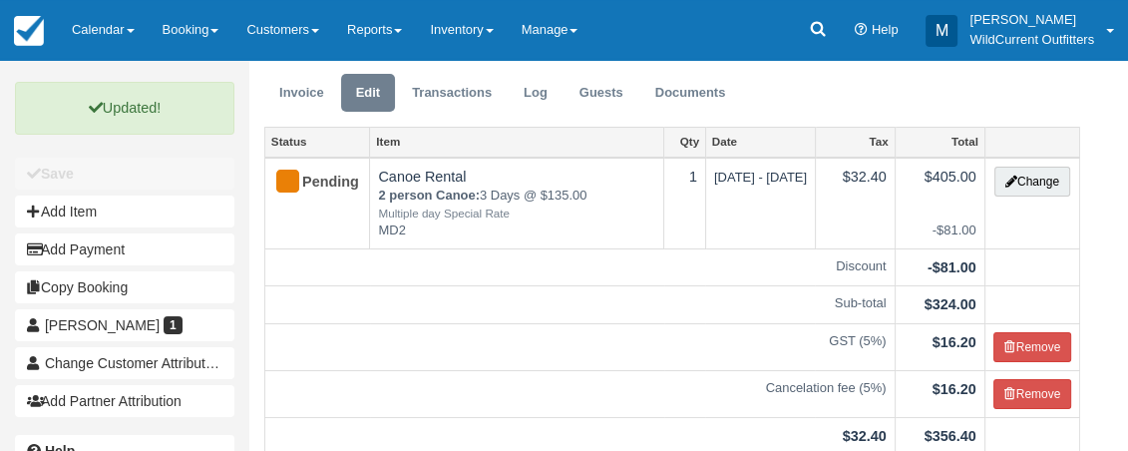
scroll to position [55, 0]
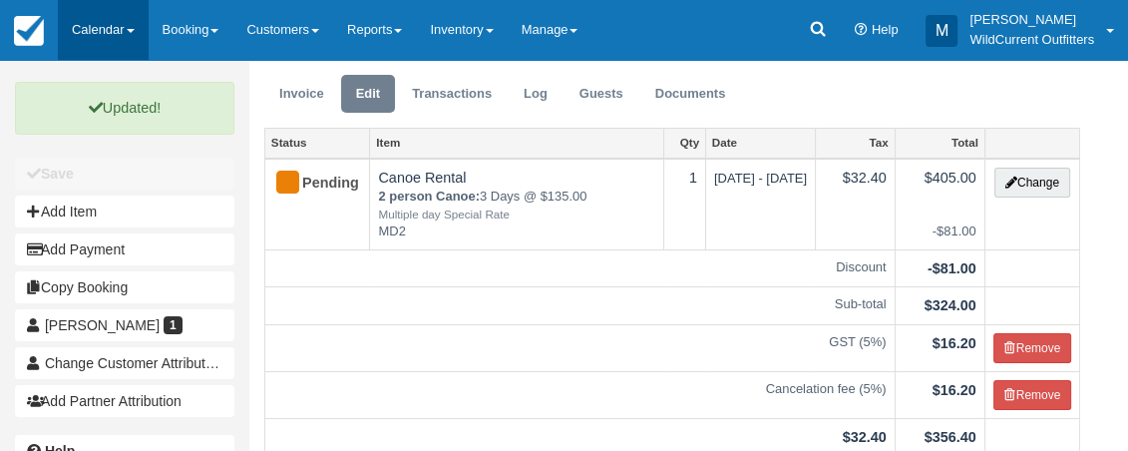
type input "[PERSON_NAME]- confirmed 0"
click at [135, 29] on span at bounding box center [131, 31] width 8 height 4
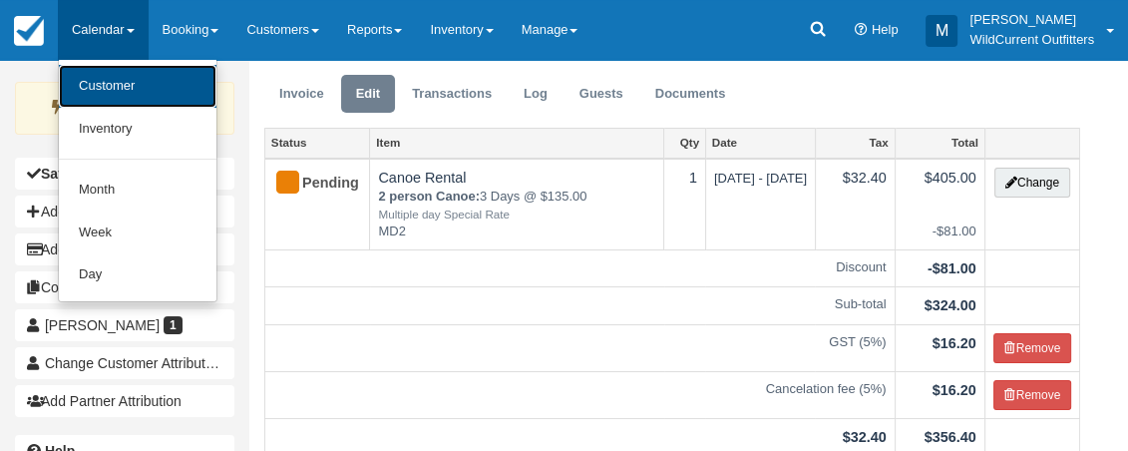
click at [123, 73] on link "Customer" at bounding box center [138, 86] width 158 height 43
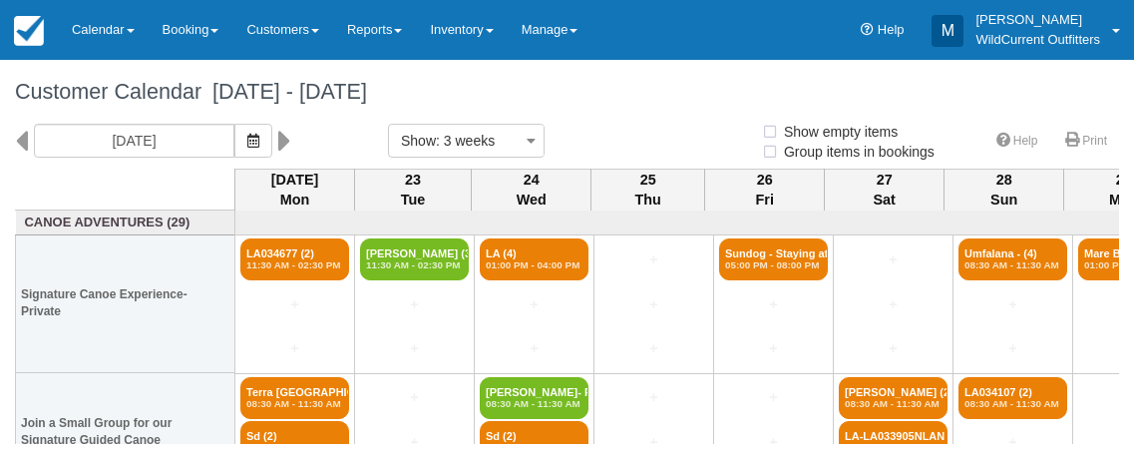
select select
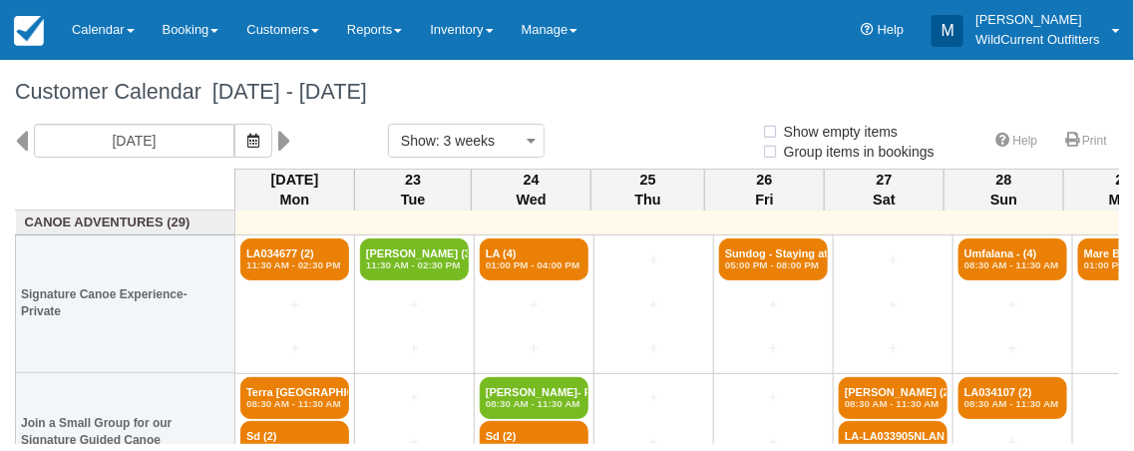
select select
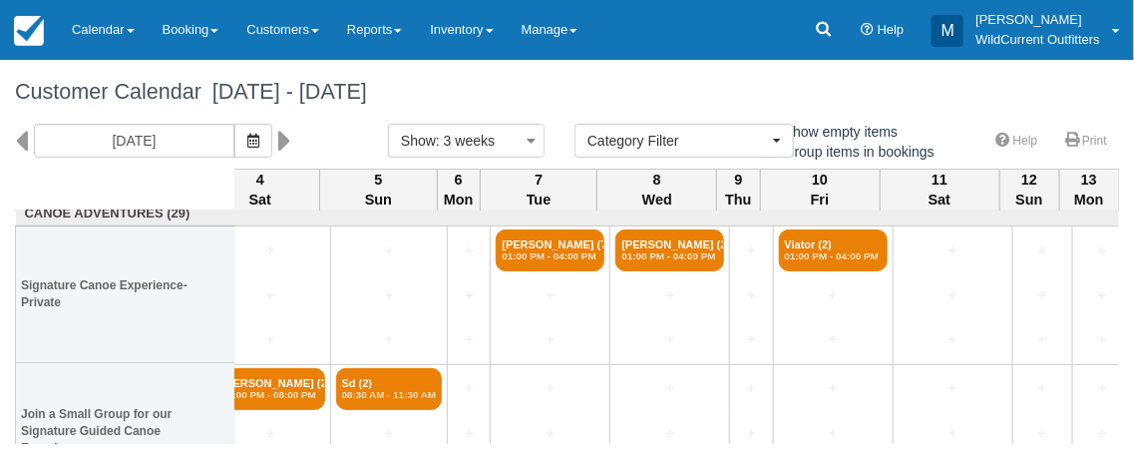
scroll to position [2, 1457]
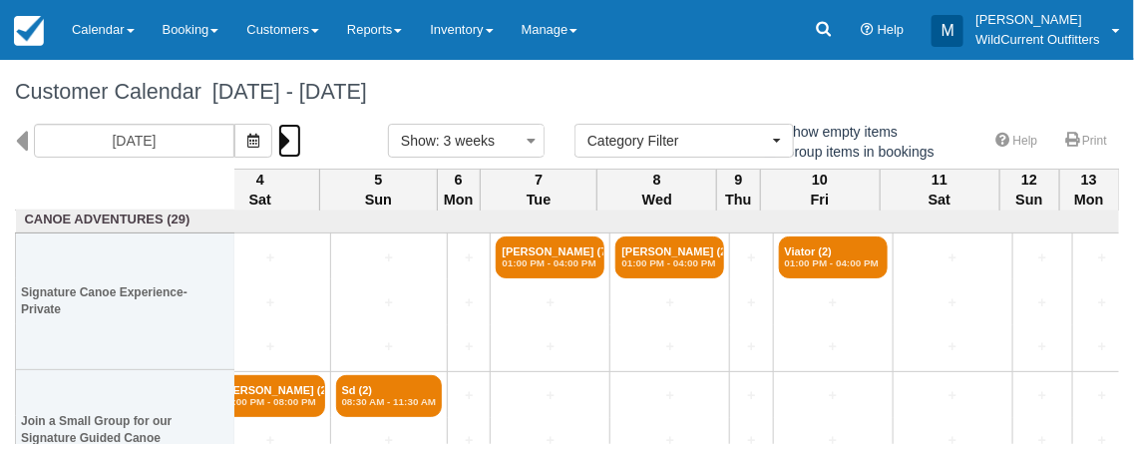
click at [291, 139] on icon at bounding box center [284, 141] width 13 height 34
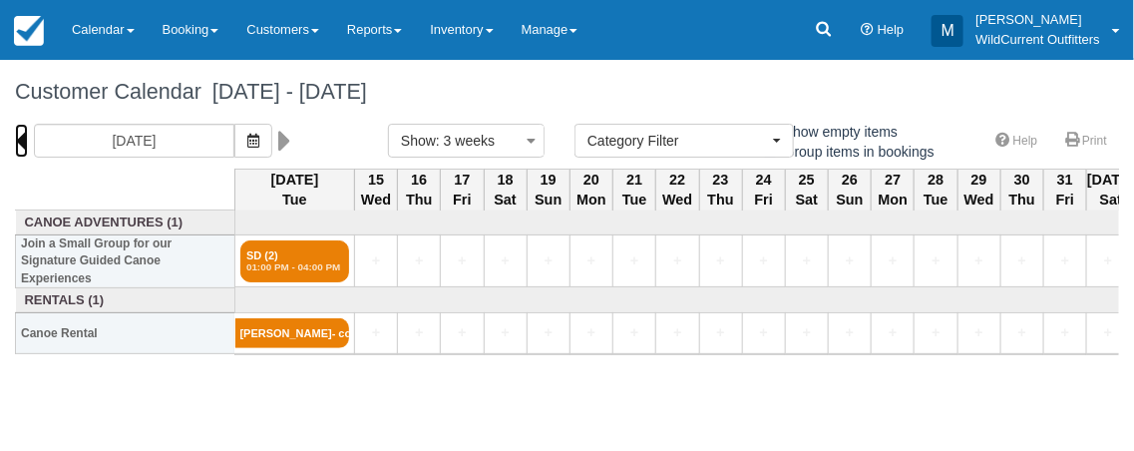
click at [19, 141] on icon at bounding box center [21, 141] width 13 height 34
type input "[DATE]"
